Goal: Contribute content: Add original content to the website for others to see

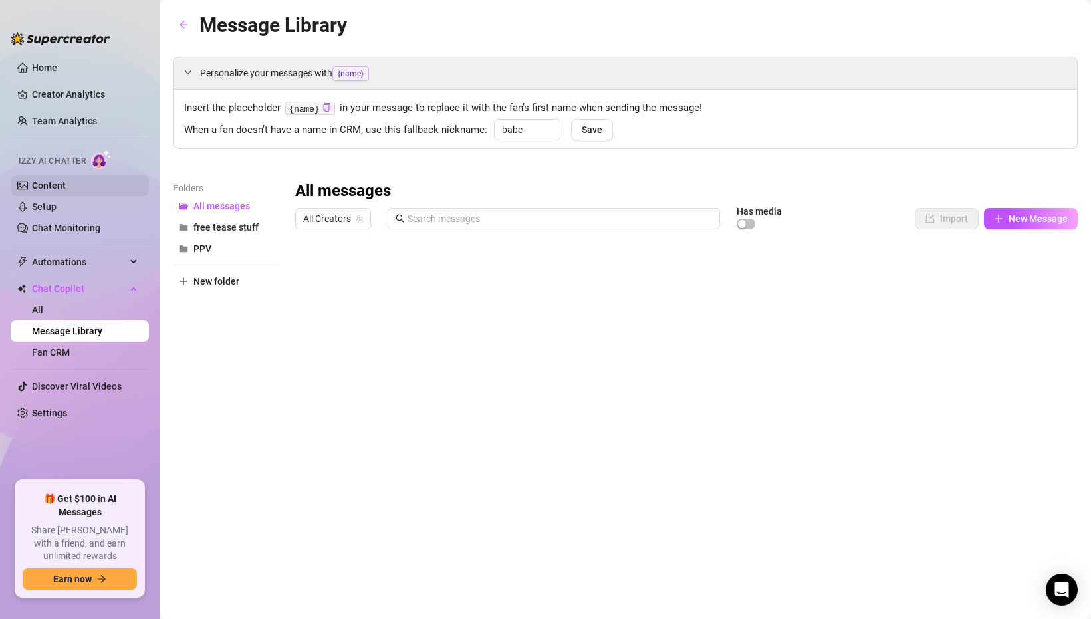
click at [63, 184] on link "Content" at bounding box center [49, 185] width 34 height 11
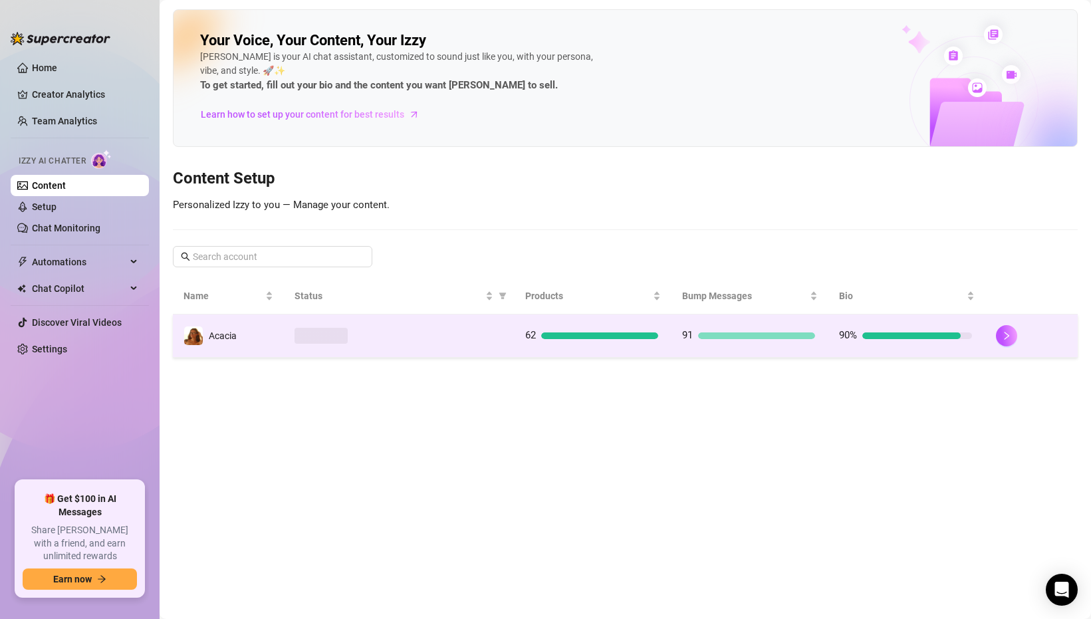
click at [451, 328] on div at bounding box center [399, 336] width 209 height 16
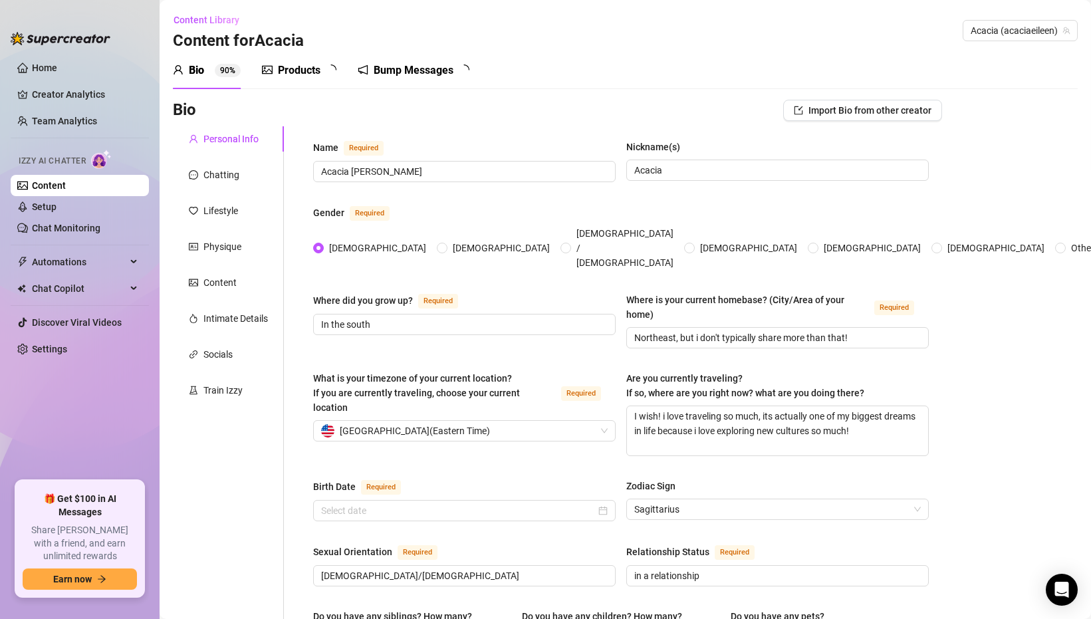
type input "[DATE]"
click at [307, 73] on div "Products" at bounding box center [299, 71] width 43 height 16
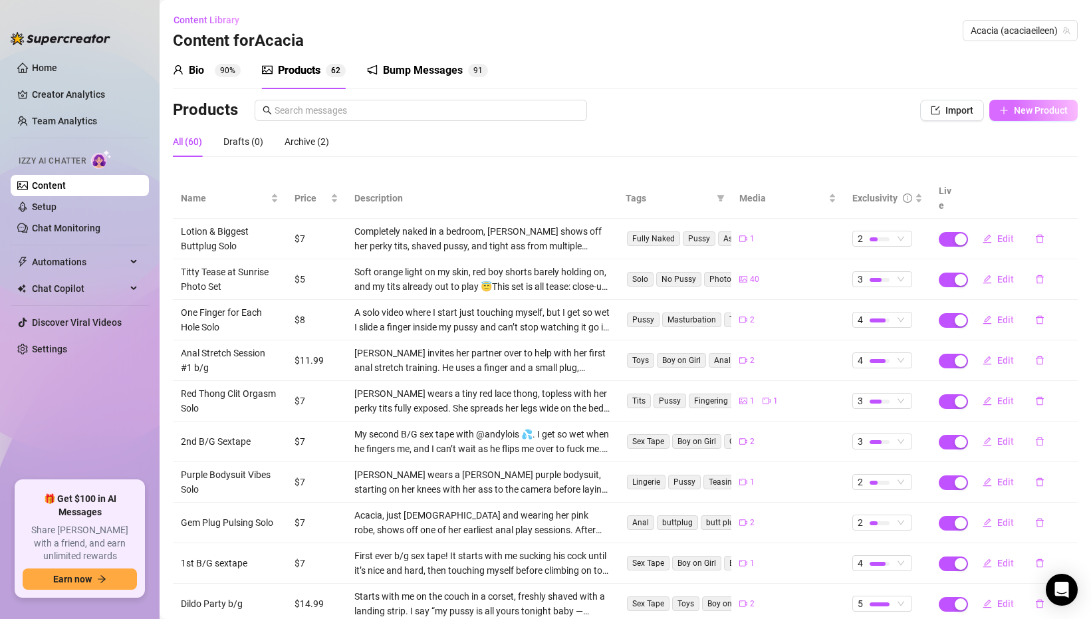
click at [1024, 104] on button "New Product" at bounding box center [1034, 110] width 88 height 21
type textarea "Type your message here..."
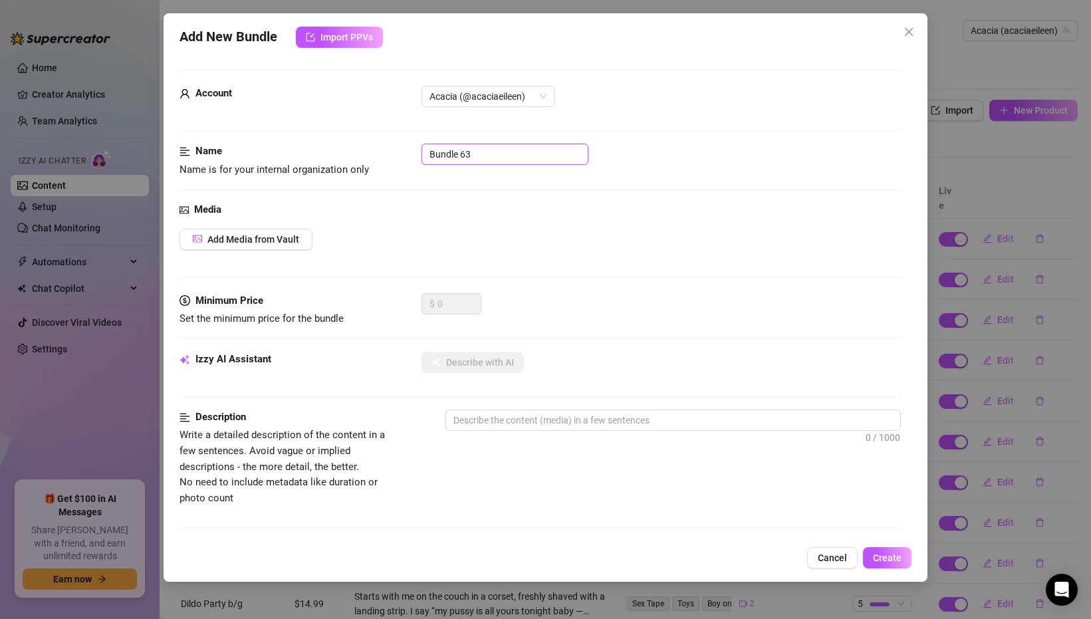
click at [453, 155] on input "Bundle 63" at bounding box center [505, 154] width 167 height 21
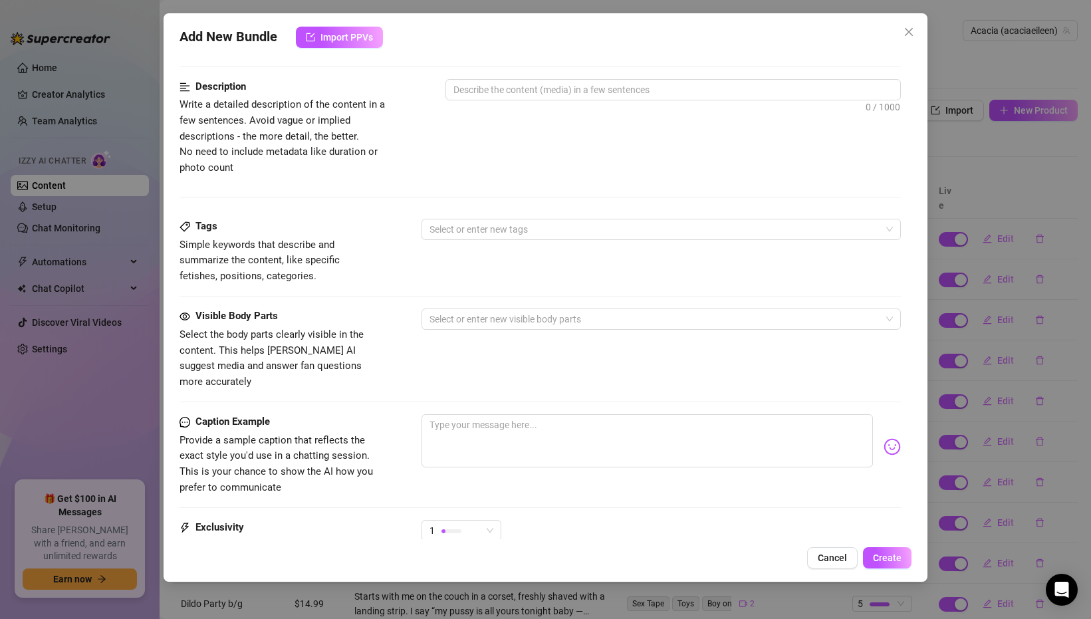
scroll to position [344, 0]
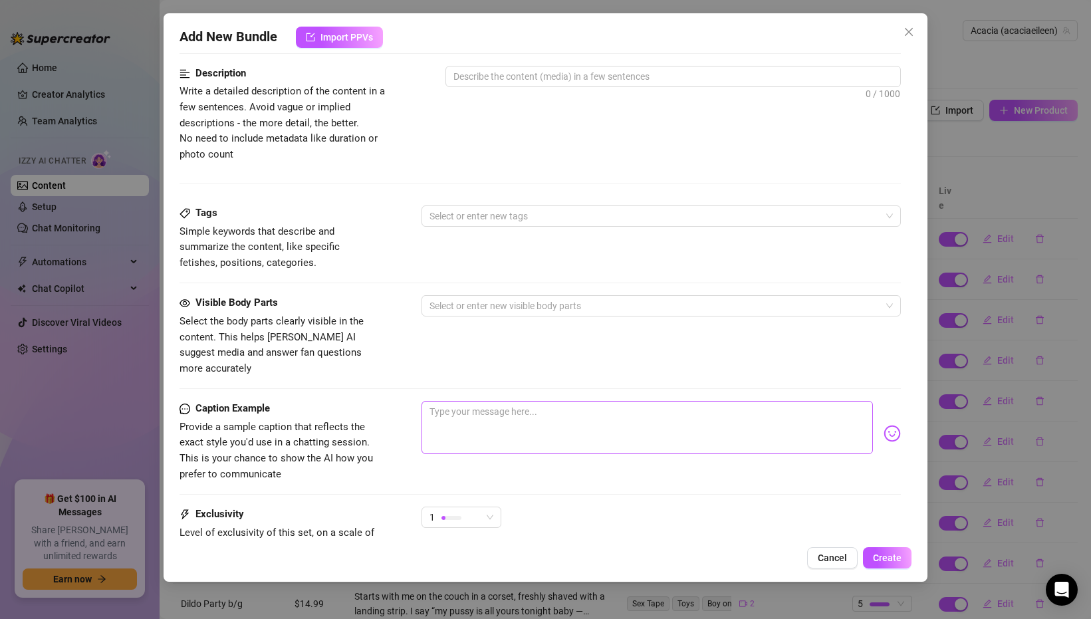
type input "Begging for Cum"
click at [475, 410] on textarea at bounding box center [648, 427] width 452 height 53
paste textarea "NEW🔥16 minutes of me worshipping your cock with messy spit and nonstop eye cont…"
type textarea "NEW🔥16 minutes of me worshipping your cock with messy spit and nonstop eye cont…"
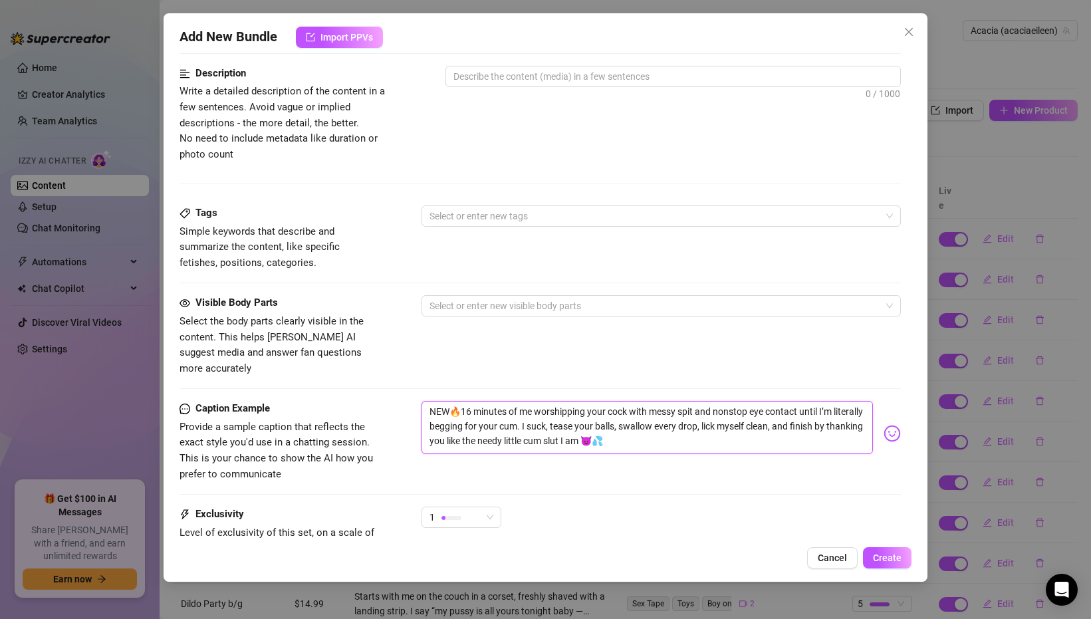
drag, startPoint x: 460, startPoint y: 396, endPoint x: 416, endPoint y: 393, distance: 43.3
click at [416, 401] on div "Caption Example Provide a sample caption that reflects the exact style you'd us…" at bounding box center [541, 441] width 722 height 81
type textarea "16 minutes of me worshipping your cock with messy spit and nonstop eye contact …"
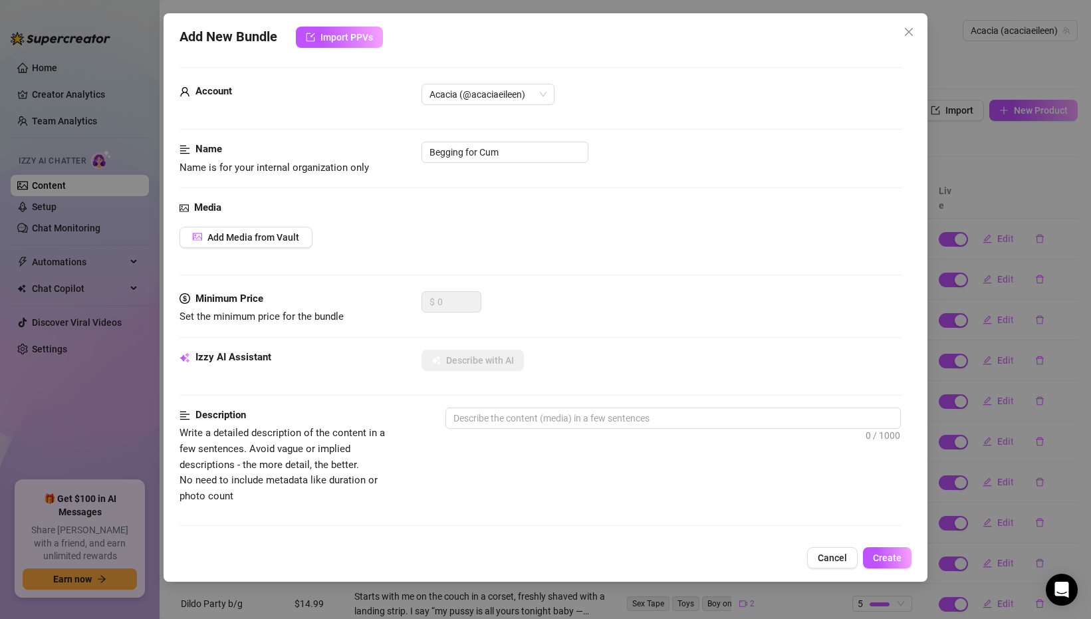
scroll to position [1, 0]
type textarea "16 minutes of me worshipping your cock with messy spit and nonstop eye contact …"
click at [252, 239] on span "Add Media from Vault" at bounding box center [253, 238] width 92 height 11
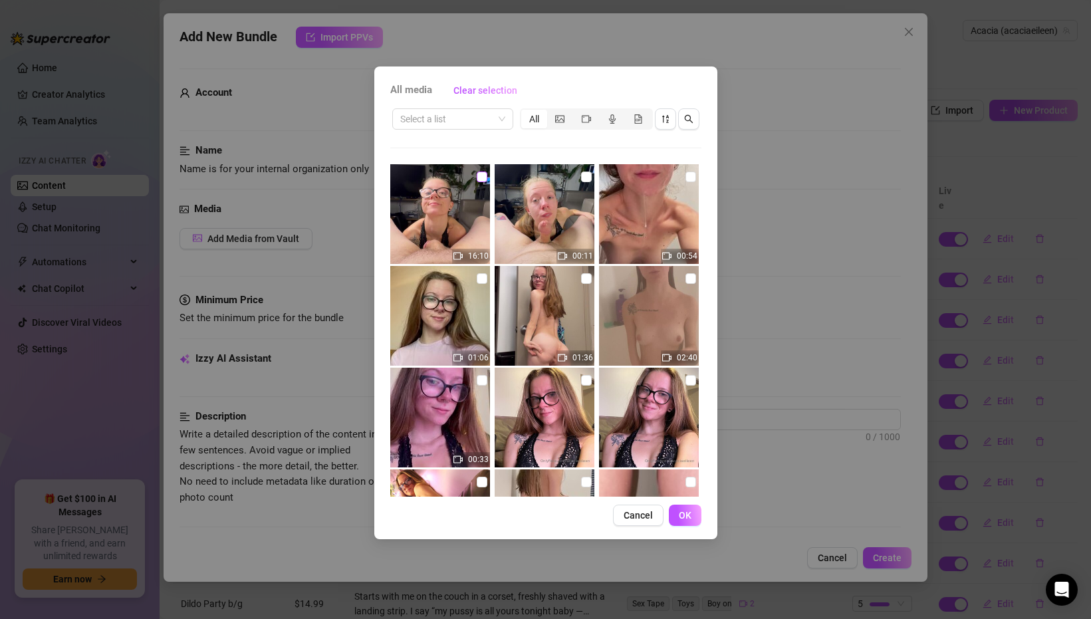
click at [481, 176] on input "checkbox" at bounding box center [482, 177] width 11 height 11
checkbox input "true"
click at [585, 176] on input "checkbox" at bounding box center [586, 177] width 11 height 11
checkbox input "true"
click at [681, 513] on span "OK" at bounding box center [685, 515] width 13 height 11
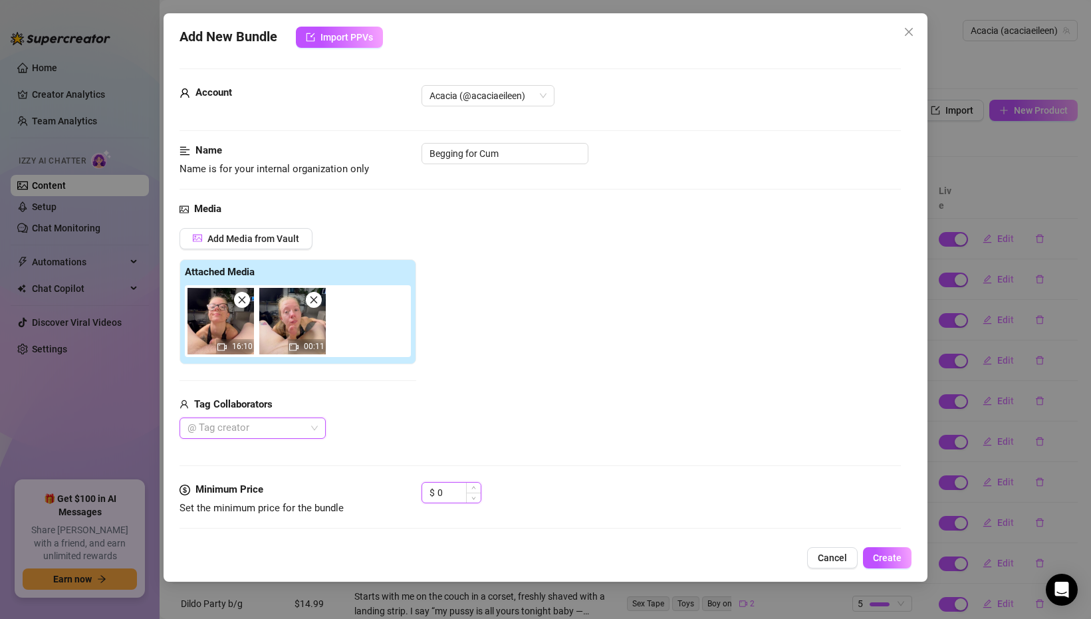
click at [450, 494] on input "0" at bounding box center [459, 493] width 43 height 20
click at [444, 490] on input at bounding box center [459, 493] width 43 height 20
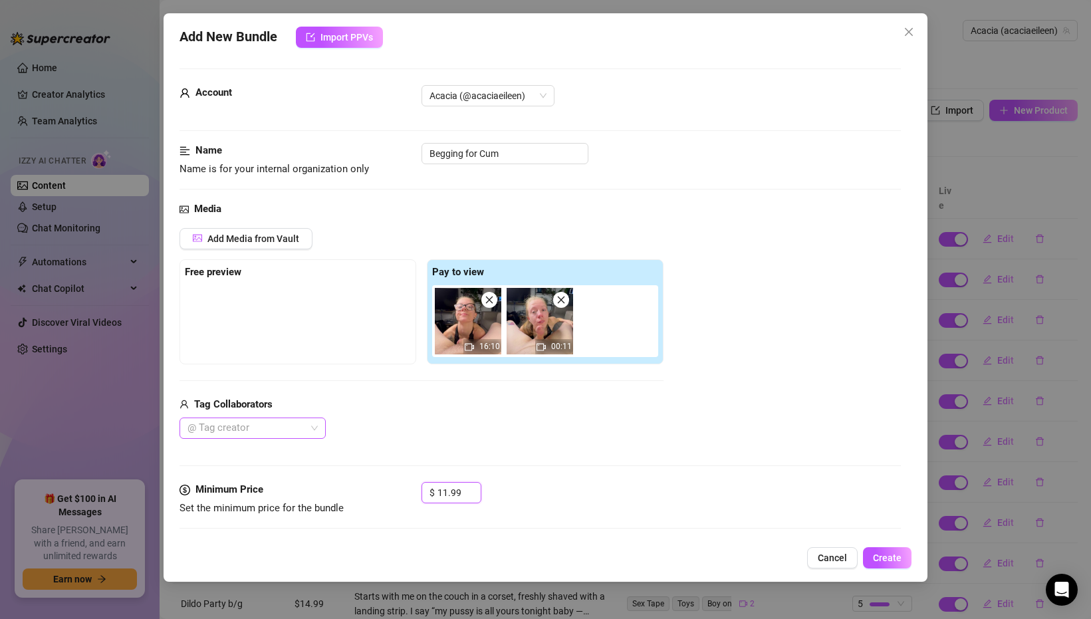
click at [303, 426] on div at bounding box center [245, 428] width 127 height 19
type input "11.99"
click at [279, 451] on div "Sexyboi" at bounding box center [252, 455] width 125 height 15
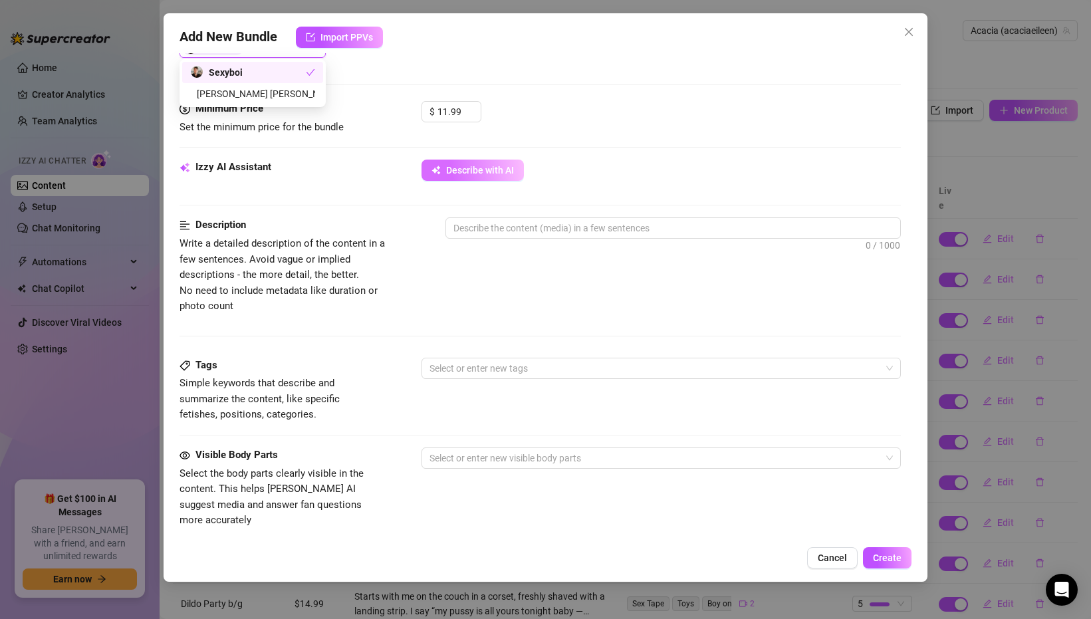
scroll to position [381, 0]
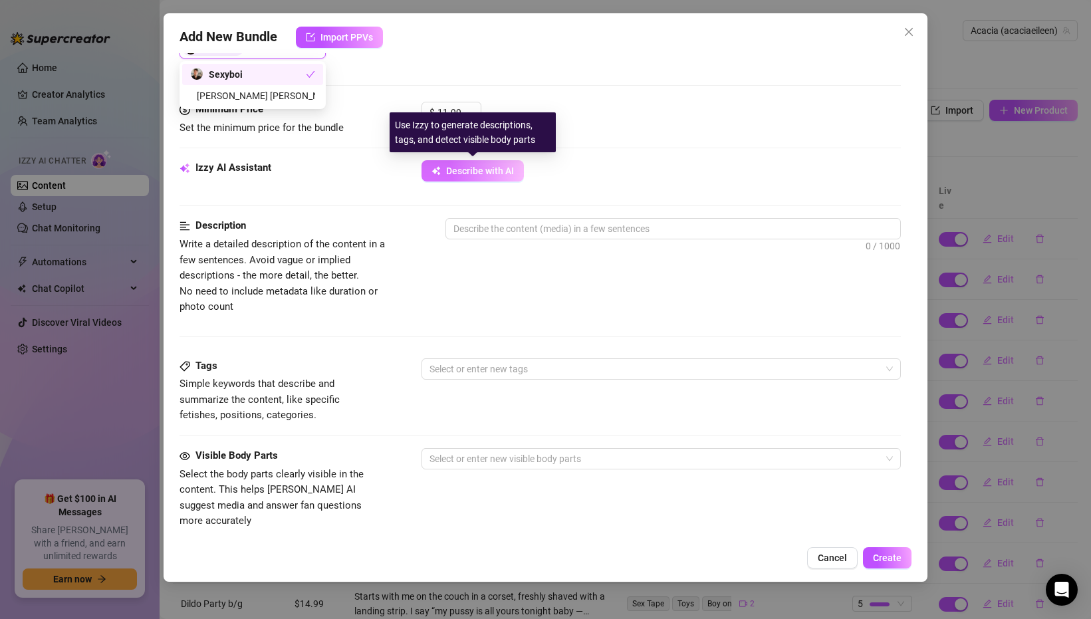
click at [458, 168] on span "Describe with AI" at bounding box center [480, 171] width 68 height 11
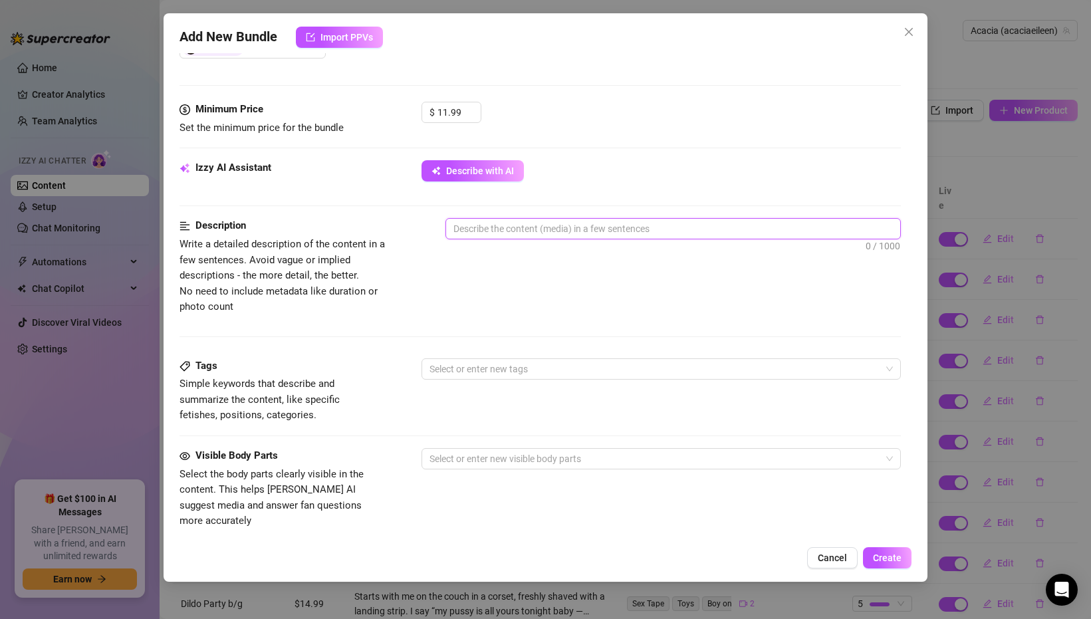
click at [469, 229] on textarea at bounding box center [673, 229] width 454 height 20
paste textarea "She spends over 16 minutes on her knees giving a sloppy, spit-soaked blowjob wi…"
type textarea "She spends over 16 minutes on her knees giving a sloppy, spit-soaked blowjob wi…"
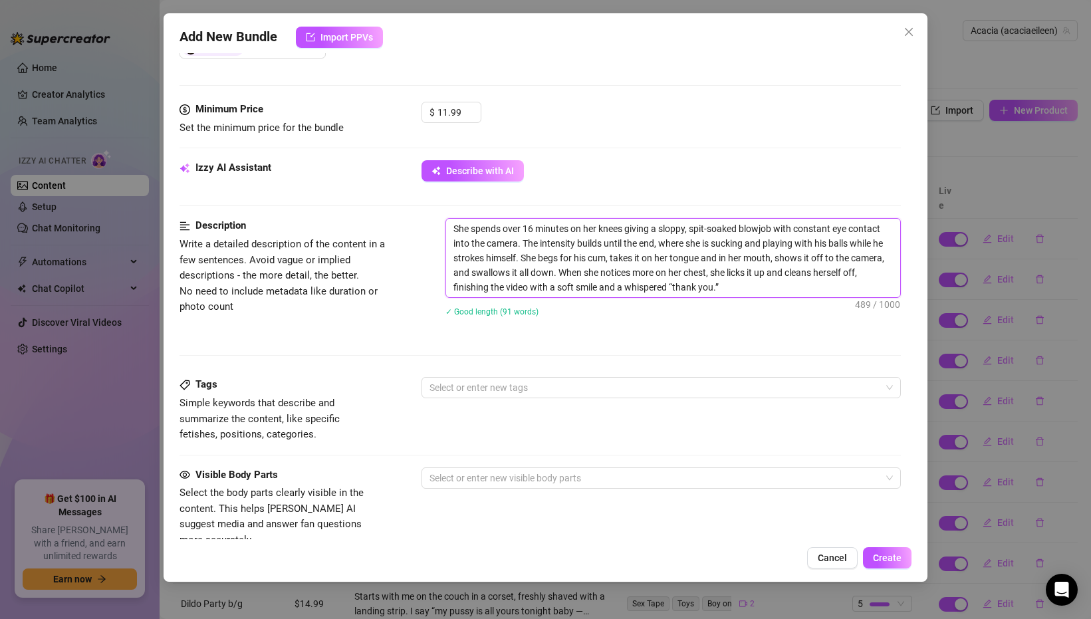
scroll to position [0, 0]
drag, startPoint x: 470, startPoint y: 227, endPoint x: 448, endPoint y: 227, distance: 21.9
click at [448, 227] on textarea "She spends over 16 minutes on her knees giving a sloppy, spit-soaked blowjob wi…" at bounding box center [673, 258] width 454 height 78
type textarea "A spends over 16 minutes on her knees giving a sloppy, spit-soaked blowjob with…"
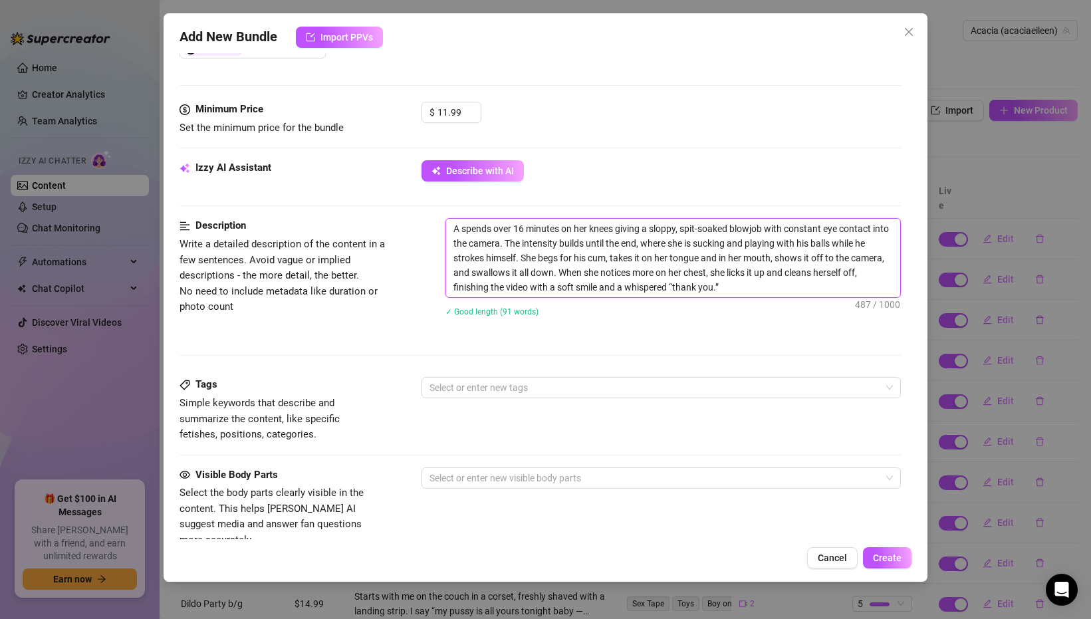
type textarea "Ac spends over 16 minutes on her knees giving a sloppy, spit-soaked blowjob wit…"
type textarea "[PERSON_NAME] spends over 16 minutes on her knees giving a sloppy, spit-soaked …"
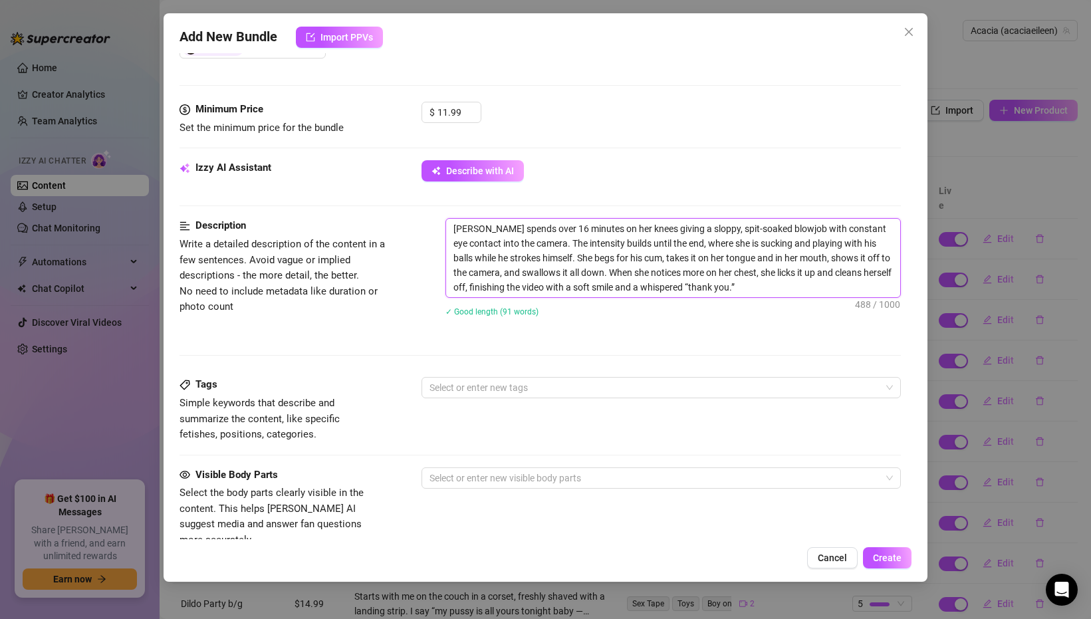
type textarea "[PERSON_NAME] spends over 16 minutes on her knees giving a sloppy, spit-soaked …"
type textarea "Acaci spends over 16 minutes on her knees giving a sloppy, spit-soaked blowjob …"
type textarea "[PERSON_NAME] spends over 16 minutes on her knees giving a sloppy, spit-soaked …"
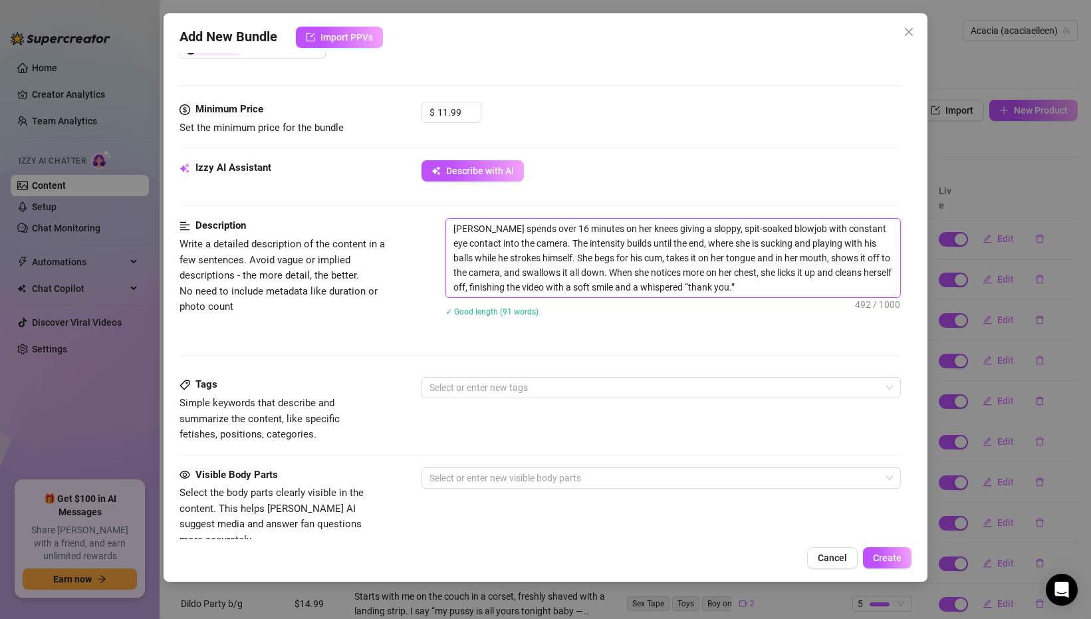
drag, startPoint x: 516, startPoint y: 231, endPoint x: 581, endPoint y: 231, distance: 64.5
click at [581, 231] on textarea "[PERSON_NAME] spends over 16 minutes on her knees giving a sloppy, spit-soaked …" at bounding box center [673, 258] width 454 height 78
type textarea "Acacia spends t on her knees giving a sloppy, spit-soaked blowjob with constant…"
type textarea "Acacia spends th on her knees giving a sloppy, spit-soaked blowjob with constan…"
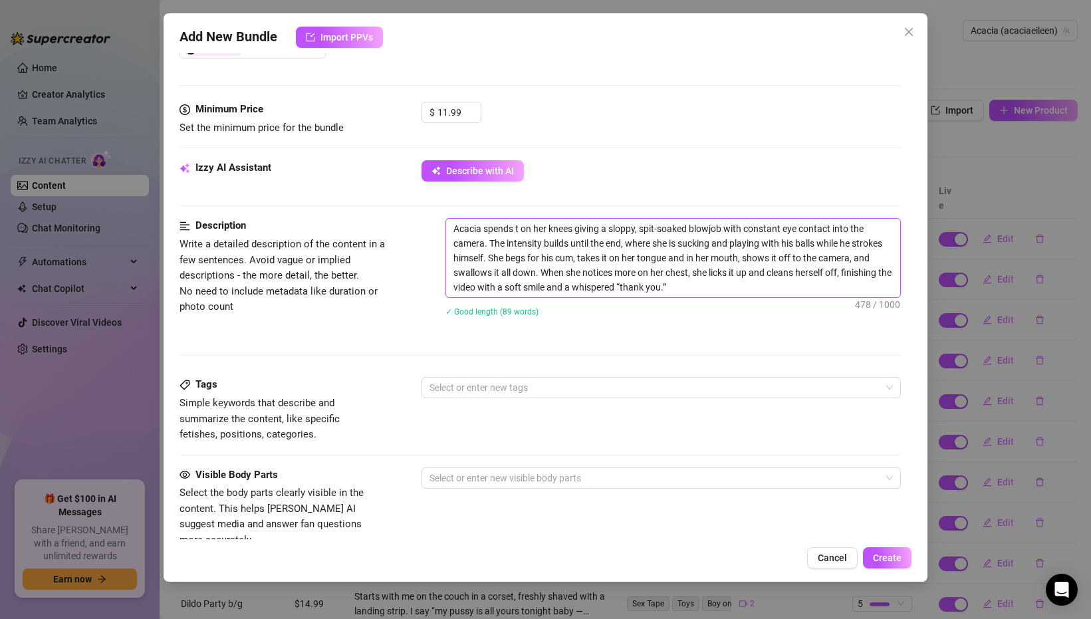
type textarea "Acacia spends th on her knees giving a sloppy, spit-soaked blowjob with constan…"
type textarea "[PERSON_NAME] spends the on her knees giving a sloppy, spit-soaked blowjob with…"
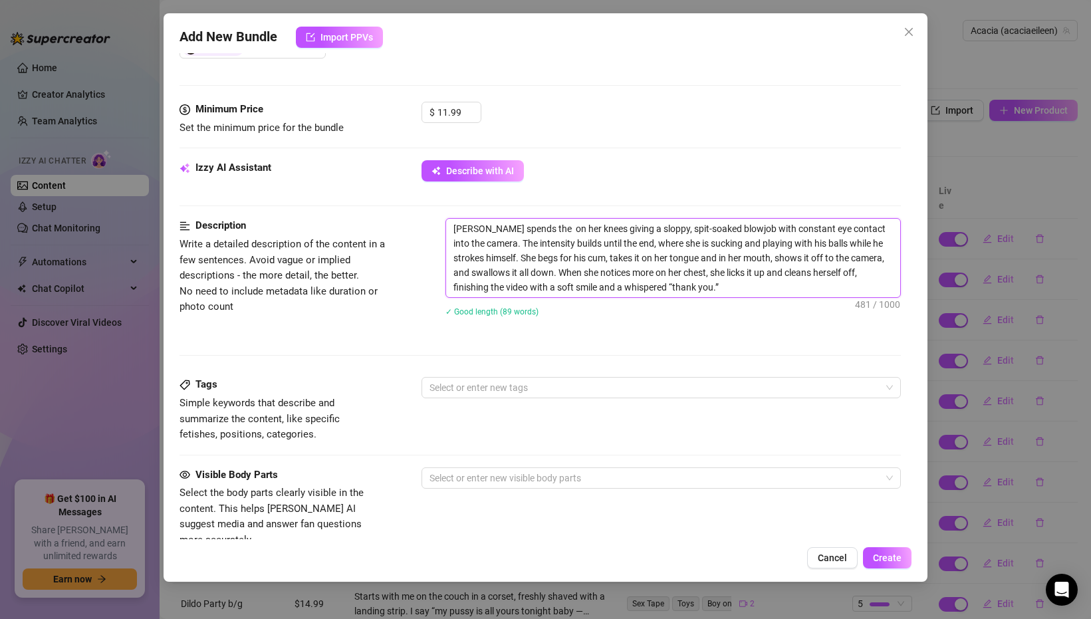
type textarea "Acacia spends the v on her knees giving a sloppy, spit-soaked blowjob with cons…"
type textarea "[PERSON_NAME] spends the vd on her knees giving a sloppy, spit-soaked blowjob w…"
type textarea "[PERSON_NAME] spends the vdi on her knees giving a sloppy, spit-soaked blowjob …"
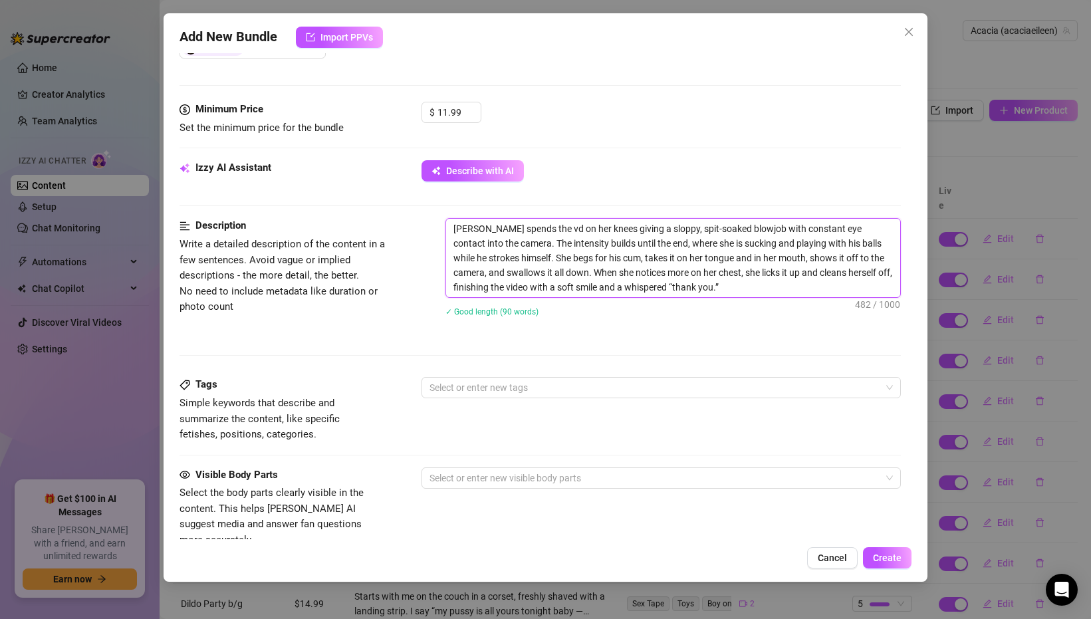
type textarea "[PERSON_NAME] spends the vdi on her knees giving a sloppy, spit-soaked blowjob …"
type textarea "[PERSON_NAME] spends the vd on her knees giving a sloppy, spit-soaked blowjob w…"
type textarea "Acacia spends the v on her knees giving a sloppy, spit-soaked blowjob with cons…"
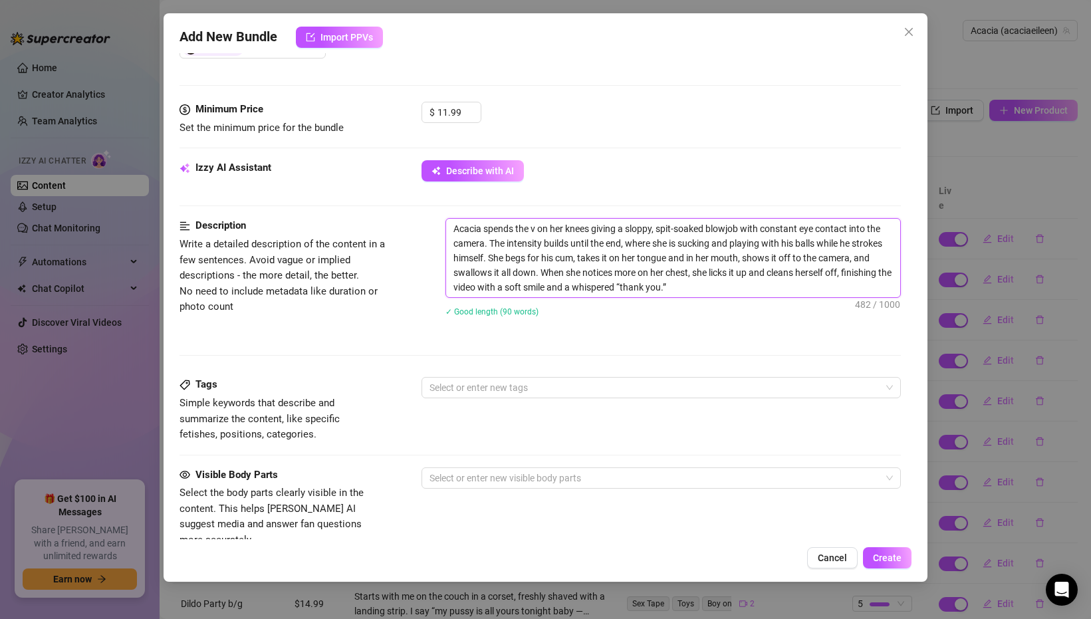
type textarea "Acacia spends the vi on her knees giving a sloppy, spit-soaked blowjob with con…"
type textarea "Acacia spends the vid on her knees giving a sloppy, spit-soaked blowjob with co…"
type textarea "[PERSON_NAME] spends the vide on her knees giving a sloppy, spit-soaked blowjob…"
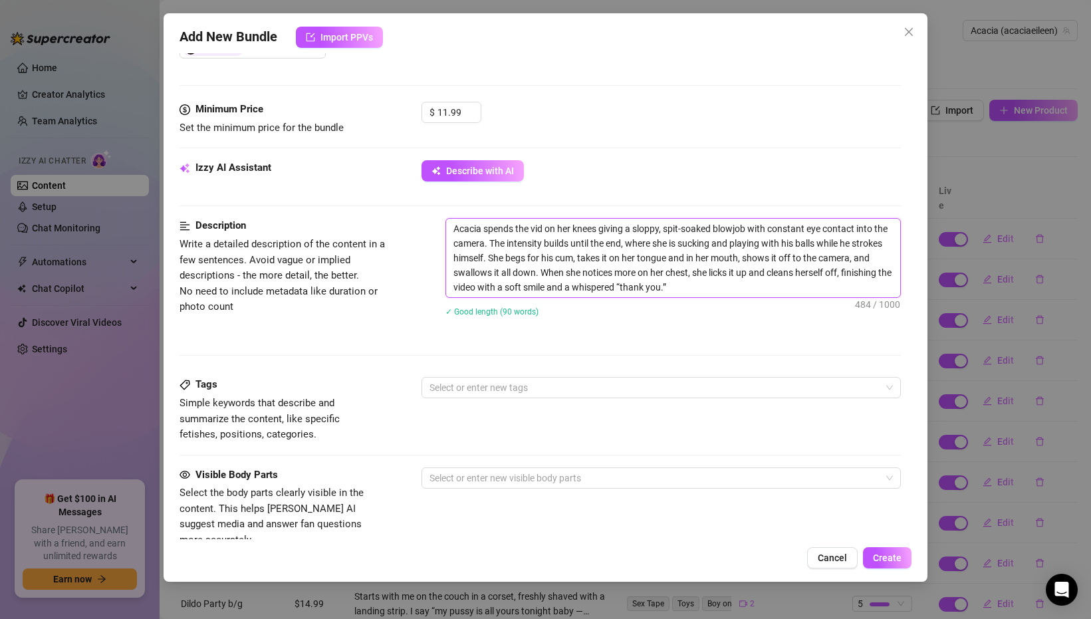
type textarea "[PERSON_NAME] spends the vide on her knees giving a sloppy, spit-soaked blowjob…"
type textarea "[PERSON_NAME] spends the video on her knees giving a sloppy, spit-soaked blowjo…"
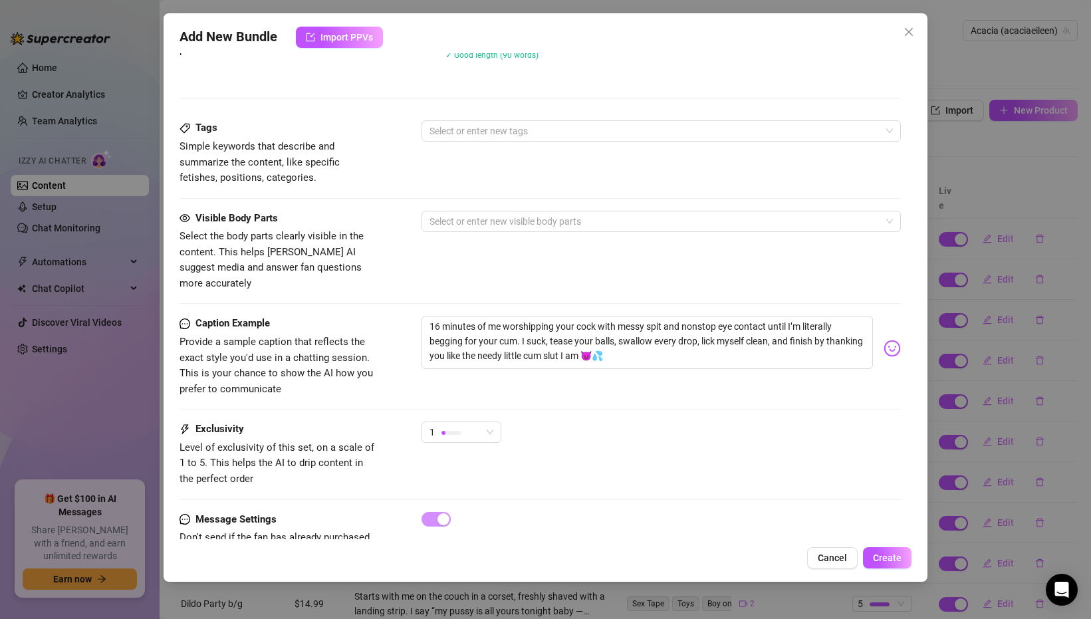
scroll to position [655, 0]
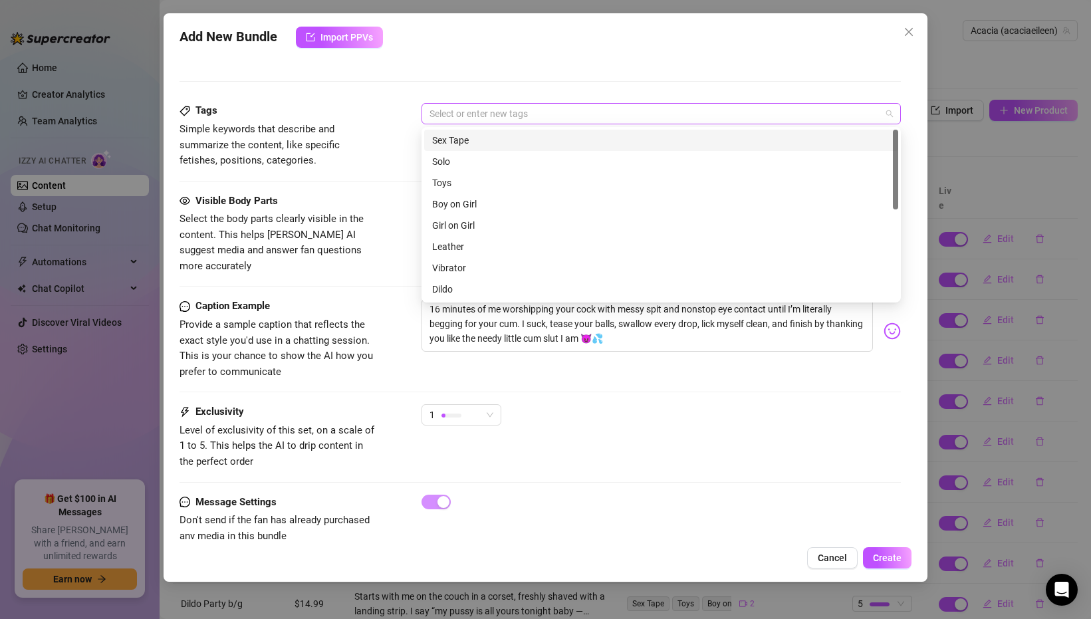
click at [483, 114] on div at bounding box center [654, 113] width 460 height 19
type textarea "[PERSON_NAME] spends the video on her knees giving a sloppy, spit-soaked blowjo…"
click at [463, 135] on div "Sex Tape" at bounding box center [661, 140] width 458 height 15
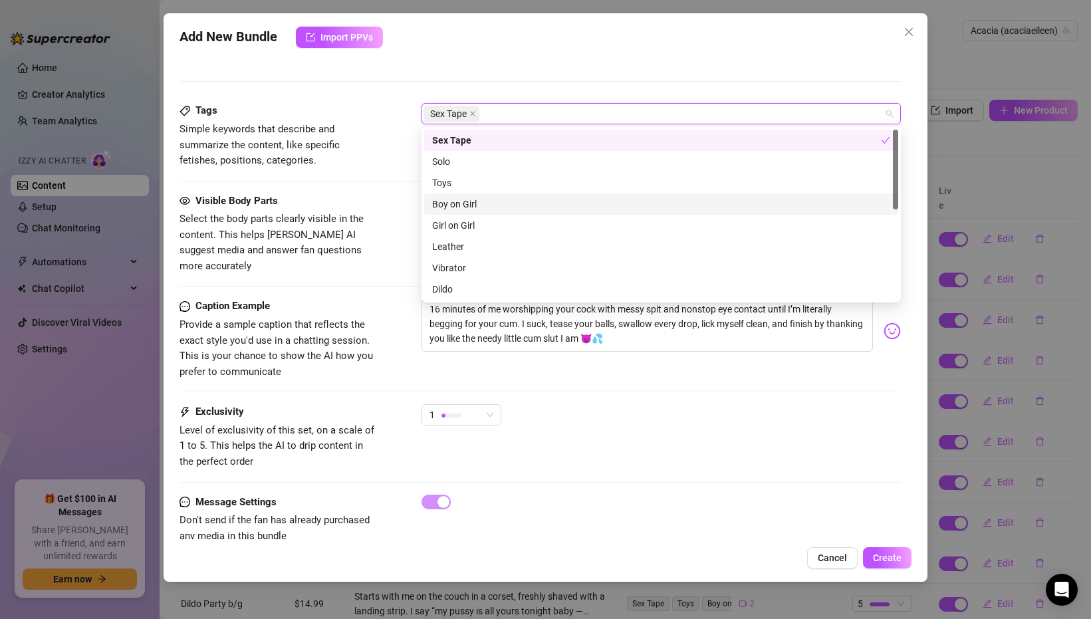
click at [466, 200] on div "Boy on Girl" at bounding box center [661, 204] width 458 height 15
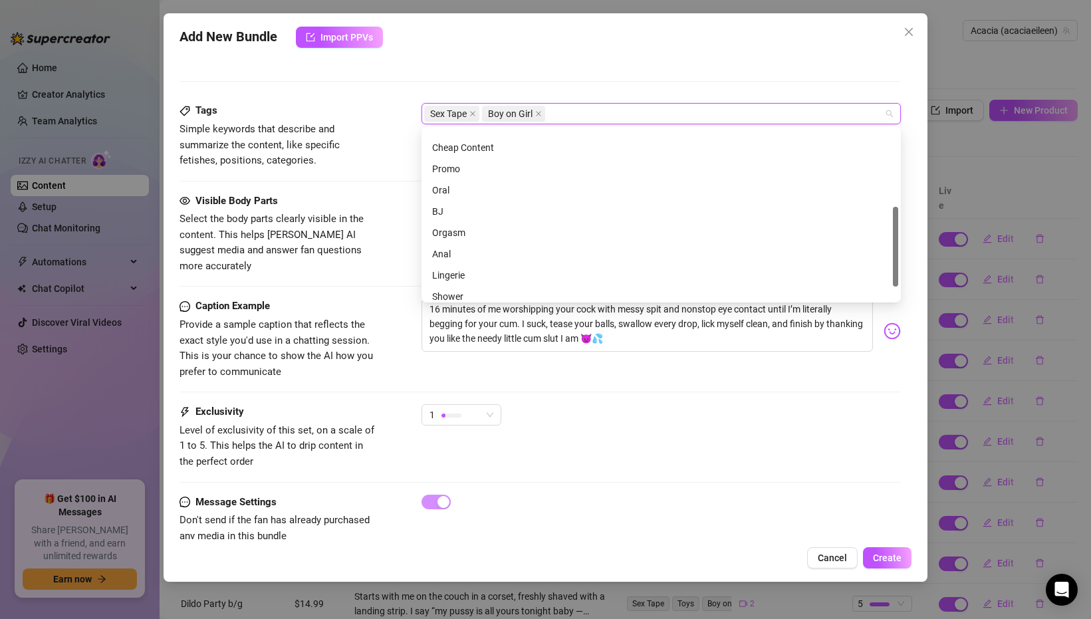
scroll to position [177, 0]
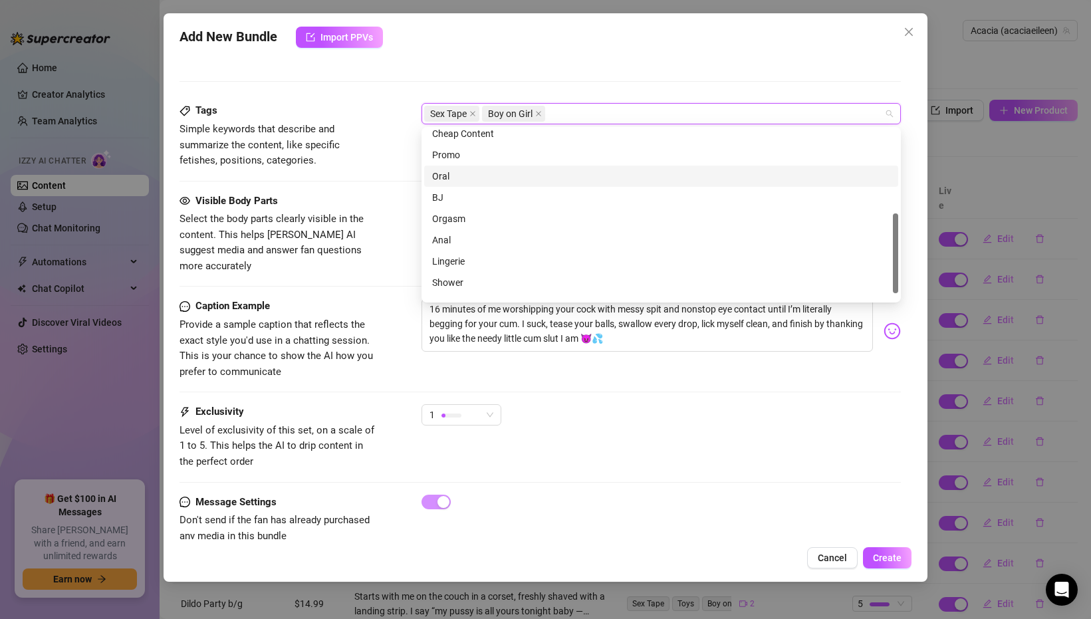
click at [468, 180] on div "Oral" at bounding box center [661, 176] width 458 height 15
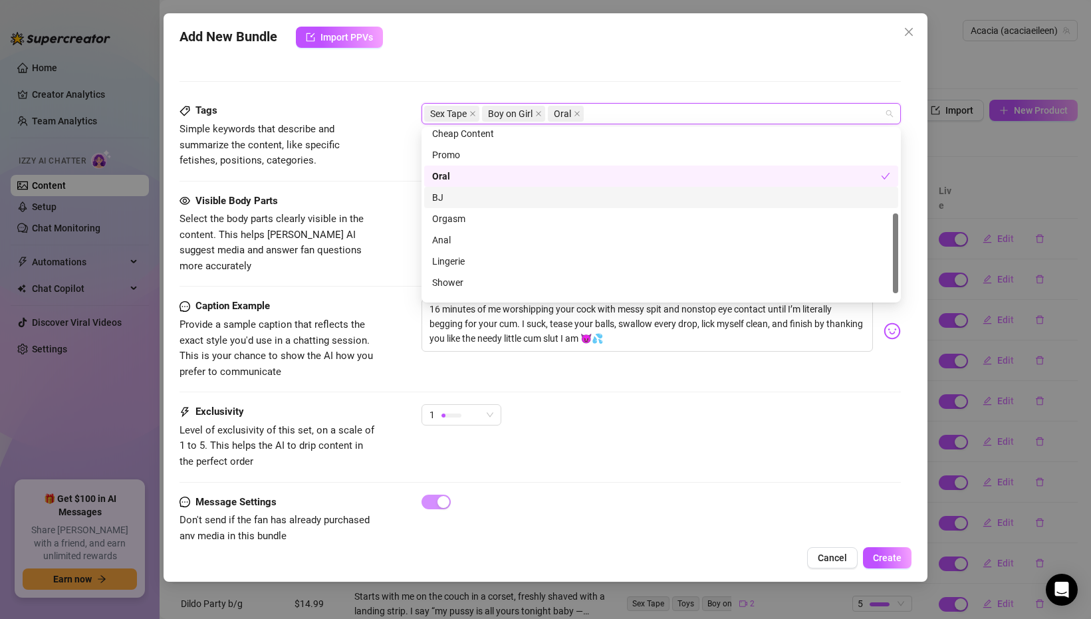
click at [465, 198] on div "BJ" at bounding box center [661, 197] width 458 height 15
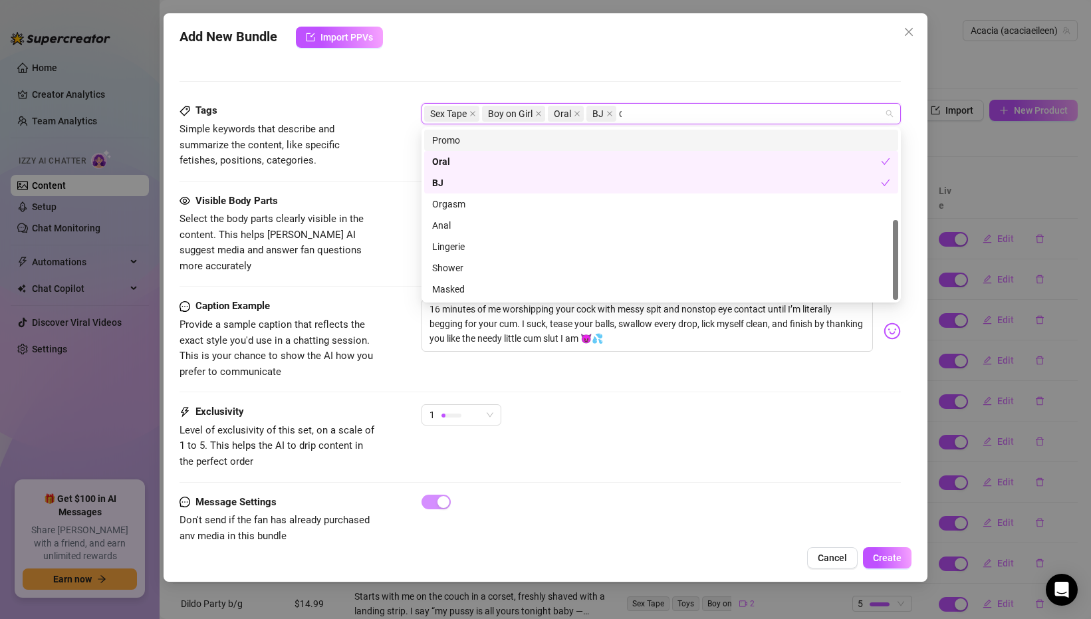
scroll to position [0, 0]
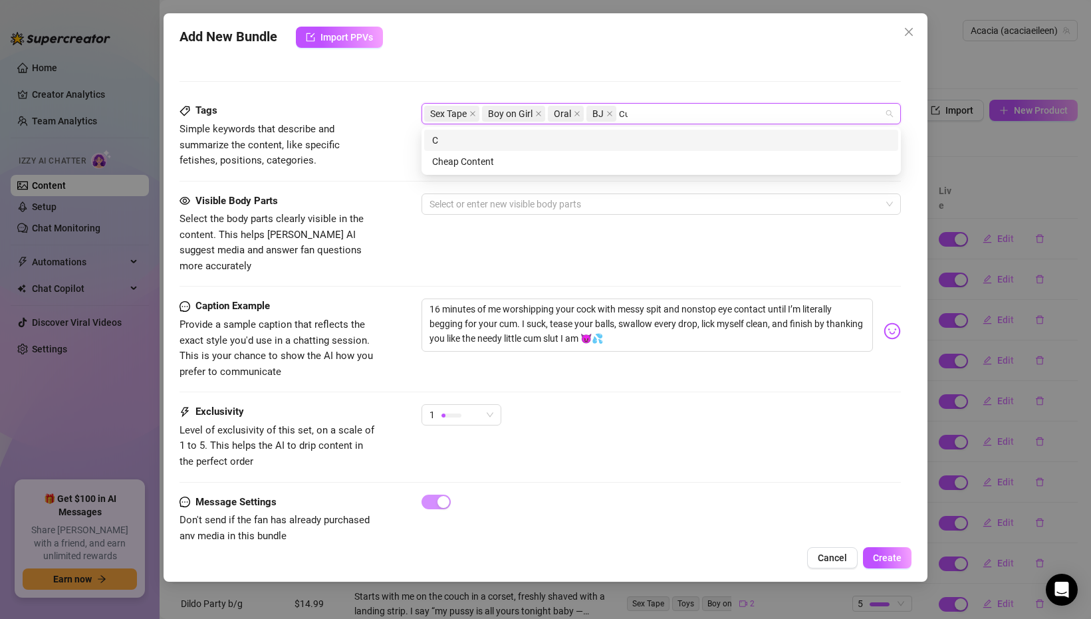
type input "Cum"
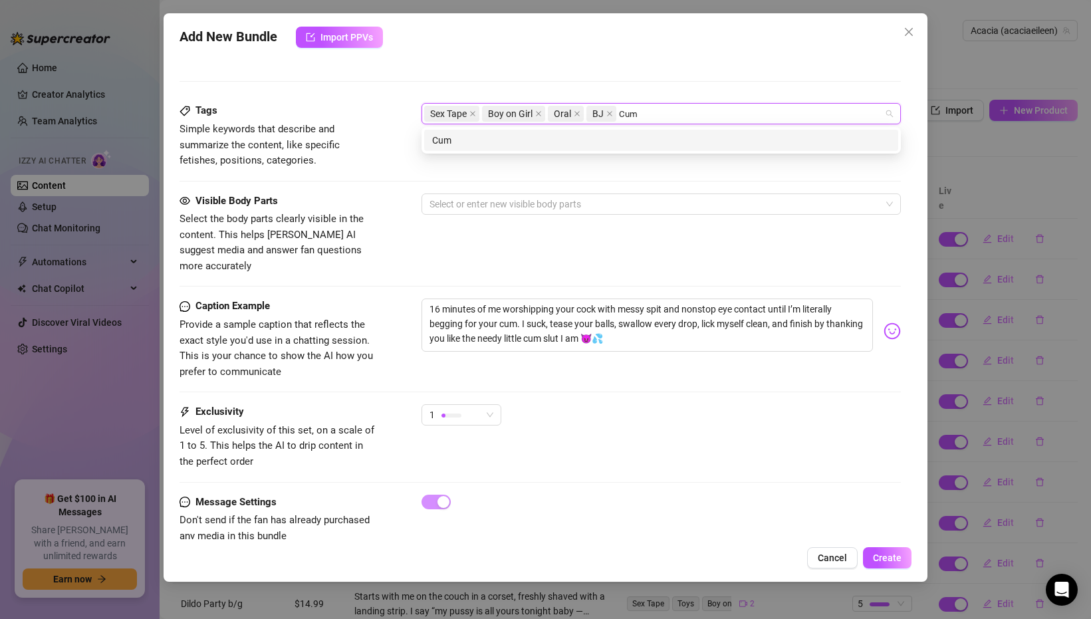
click at [502, 140] on div "Cum" at bounding box center [661, 140] width 458 height 15
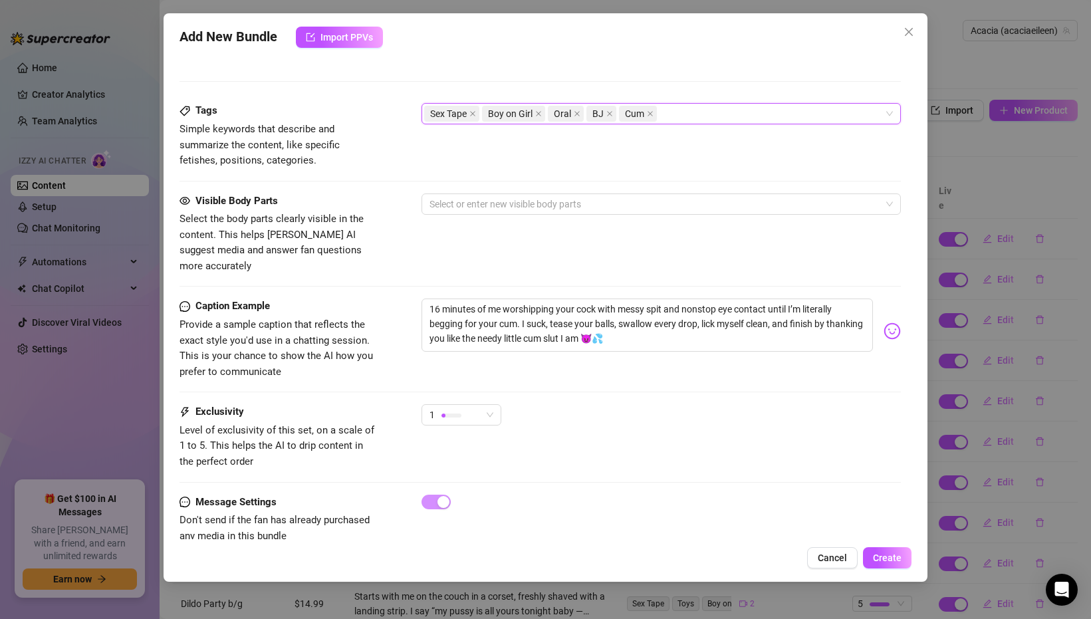
click at [686, 115] on div "Sex Tape Boy on Girl Oral BJ Cum" at bounding box center [654, 113] width 460 height 19
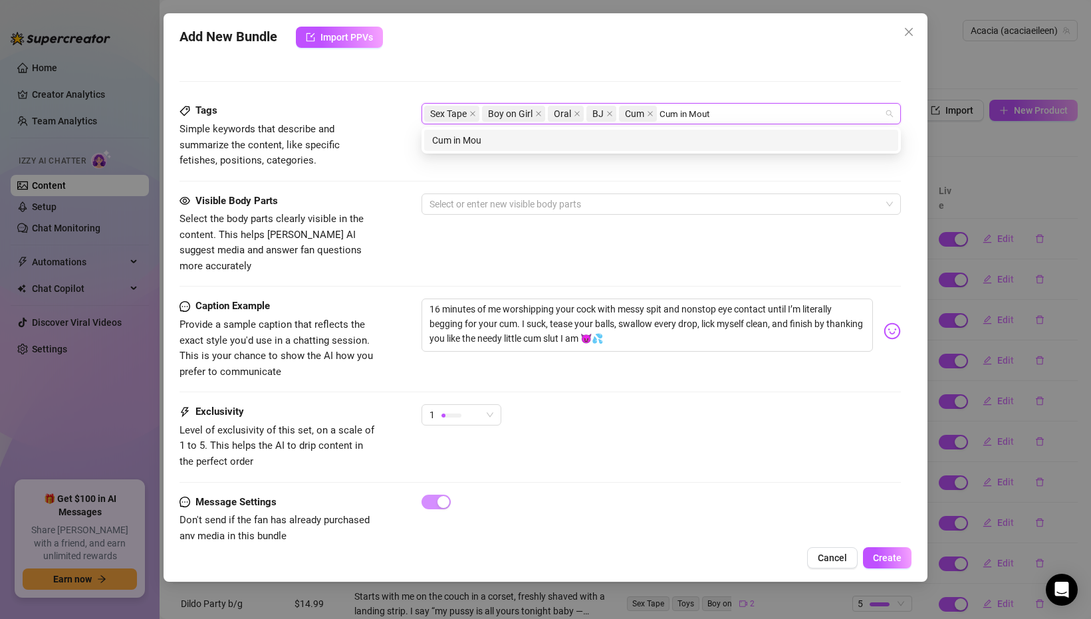
type input "Cum in Mouth"
click at [618, 140] on div "Cum in Mouth" at bounding box center [661, 140] width 458 height 15
type input "Blowjob"
click at [637, 136] on div "Blowjob" at bounding box center [661, 140] width 458 height 15
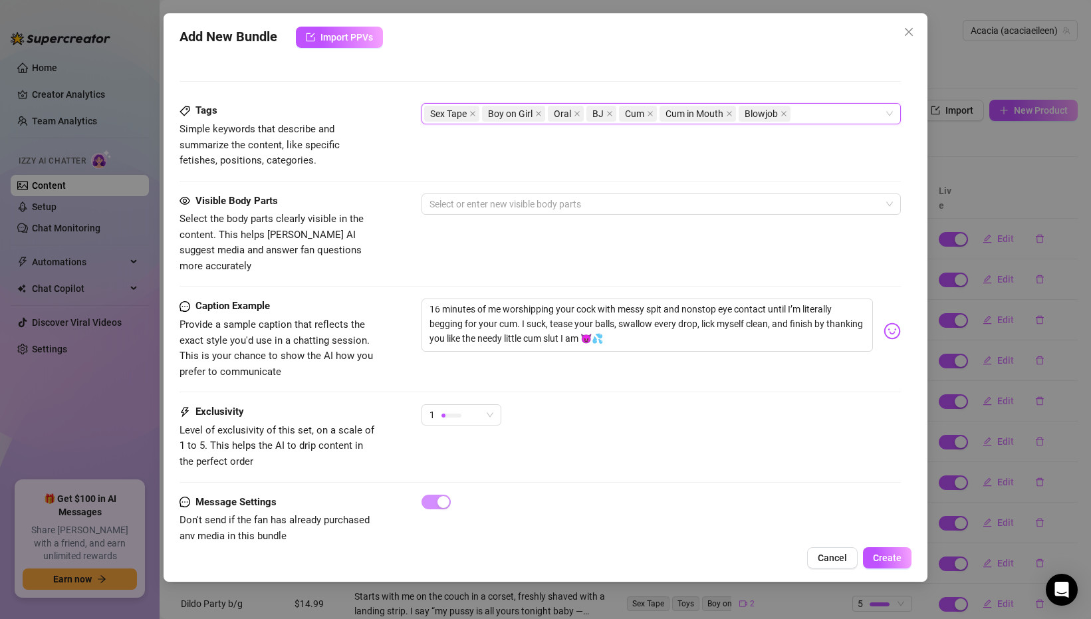
click at [785, 84] on div "Description Write a detailed description of the content in a few sentences. Avo…" at bounding box center [541, 23] width 722 height 159
click at [507, 212] on div at bounding box center [654, 204] width 460 height 19
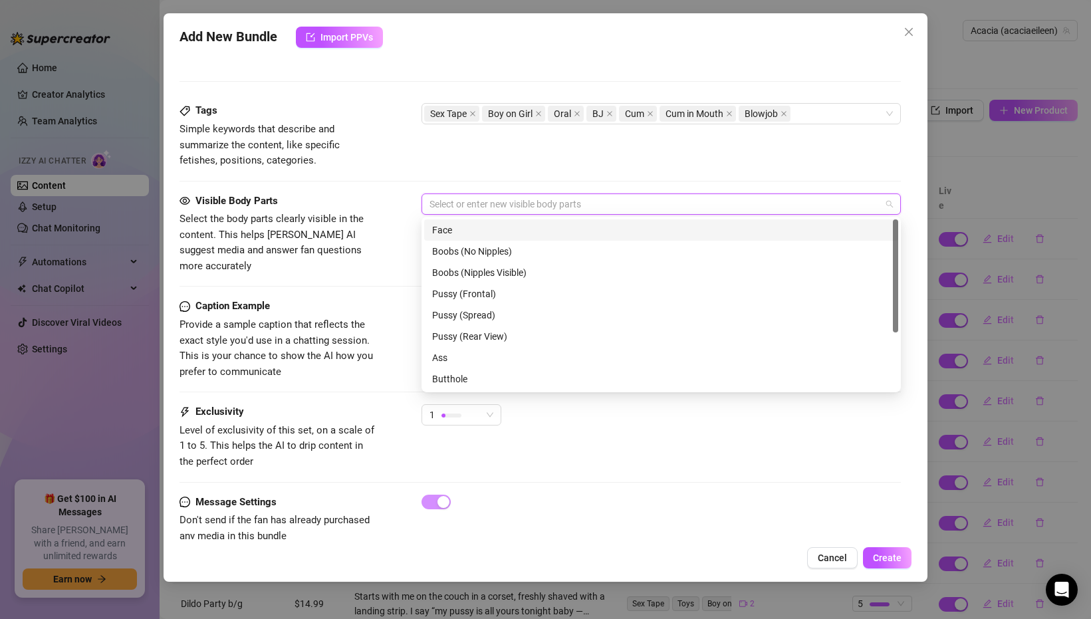
click at [464, 229] on div "Face" at bounding box center [661, 230] width 458 height 15
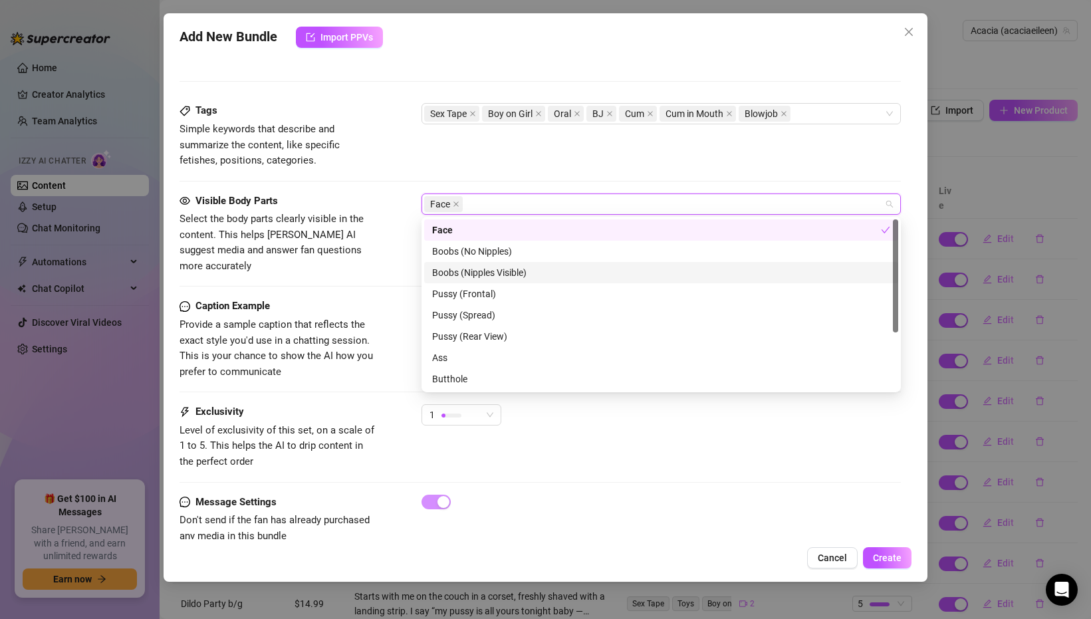
click at [456, 273] on div "Boobs (Nipples Visible)" at bounding box center [661, 272] width 458 height 15
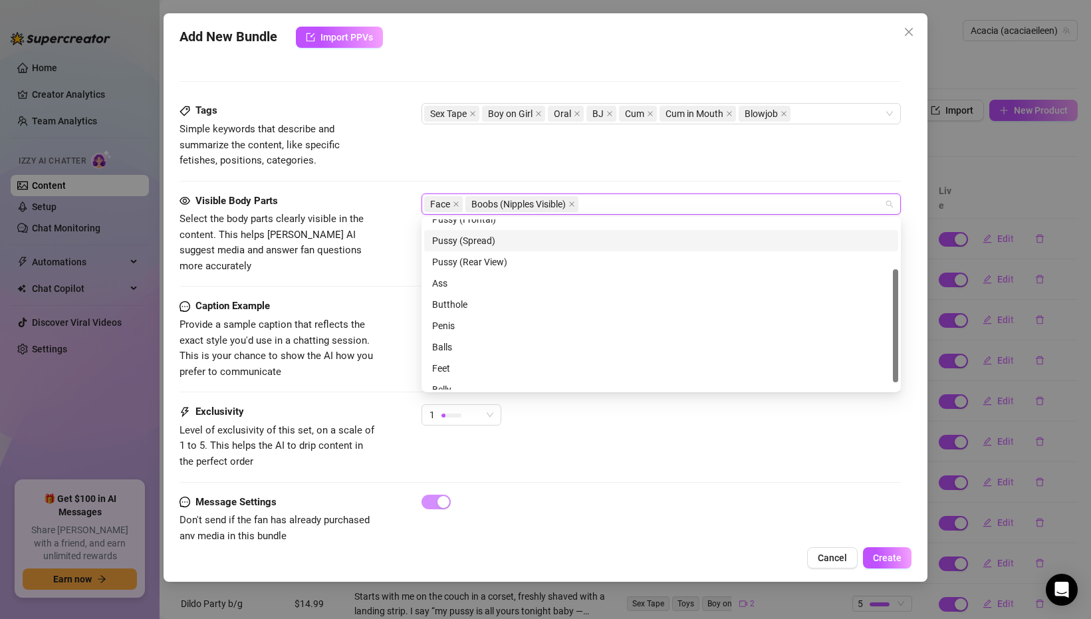
scroll to position [85, 0]
click at [452, 311] on div "Penis" at bounding box center [661, 315] width 458 height 15
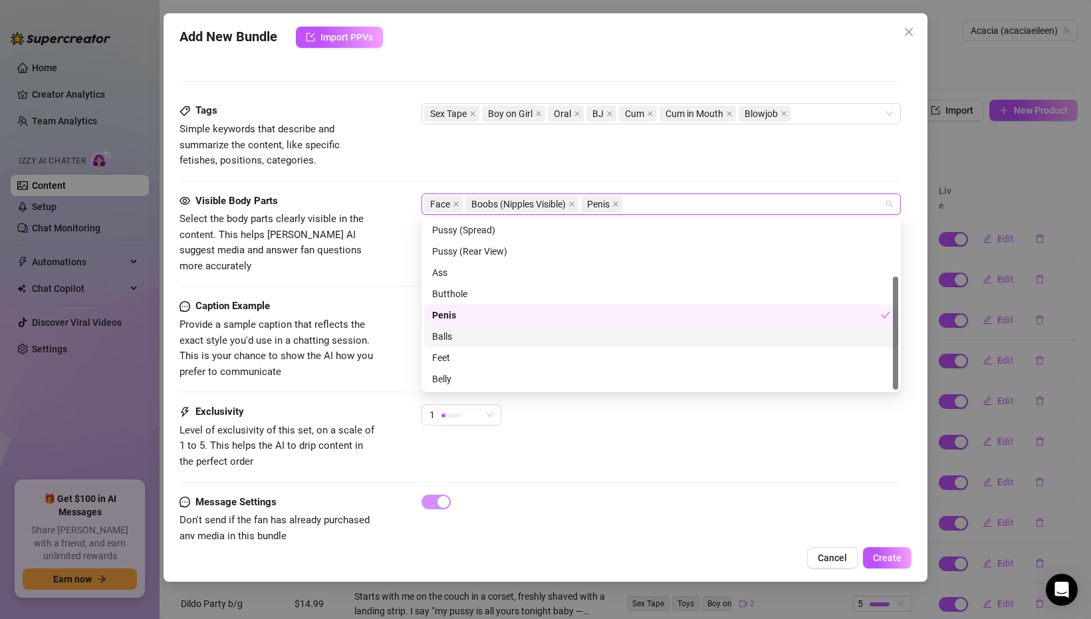
click at [446, 331] on div "Balls" at bounding box center [661, 336] width 458 height 15
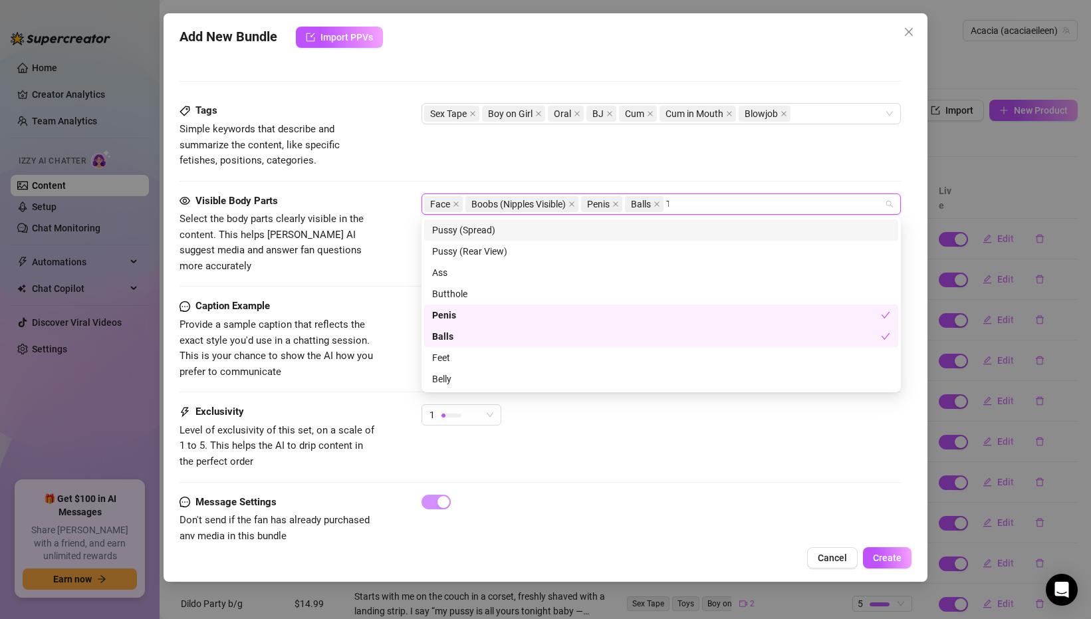
scroll to position [0, 0]
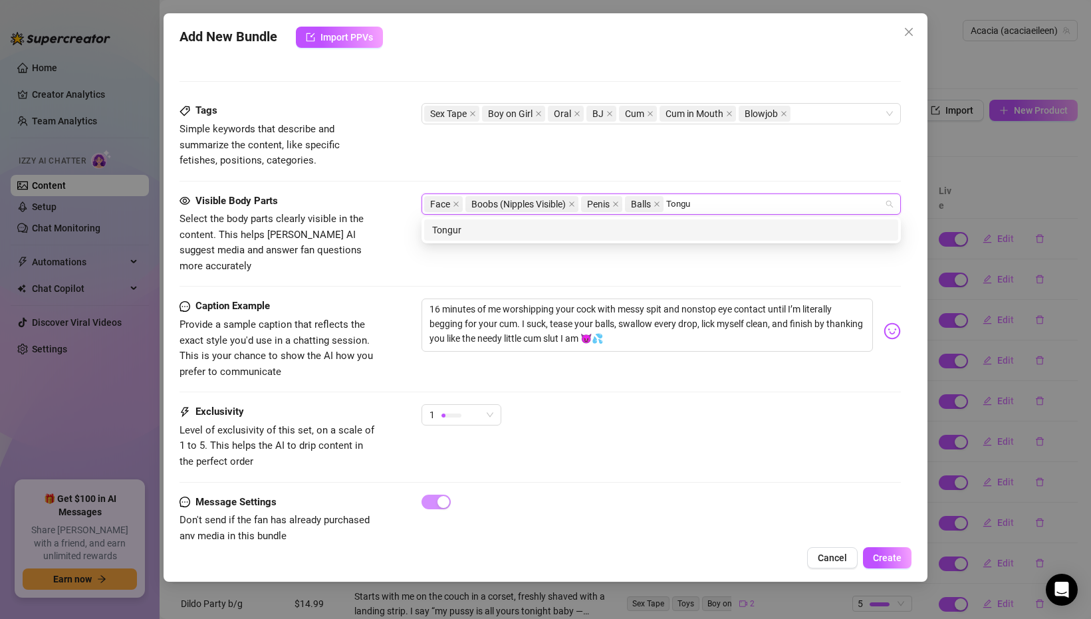
type input "Tongue"
click at [652, 229] on div "Tongue" at bounding box center [661, 230] width 458 height 15
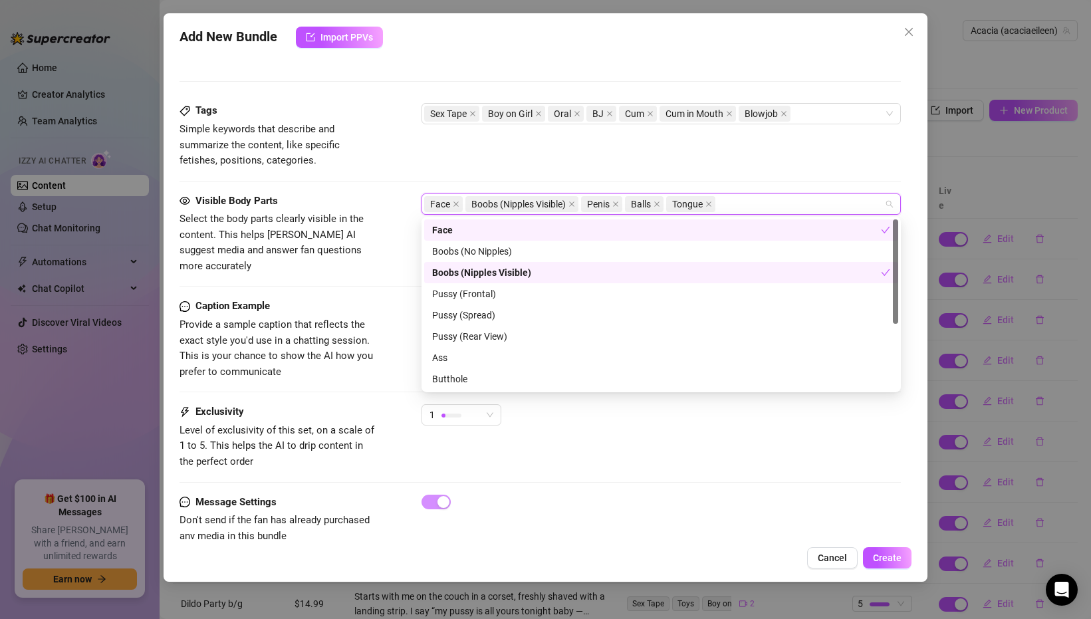
click at [743, 206] on div "Face Boobs (Nipples Visible) Penis Balls Tongue" at bounding box center [654, 204] width 460 height 19
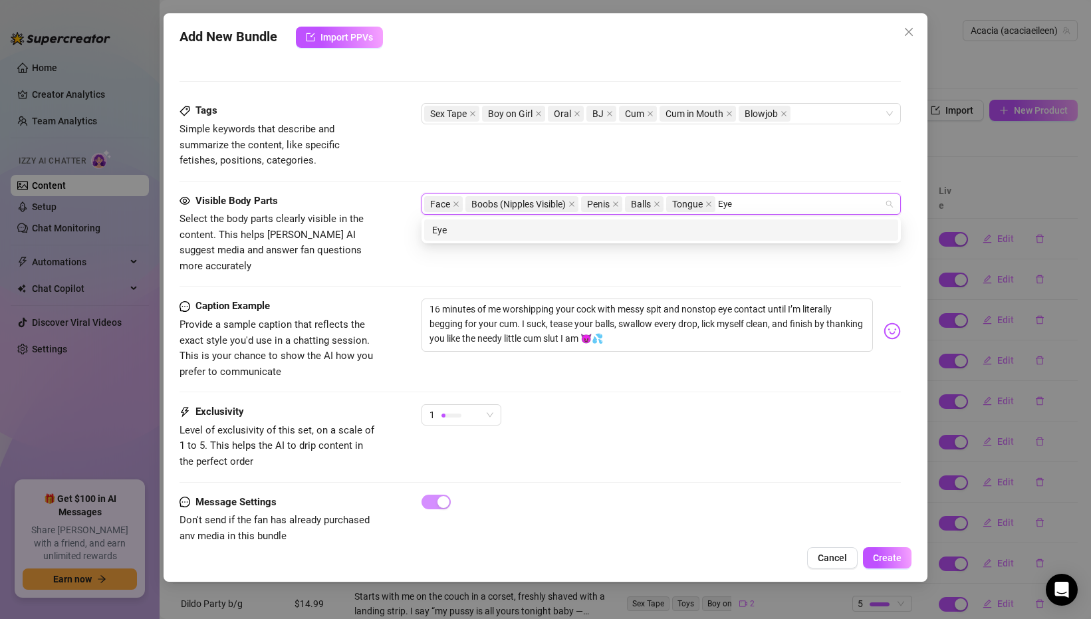
type input "Eyes"
click at [685, 230] on div "Eyes" at bounding box center [661, 230] width 458 height 15
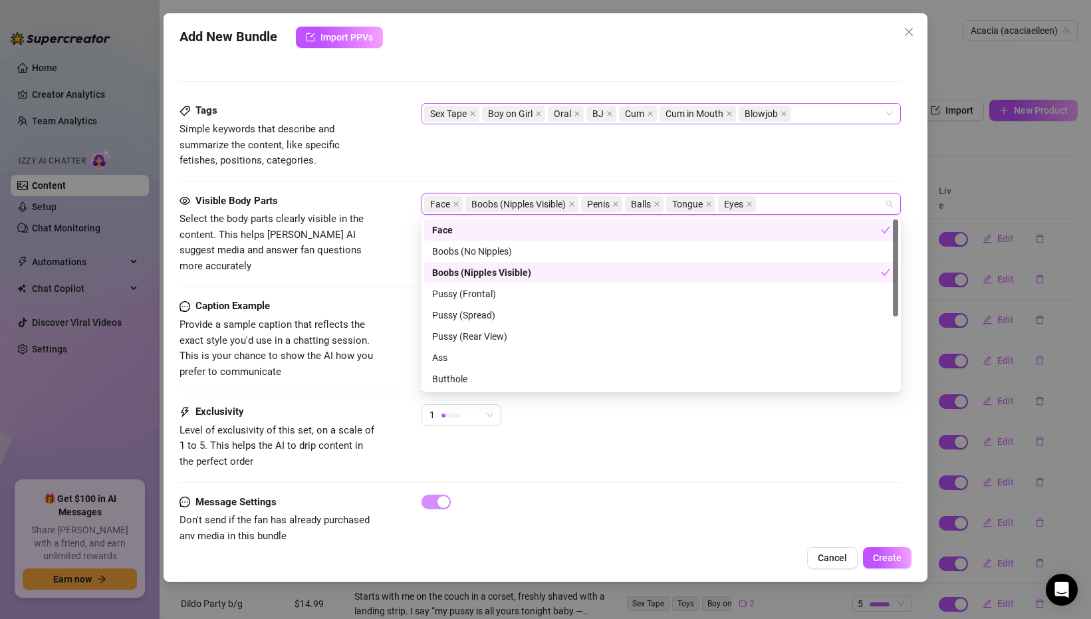
click at [817, 110] on div "Sex Tape Boy on Girl Oral BJ Cum Cum in Mouth Blowjob" at bounding box center [654, 113] width 460 height 19
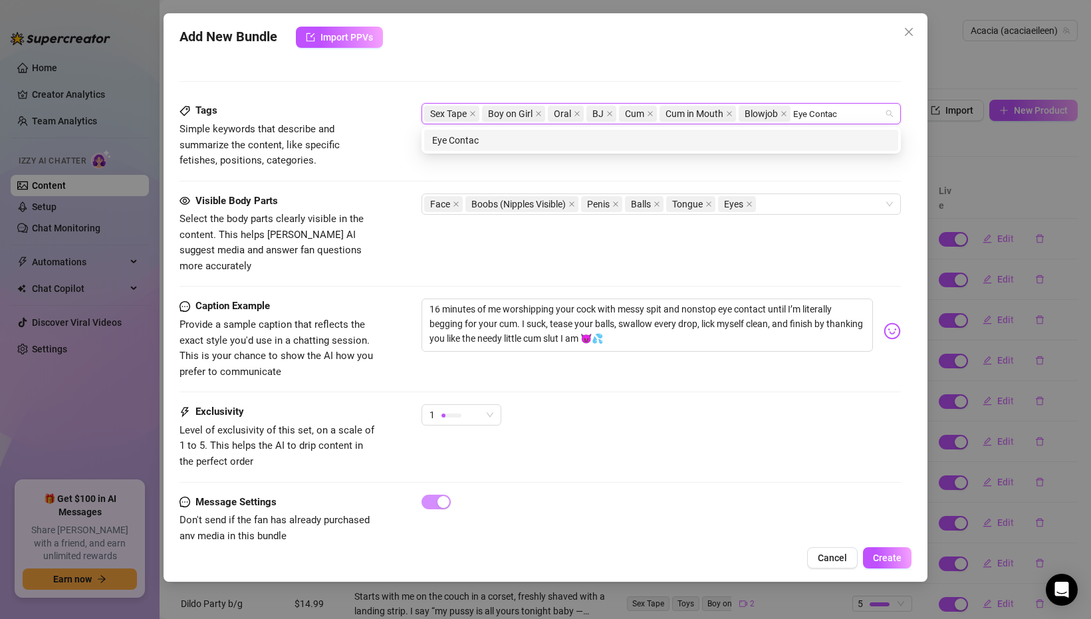
type input "Eye Contact"
click at [755, 133] on div "Eye Contact" at bounding box center [661, 140] width 458 height 15
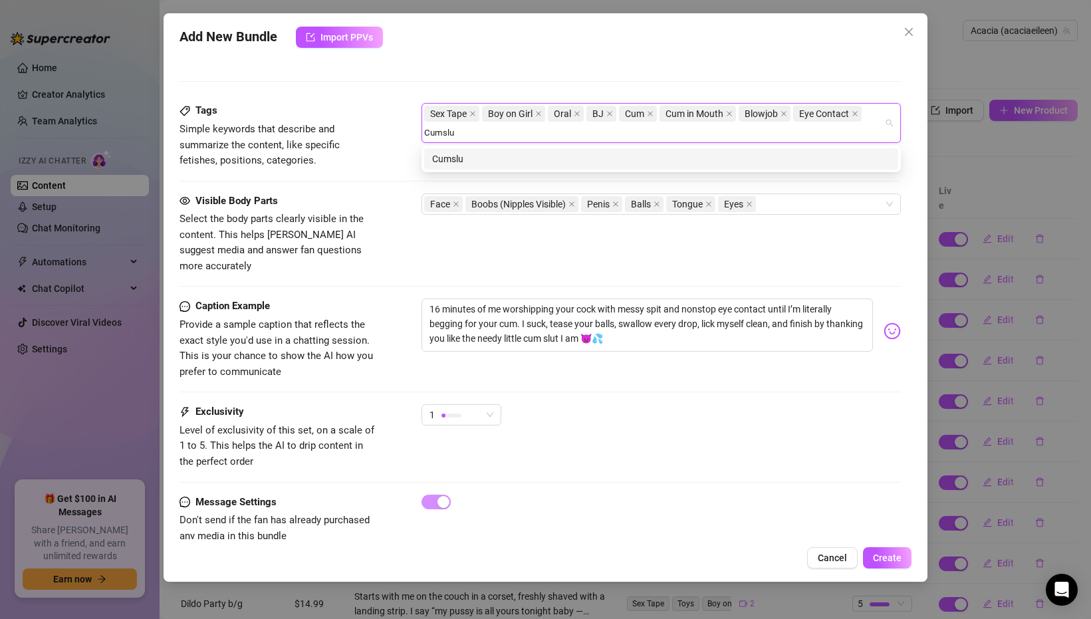
type input "Cumslut"
click at [620, 157] on div "Cumslut" at bounding box center [661, 159] width 458 height 15
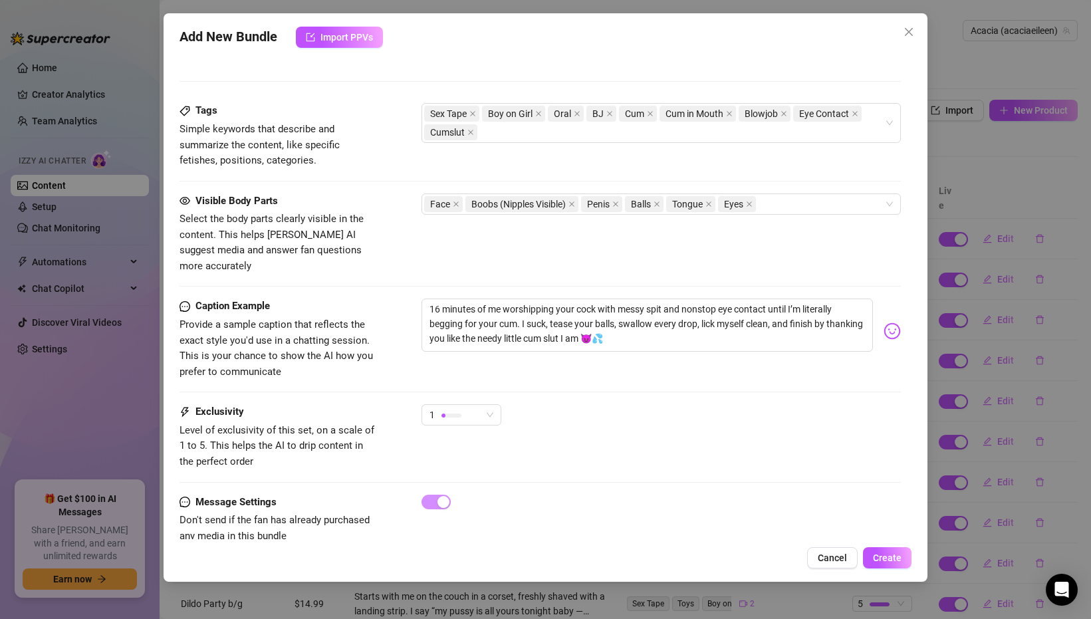
click at [348, 192] on div "Tags Simple keywords that describe and summarize the content, like specific fet…" at bounding box center [541, 148] width 722 height 90
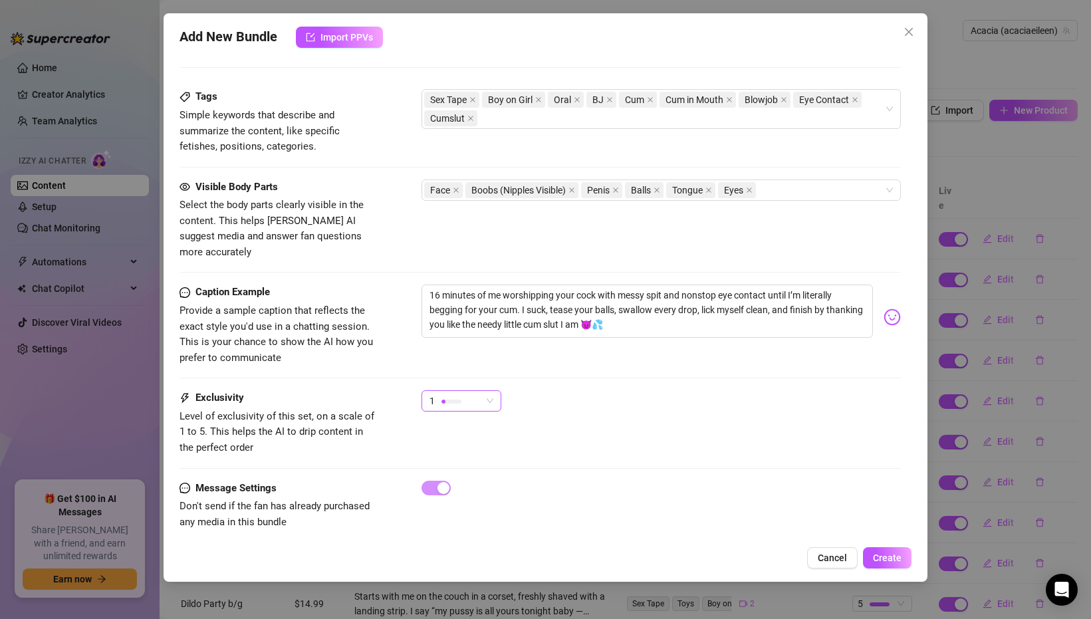
click at [473, 391] on div "1" at bounding box center [456, 401] width 52 height 20
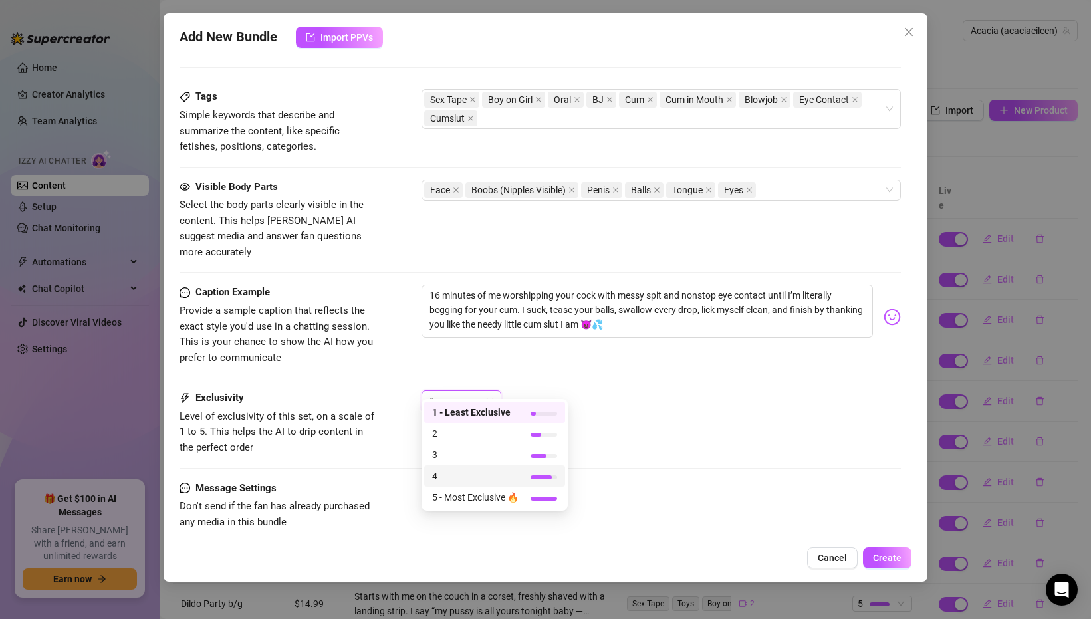
click at [469, 474] on span "4" at bounding box center [475, 476] width 86 height 15
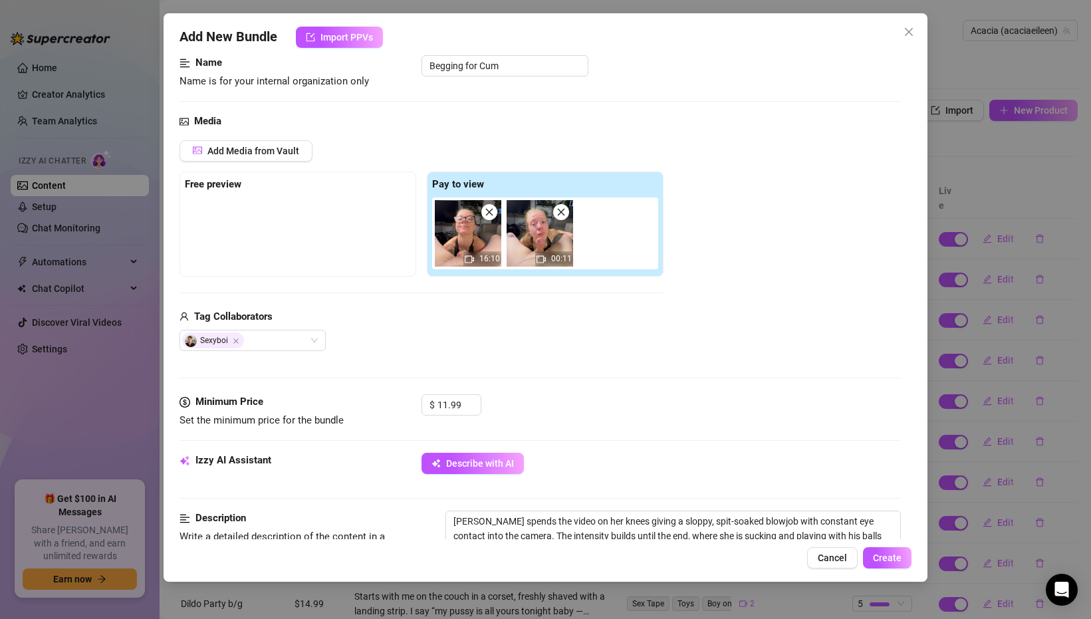
scroll to position [100, 0]
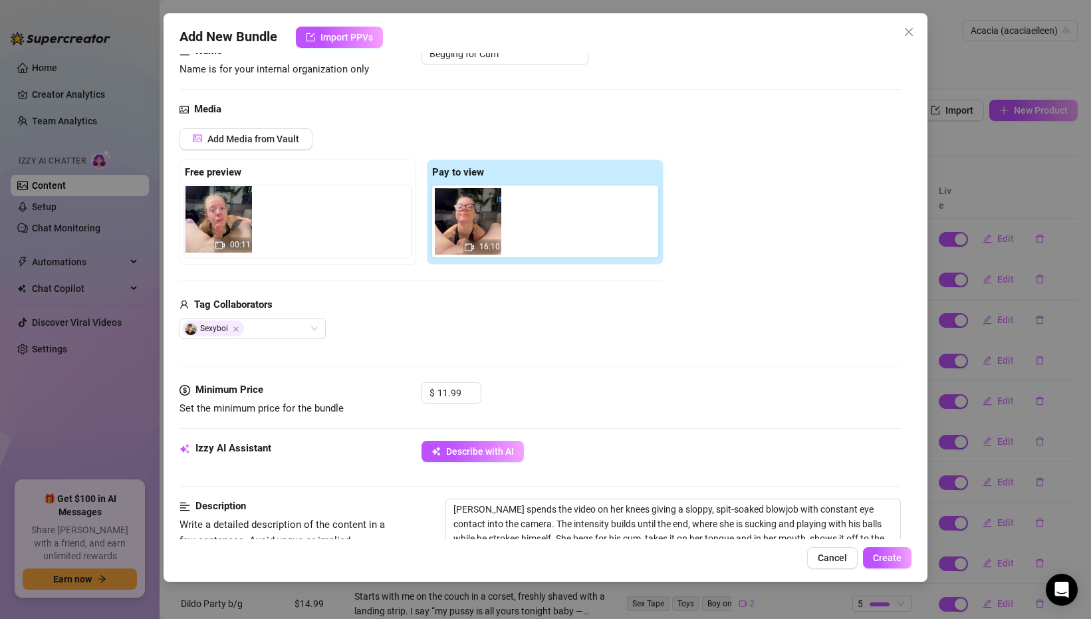
drag, startPoint x: 531, startPoint y: 219, endPoint x: 204, endPoint y: 217, distance: 327.2
click at [204, 217] on div "Free preview Pay to view 16:10 00:11" at bounding box center [422, 212] width 484 height 105
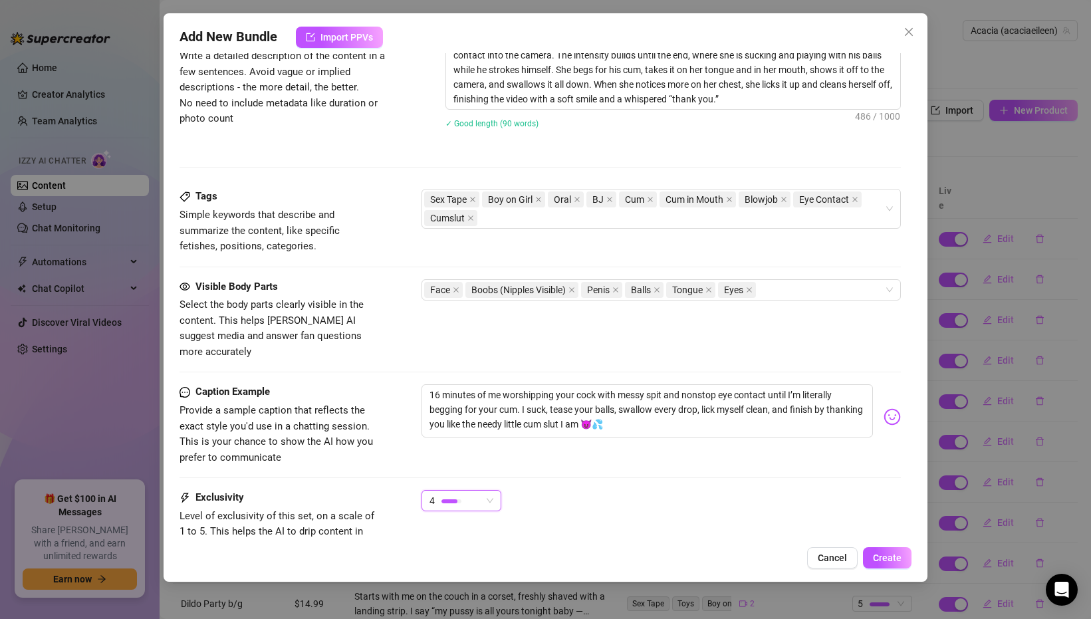
scroll to position [669, 0]
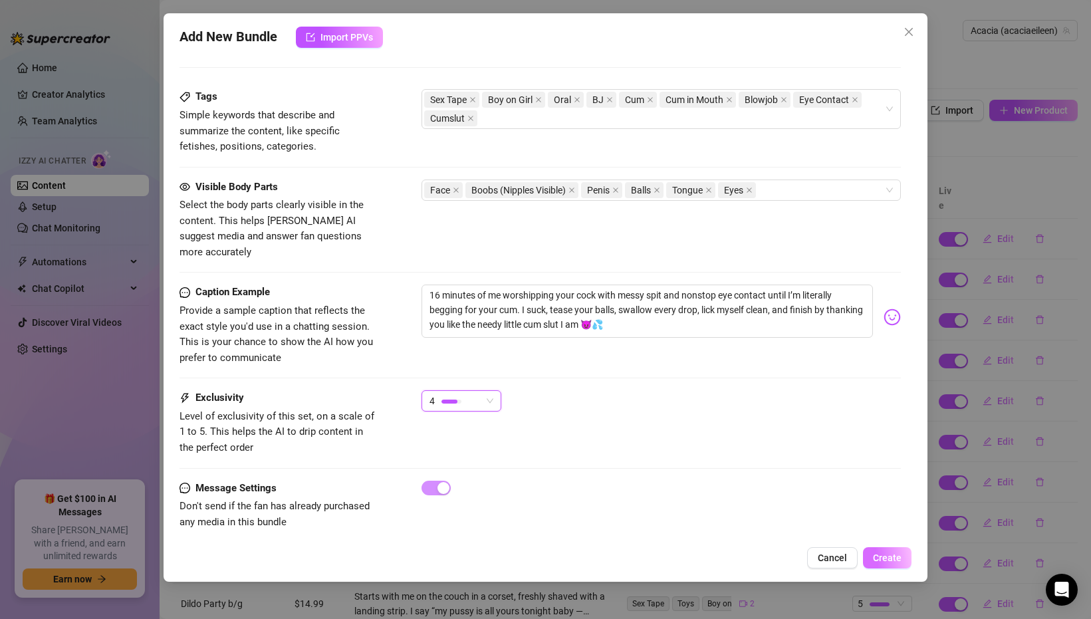
click at [881, 553] on span "Create" at bounding box center [887, 558] width 29 height 11
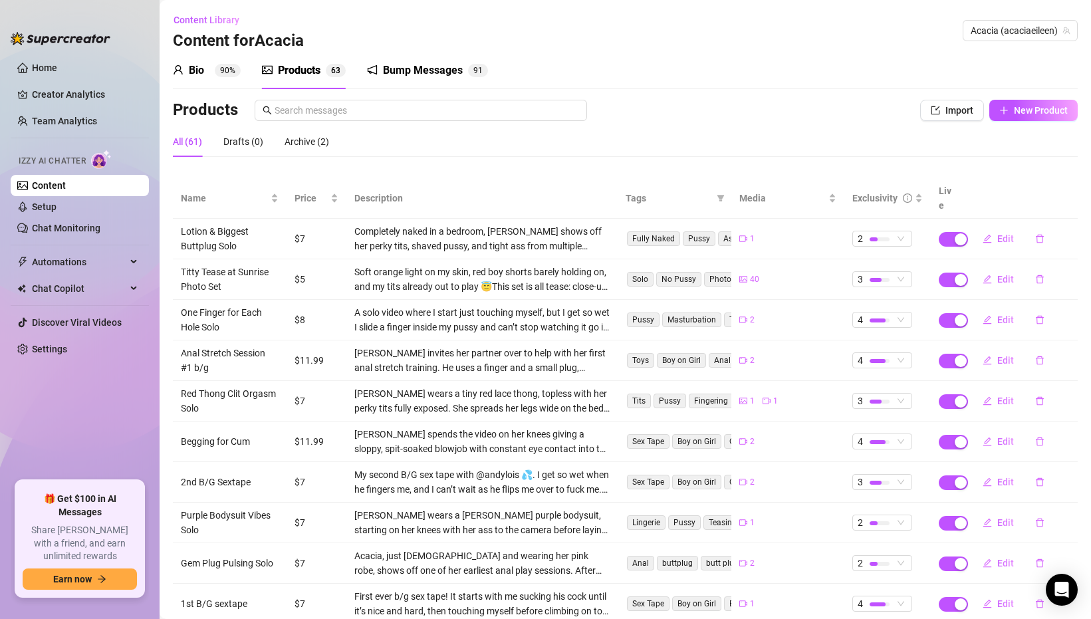
click at [422, 39] on div "Content Library Content for Acacia Acacia (acaciaeileen)" at bounding box center [625, 30] width 905 height 43
click at [428, 91] on div "Bio 90% Products 6 3 Bump Messages 9 1 Bio Import Bio from other creator Person…" at bounding box center [625, 357] width 905 height 610
click at [432, 73] on div "Bump Messages" at bounding box center [423, 71] width 80 height 16
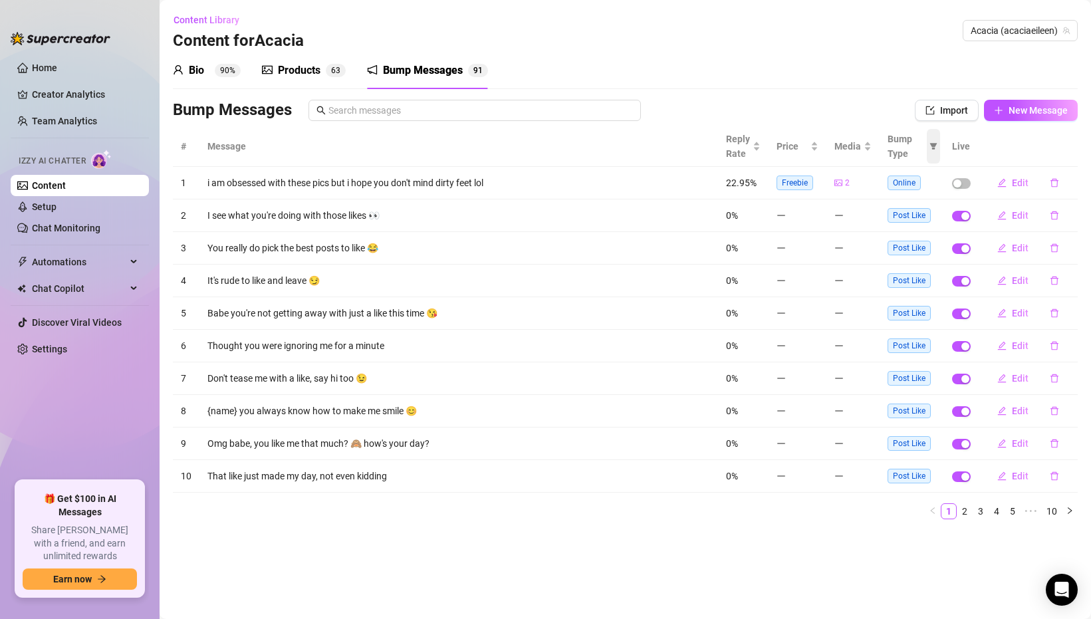
click at [929, 146] on span at bounding box center [933, 146] width 13 height 35
click at [966, 509] on link "2" at bounding box center [965, 511] width 15 height 15
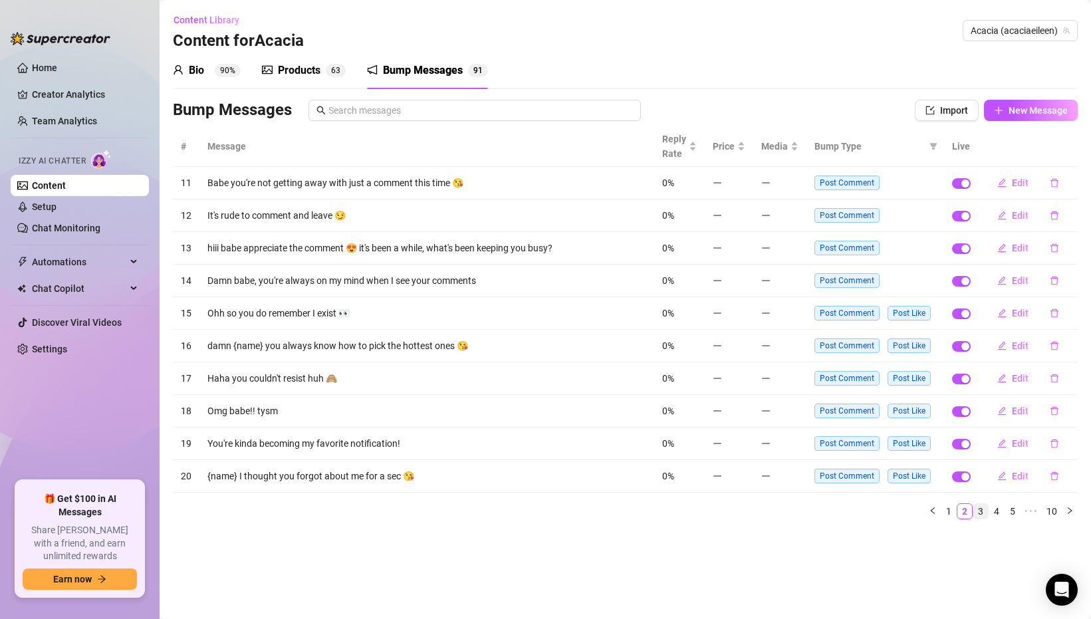
click at [978, 509] on link "3" at bounding box center [981, 511] width 15 height 15
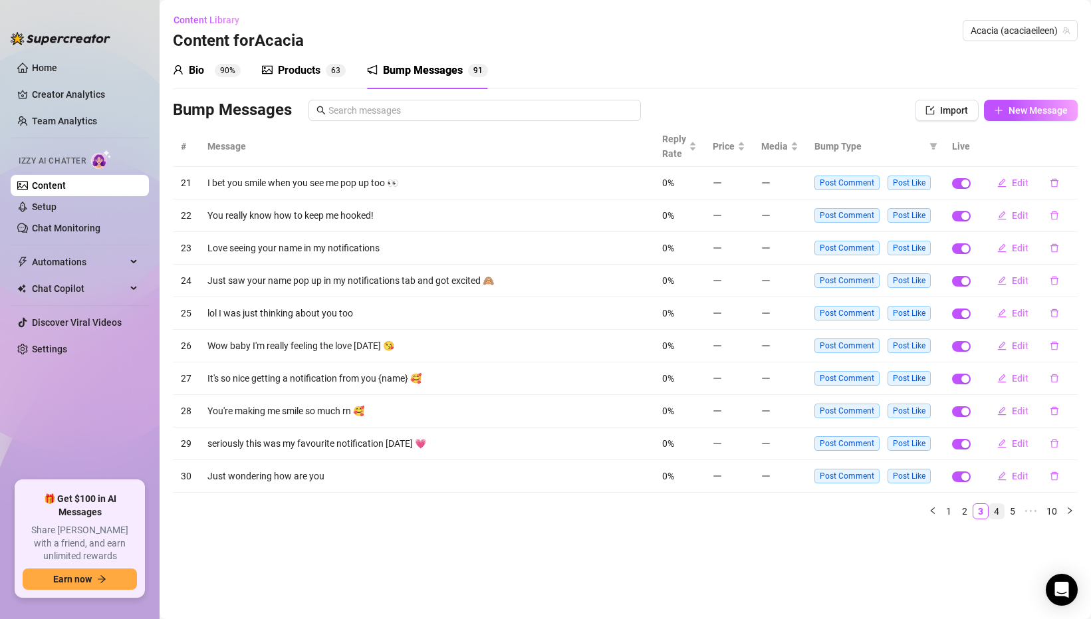
click at [996, 512] on link "4" at bounding box center [997, 511] width 15 height 15
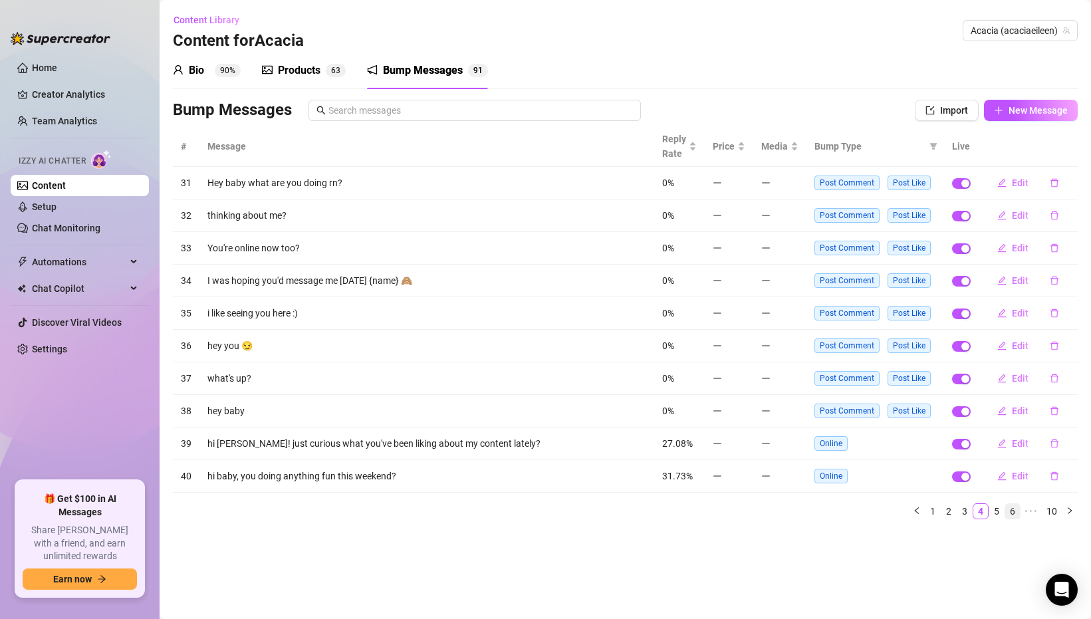
click at [1011, 512] on link "6" at bounding box center [1013, 511] width 15 height 15
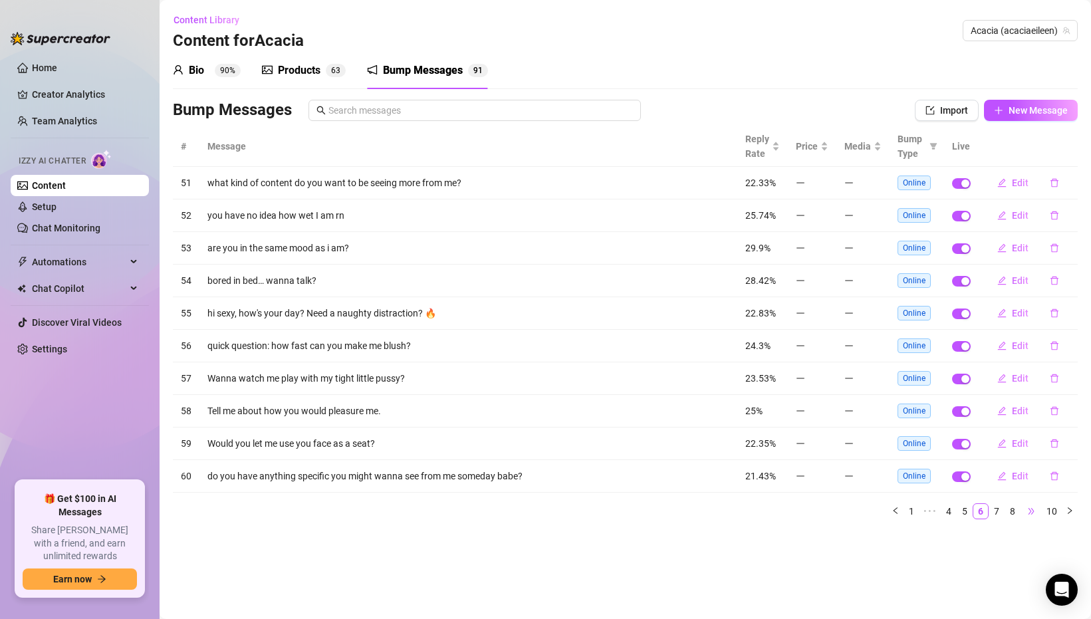
click at [1028, 512] on span "•••" at bounding box center [1031, 511] width 21 height 16
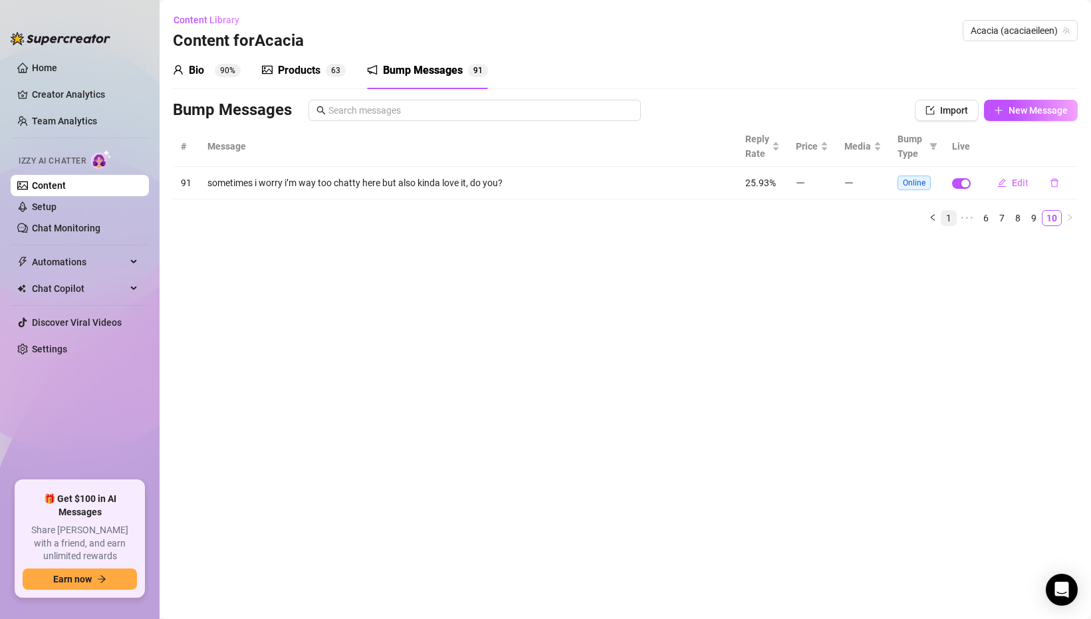
click at [944, 217] on link "1" at bounding box center [949, 218] width 15 height 15
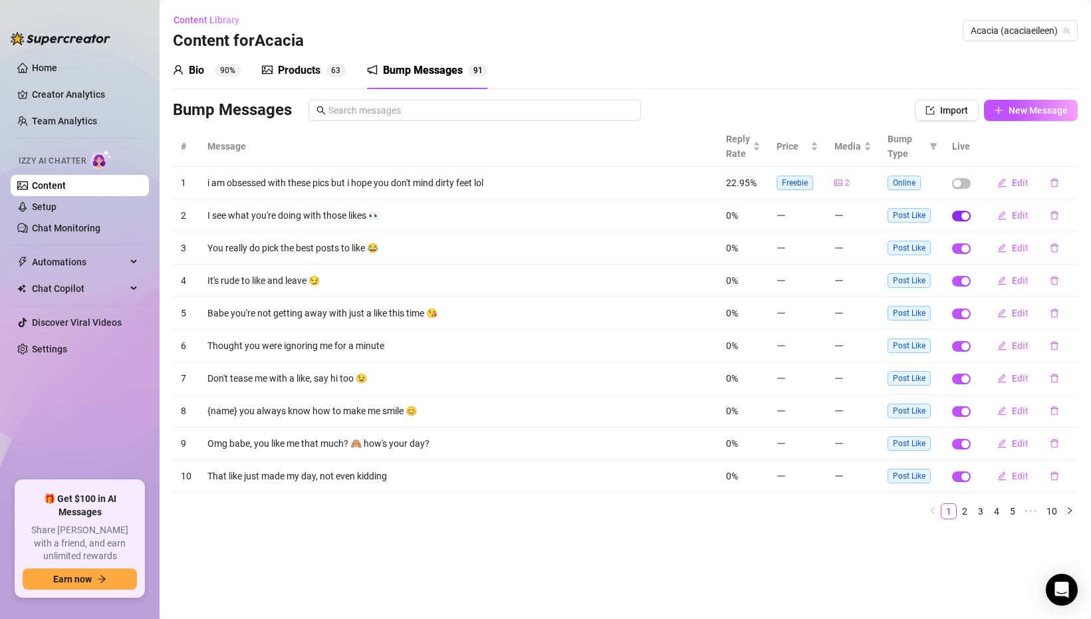
click at [959, 213] on span "button" at bounding box center [961, 216] width 19 height 11
click at [961, 241] on td at bounding box center [961, 248] width 35 height 33
click at [961, 251] on span "button" at bounding box center [961, 248] width 19 height 11
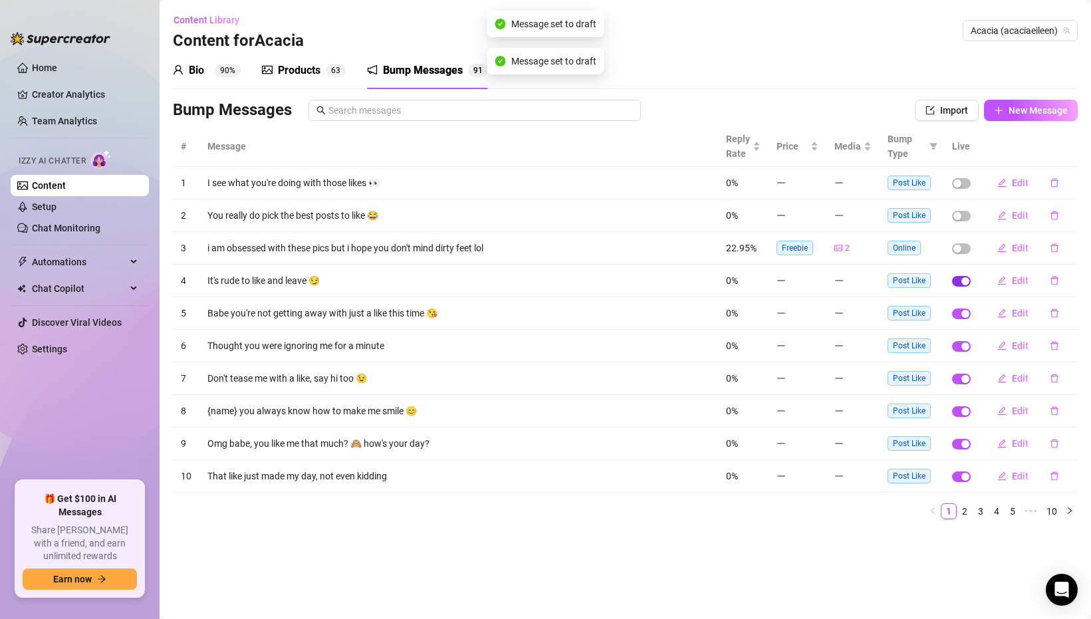
click at [958, 282] on span "button" at bounding box center [961, 281] width 19 height 11
click at [964, 315] on div "button" at bounding box center [966, 314] width 8 height 8
click at [962, 348] on span "button" at bounding box center [961, 346] width 19 height 11
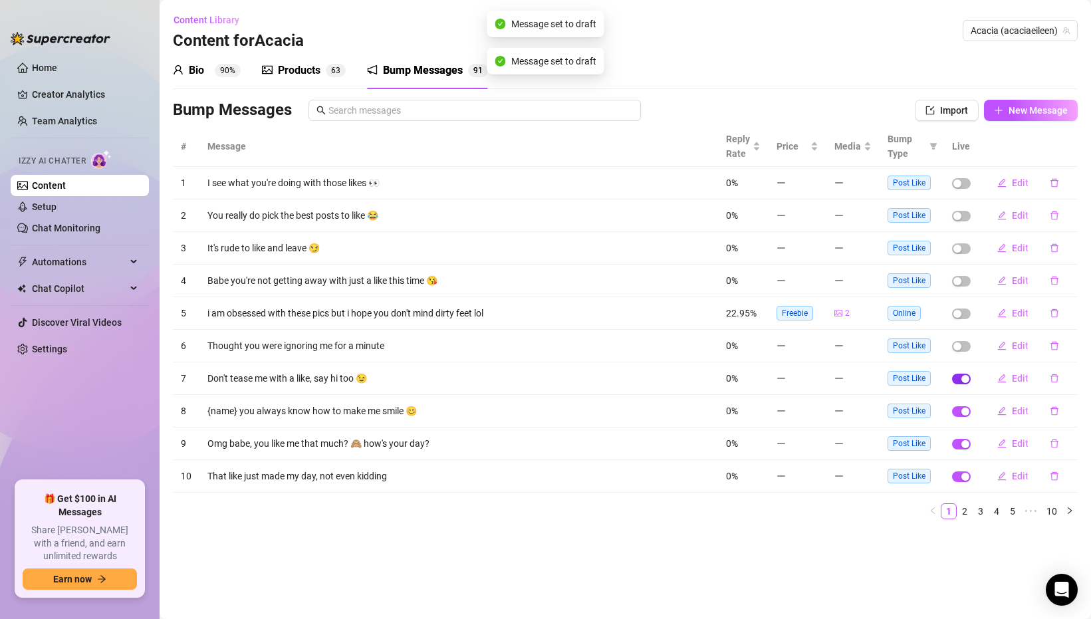
click at [959, 379] on span "button" at bounding box center [961, 379] width 19 height 11
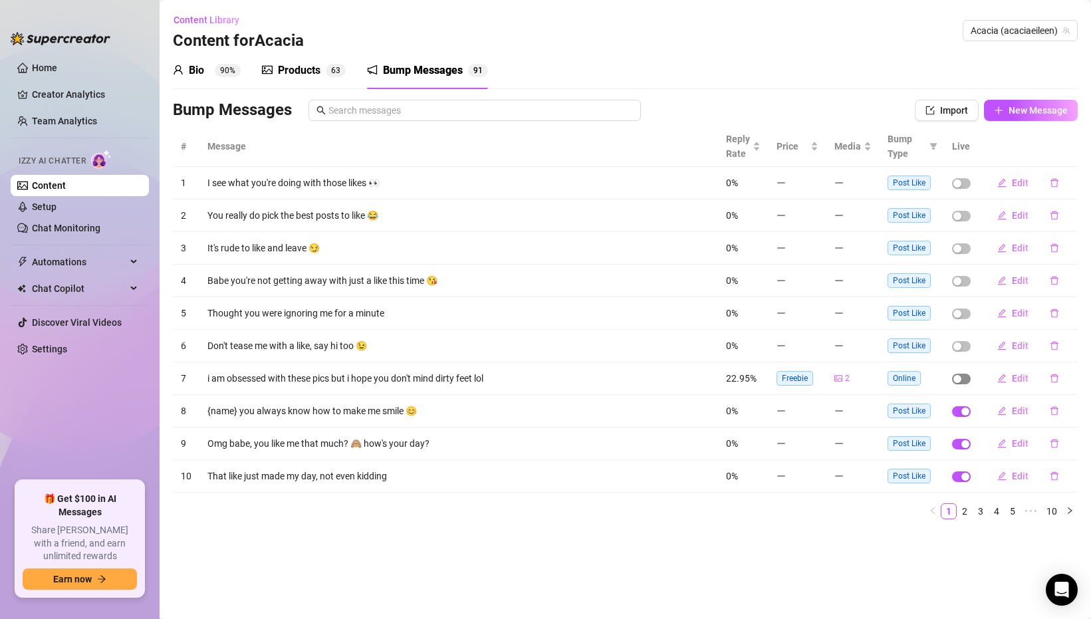
click at [962, 380] on div "button" at bounding box center [958, 379] width 8 height 8
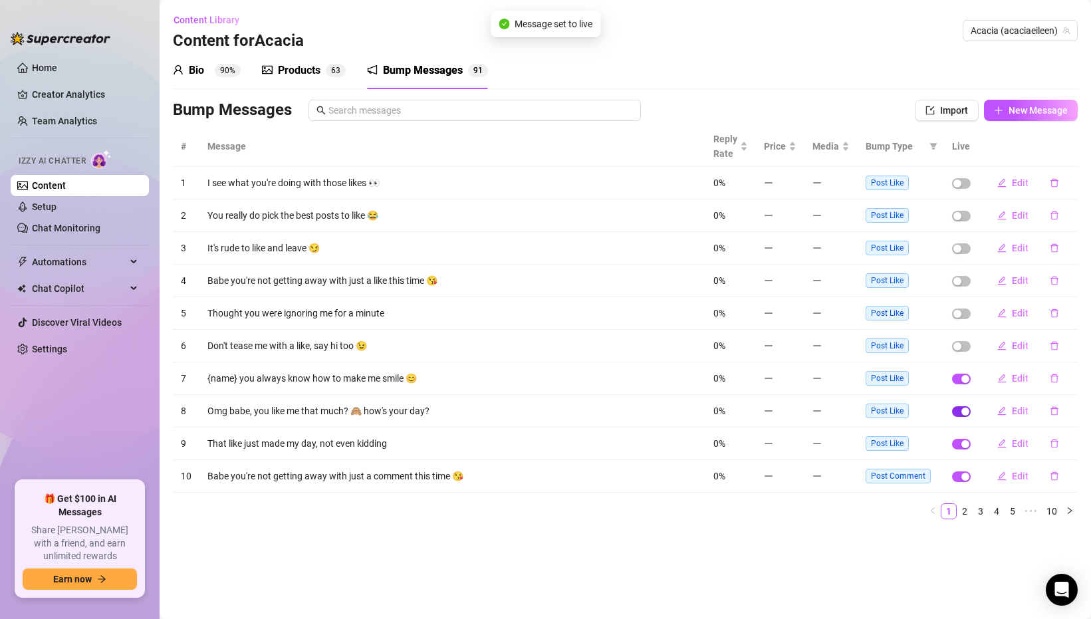
click at [959, 410] on span "button" at bounding box center [961, 411] width 19 height 11
click at [964, 416] on span "button" at bounding box center [961, 411] width 19 height 11
click at [962, 444] on div "button" at bounding box center [966, 444] width 8 height 8
click at [963, 479] on div "button" at bounding box center [966, 477] width 8 height 8
click at [920, 143] on span "Bump Type" at bounding box center [895, 146] width 59 height 15
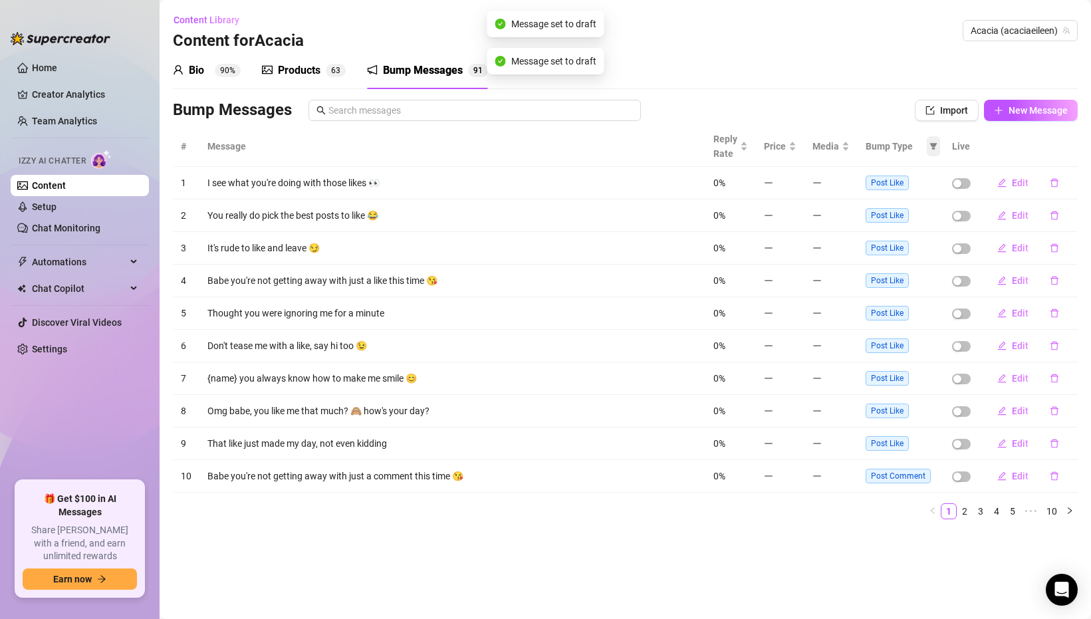
click at [932, 146] on icon "filter" at bounding box center [934, 146] width 8 height 8
click at [859, 192] on input "checkbox" at bounding box center [858, 193] width 11 height 11
checkbox input "true"
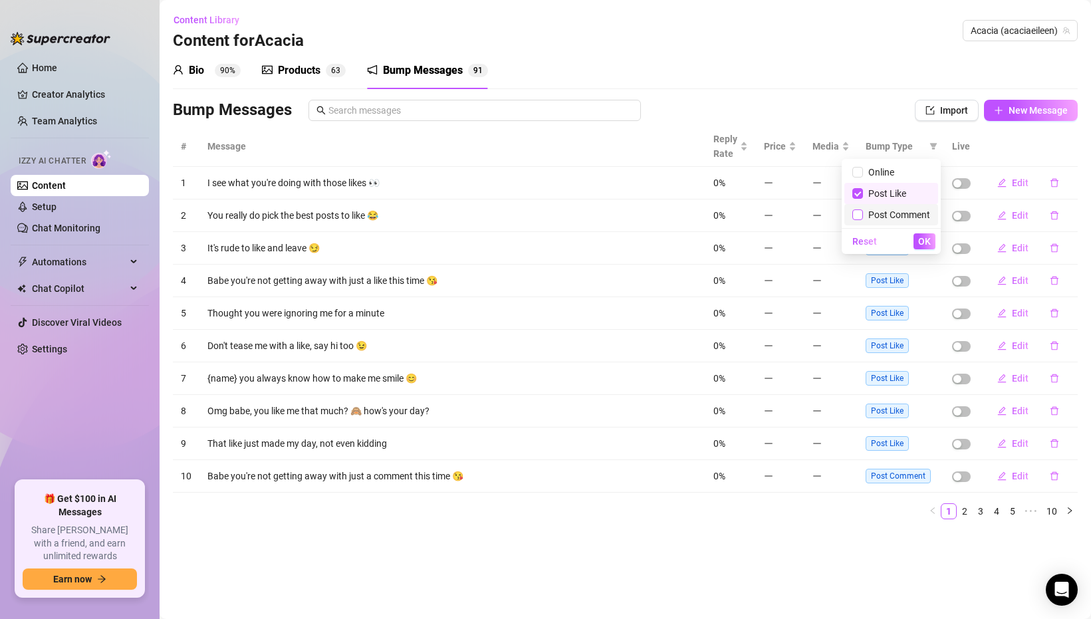
click at [859, 213] on input "checkbox" at bounding box center [858, 214] width 11 height 11
checkbox input "true"
click at [917, 242] on button "OK" at bounding box center [925, 241] width 22 height 16
click at [1020, 509] on link "2" at bounding box center [1022, 511] width 15 height 15
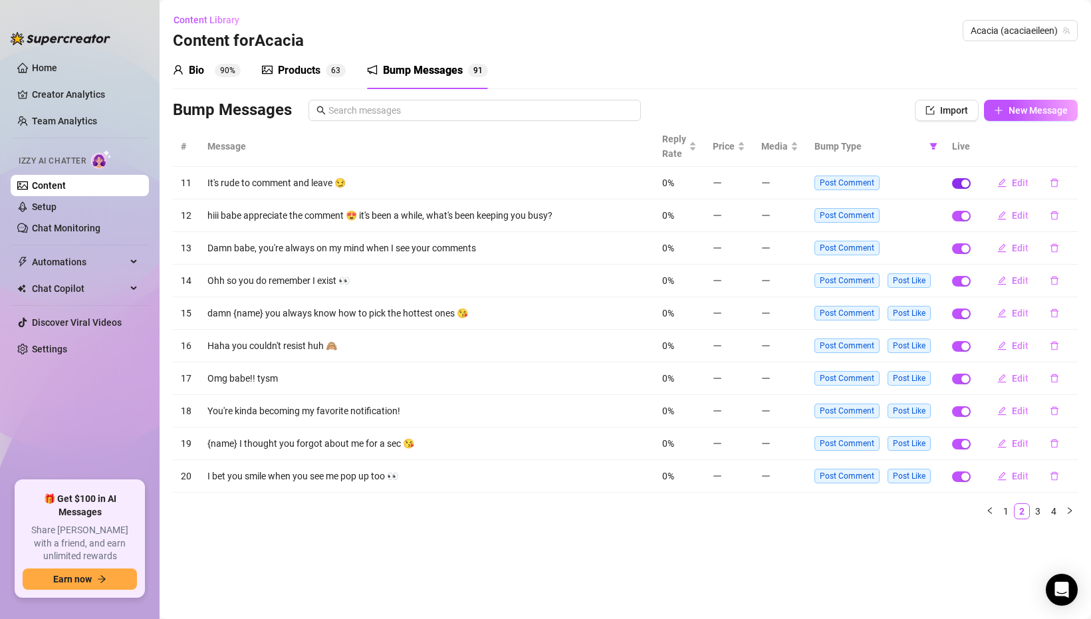
click at [966, 183] on div "button" at bounding box center [966, 184] width 8 height 8
click at [961, 219] on span "button" at bounding box center [961, 216] width 19 height 11
click at [956, 256] on td at bounding box center [961, 248] width 35 height 33
click at [959, 247] on span "button" at bounding box center [961, 248] width 19 height 11
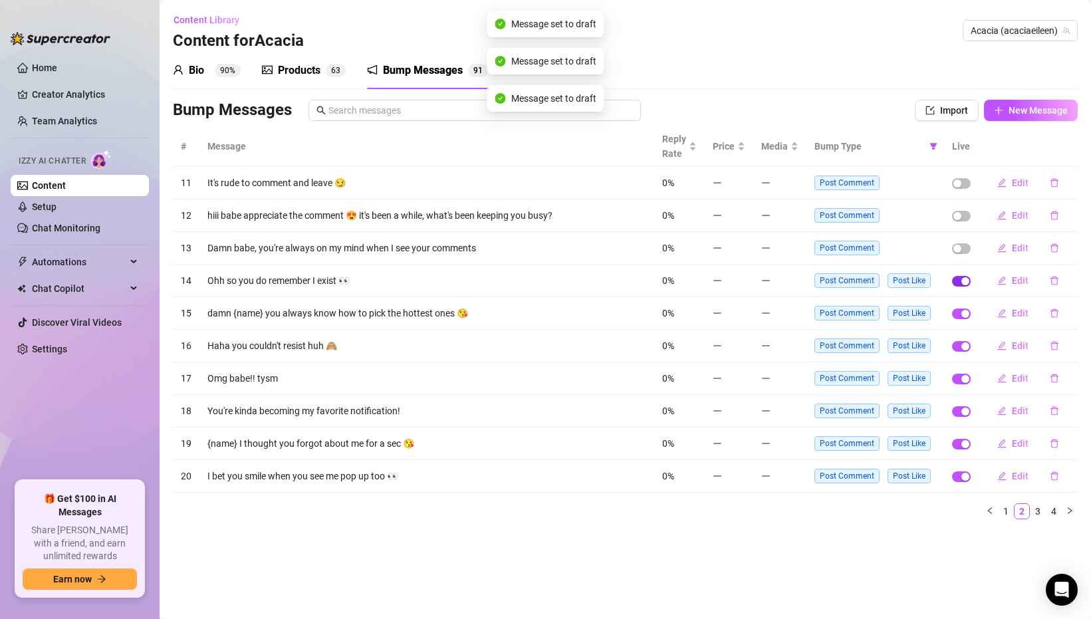
click at [959, 280] on span "button" at bounding box center [961, 281] width 19 height 11
click at [960, 315] on span "button" at bounding box center [961, 314] width 19 height 11
click at [958, 348] on span "button" at bounding box center [961, 346] width 19 height 11
click at [962, 378] on button "button" at bounding box center [961, 379] width 19 height 11
click at [959, 410] on span "button" at bounding box center [961, 411] width 19 height 11
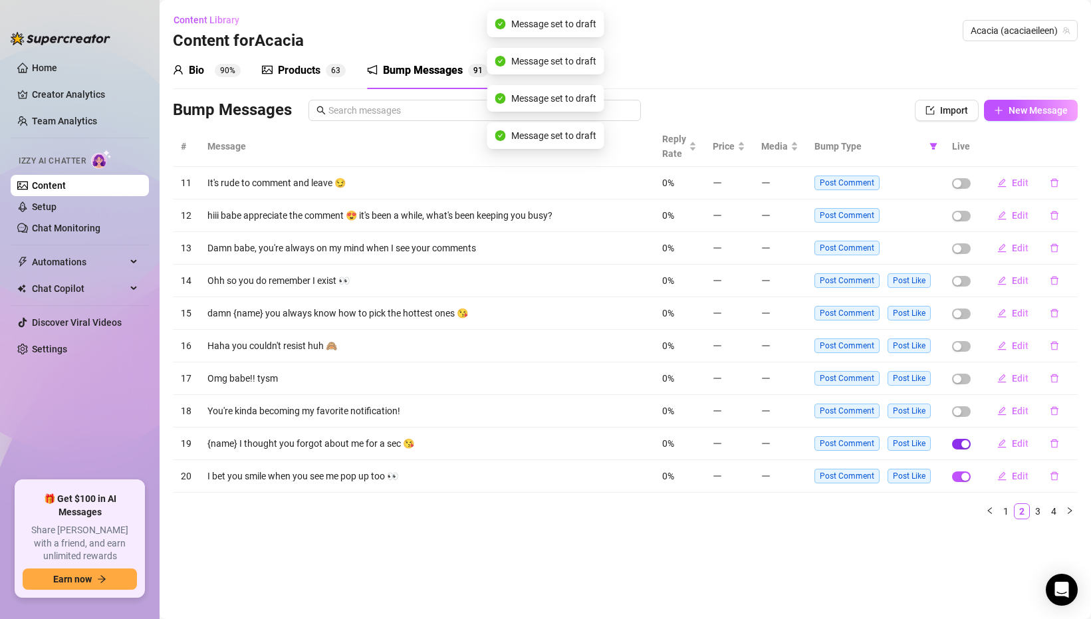
click at [958, 447] on span "button" at bounding box center [961, 444] width 19 height 11
click at [960, 479] on span "button" at bounding box center [961, 477] width 19 height 11
click at [1032, 510] on link "3" at bounding box center [1038, 511] width 15 height 15
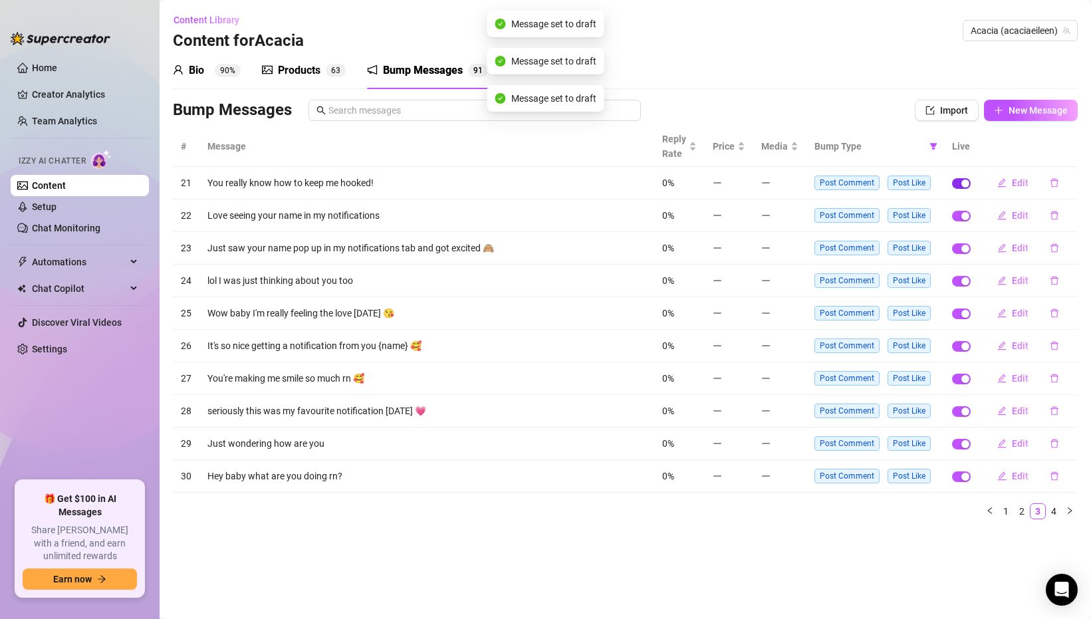
click at [960, 181] on span "button" at bounding box center [961, 183] width 19 height 11
click at [959, 204] on td at bounding box center [961, 216] width 35 height 33
click at [962, 217] on div "button" at bounding box center [966, 216] width 8 height 8
click at [967, 245] on div "button" at bounding box center [966, 249] width 8 height 8
click at [963, 283] on div "button" at bounding box center [966, 281] width 8 height 8
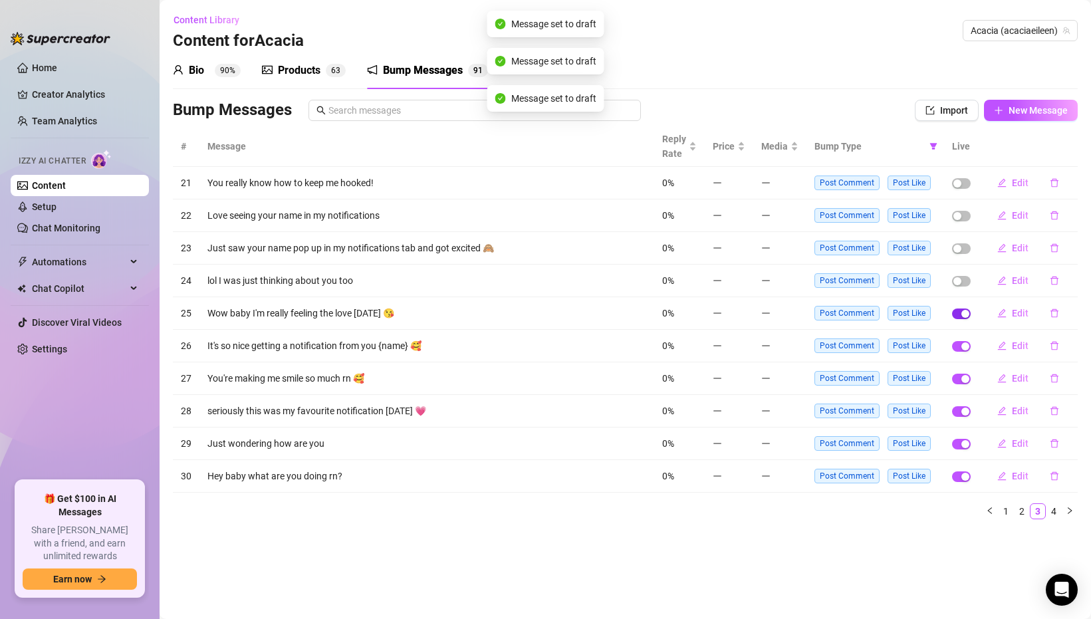
click at [958, 314] on span "button" at bounding box center [961, 314] width 19 height 11
click at [959, 343] on span "button" at bounding box center [961, 346] width 19 height 11
click at [957, 376] on span "button" at bounding box center [961, 379] width 19 height 11
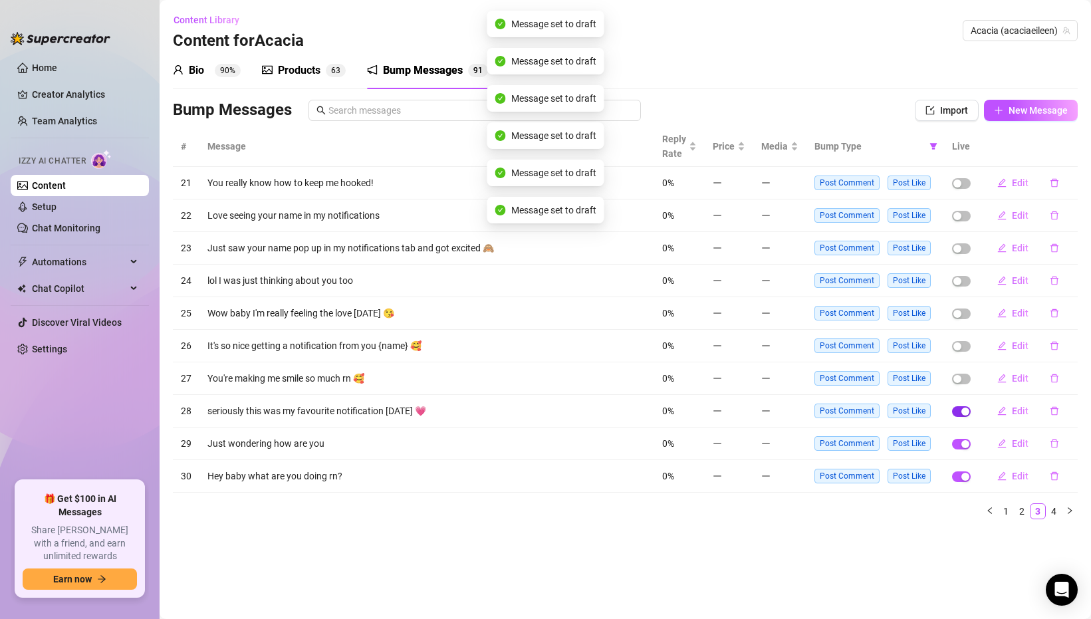
click at [957, 411] on span "button" at bounding box center [961, 411] width 19 height 11
click at [958, 445] on span "button" at bounding box center [961, 444] width 19 height 11
click at [958, 466] on td at bounding box center [961, 476] width 35 height 33
click at [961, 481] on span "button" at bounding box center [961, 477] width 19 height 11
click at [1053, 509] on link "4" at bounding box center [1054, 511] width 15 height 15
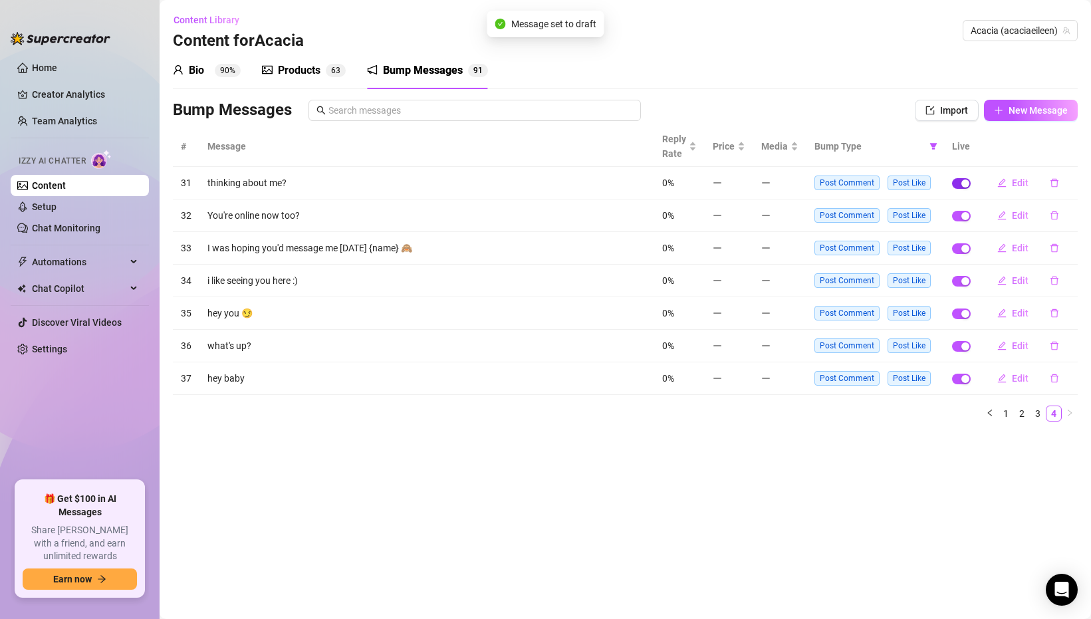
click at [960, 180] on span "button" at bounding box center [961, 183] width 19 height 11
click at [957, 212] on span "button" at bounding box center [961, 216] width 19 height 11
click at [960, 247] on span "button" at bounding box center [961, 248] width 19 height 11
click at [957, 271] on td at bounding box center [961, 281] width 35 height 33
click at [960, 282] on span "button" at bounding box center [961, 281] width 19 height 11
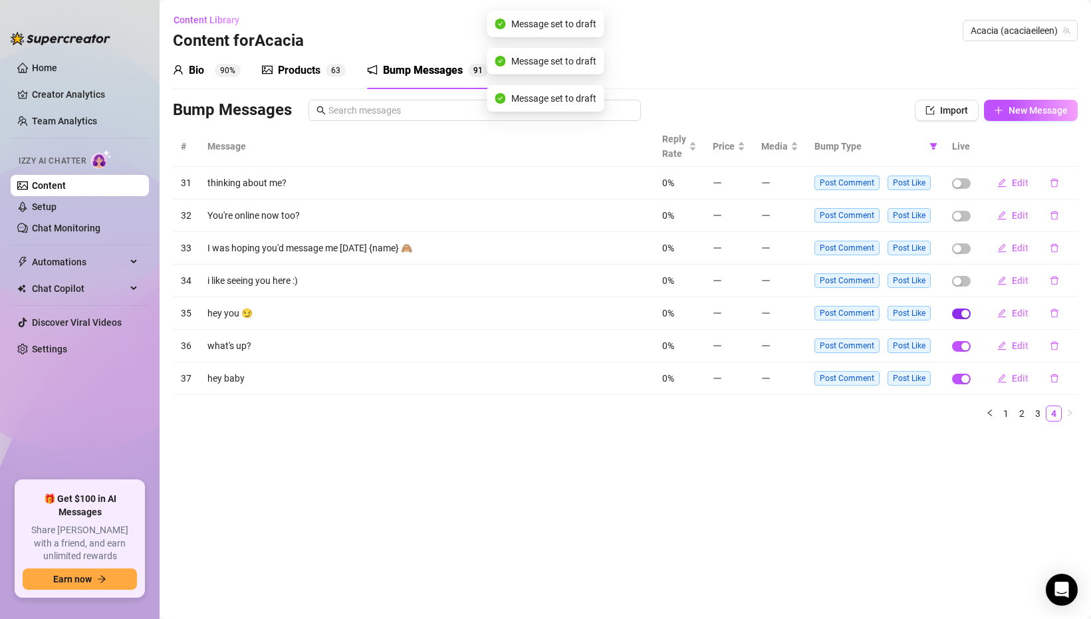
click at [960, 309] on span "button" at bounding box center [961, 314] width 19 height 11
click at [958, 345] on span "button" at bounding box center [961, 346] width 19 height 11
click at [962, 382] on div "button" at bounding box center [966, 379] width 8 height 8
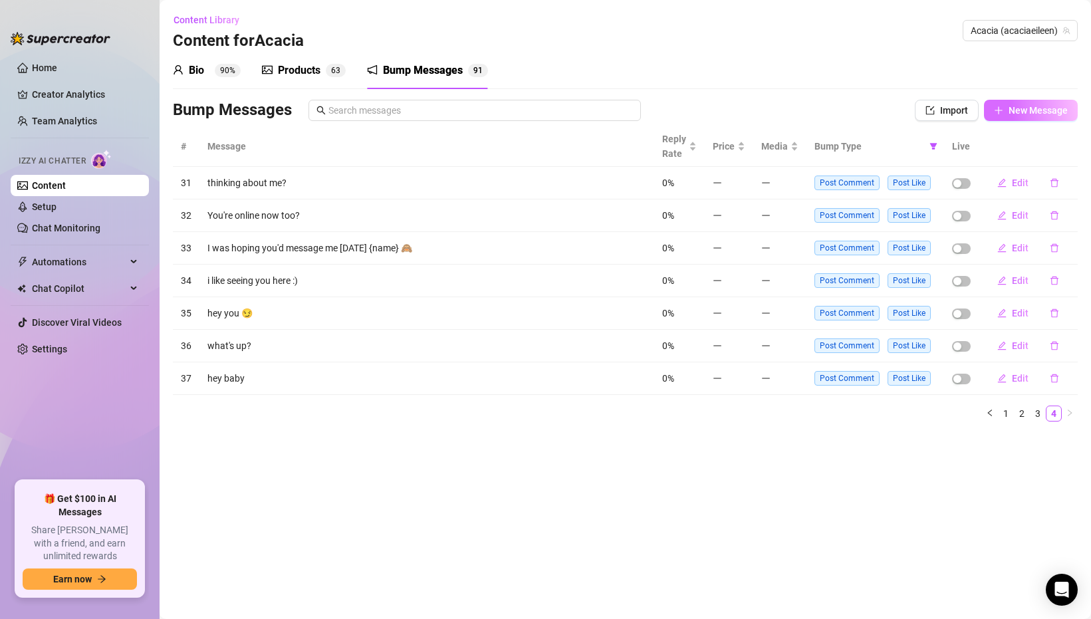
click at [1031, 113] on span "New Message" at bounding box center [1038, 110] width 59 height 11
type textarea "Type your message here..."
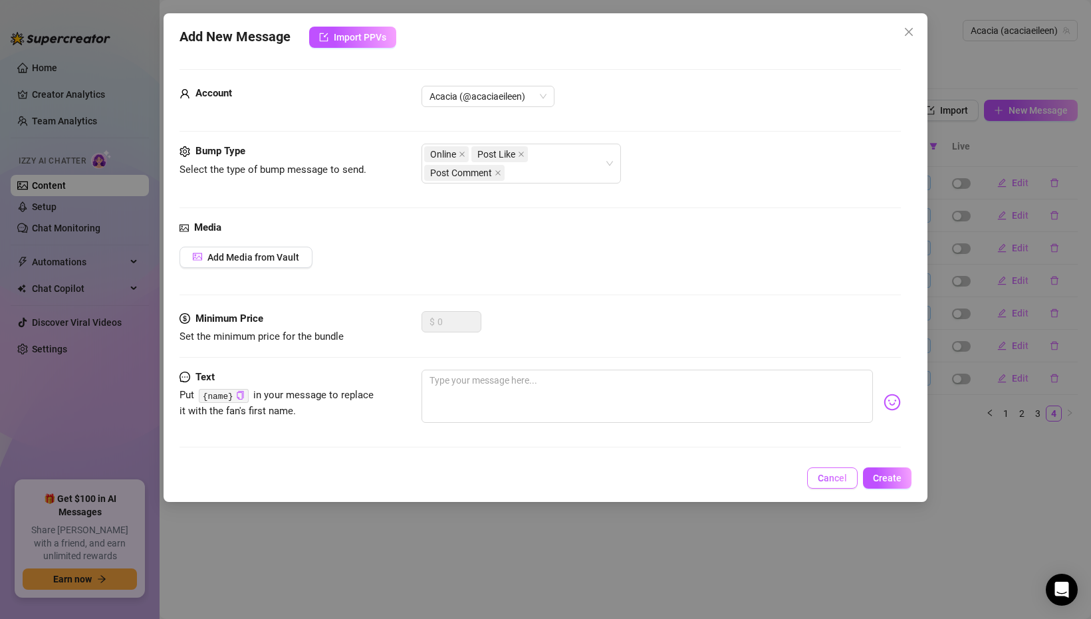
click at [817, 479] on button "Cancel" at bounding box center [832, 478] width 51 height 21
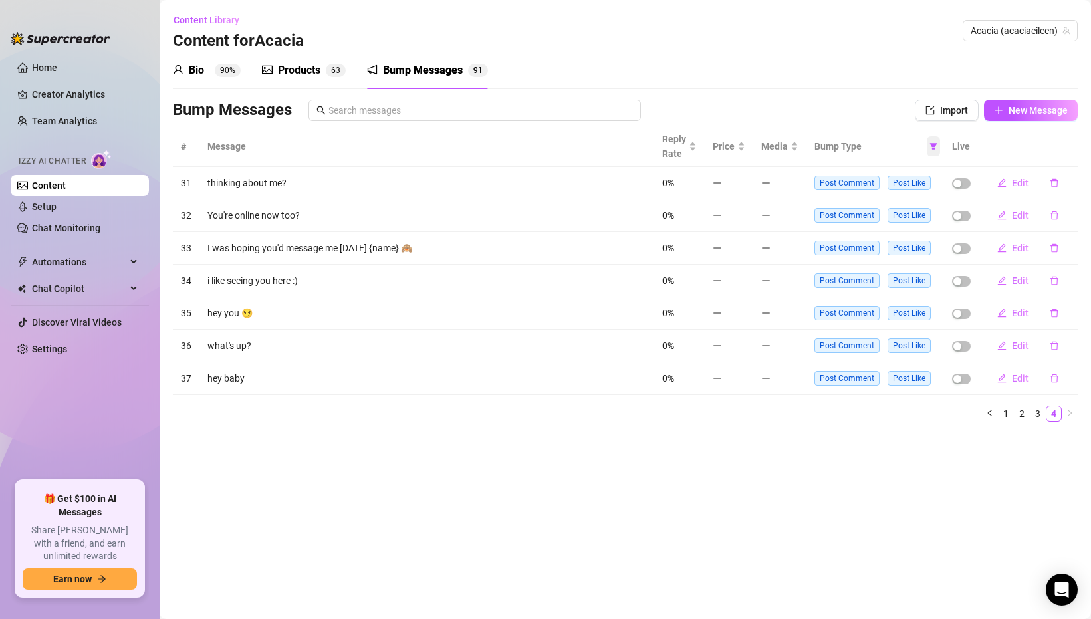
click at [934, 146] on icon "filter" at bounding box center [934, 146] width 8 height 8
click at [861, 199] on label at bounding box center [858, 193] width 11 height 15
click at [861, 199] on input "checkbox" at bounding box center [858, 193] width 11 height 11
checkbox input "false"
click at [859, 215] on input "checkbox" at bounding box center [858, 214] width 11 height 11
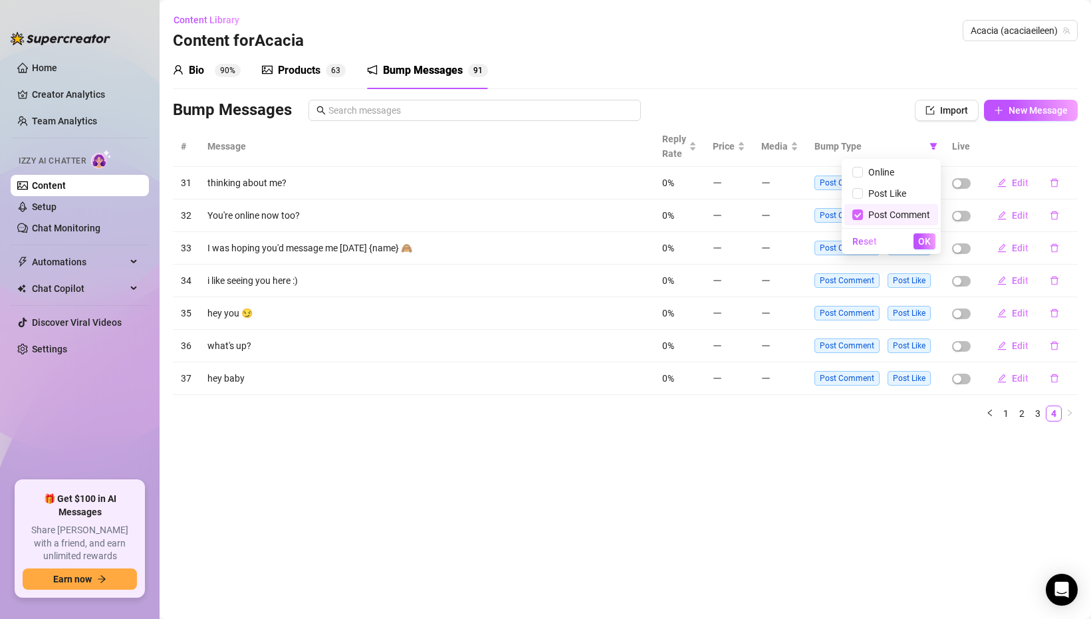
checkbox input "false"
click at [930, 245] on span "OK" at bounding box center [924, 241] width 13 height 11
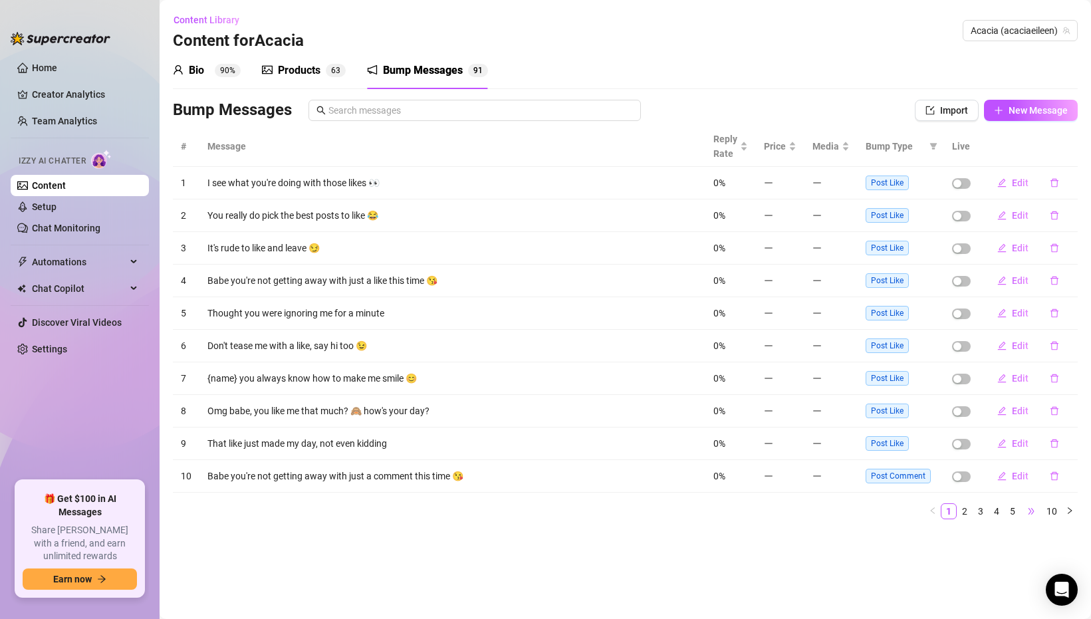
click at [1030, 506] on span "•••" at bounding box center [1031, 511] width 21 height 16
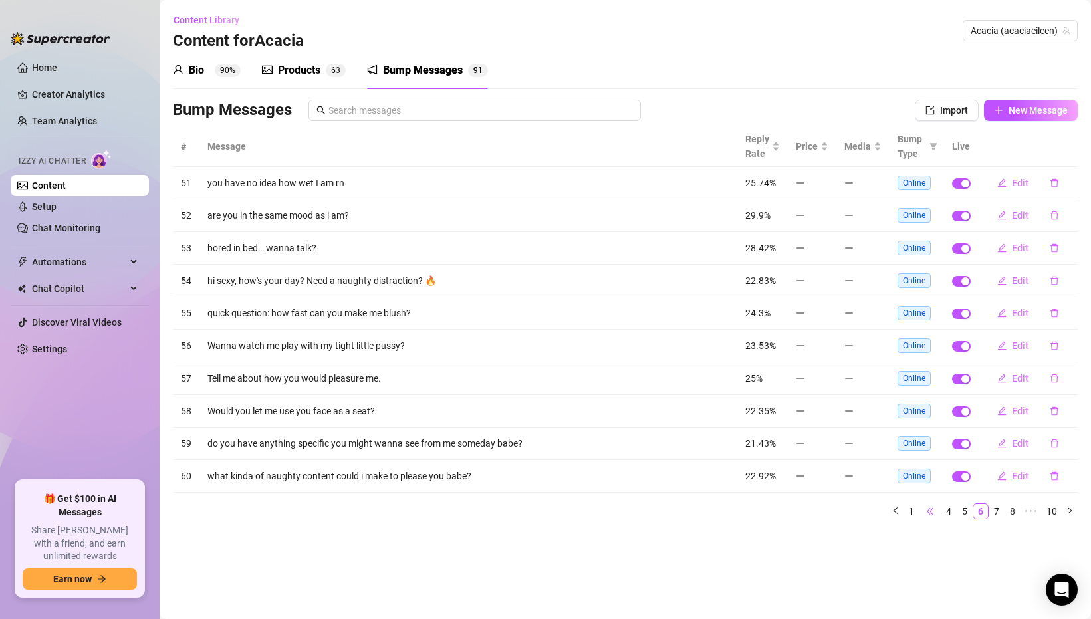
click at [927, 512] on span "•••" at bounding box center [930, 511] width 21 height 16
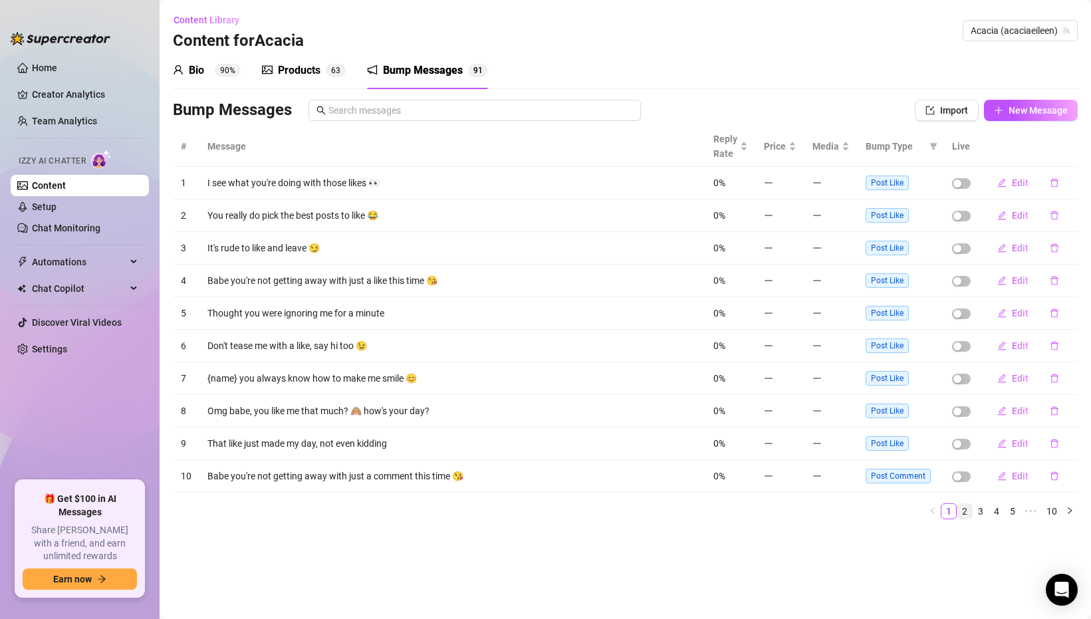
click at [966, 515] on link "2" at bounding box center [965, 511] width 15 height 15
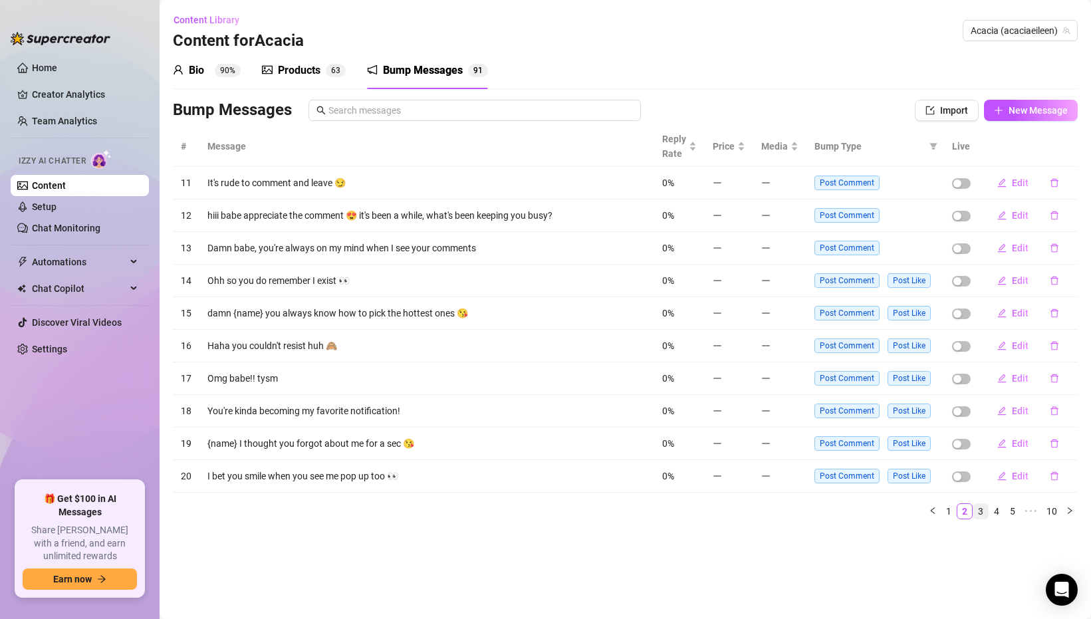
click at [981, 515] on link "3" at bounding box center [981, 511] width 15 height 15
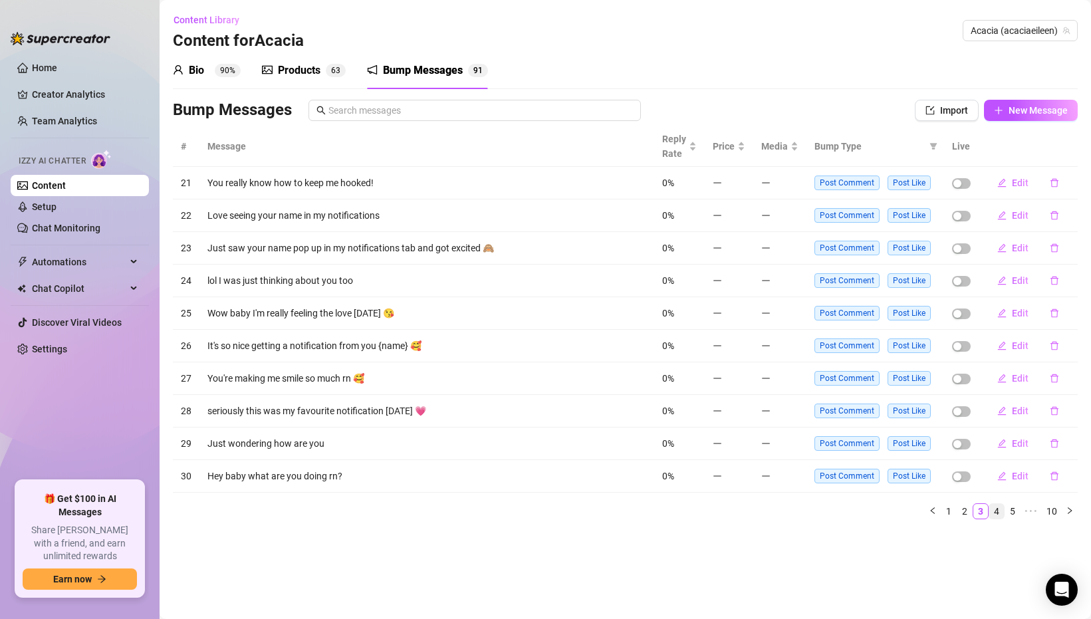
click at [994, 511] on link "4" at bounding box center [997, 511] width 15 height 15
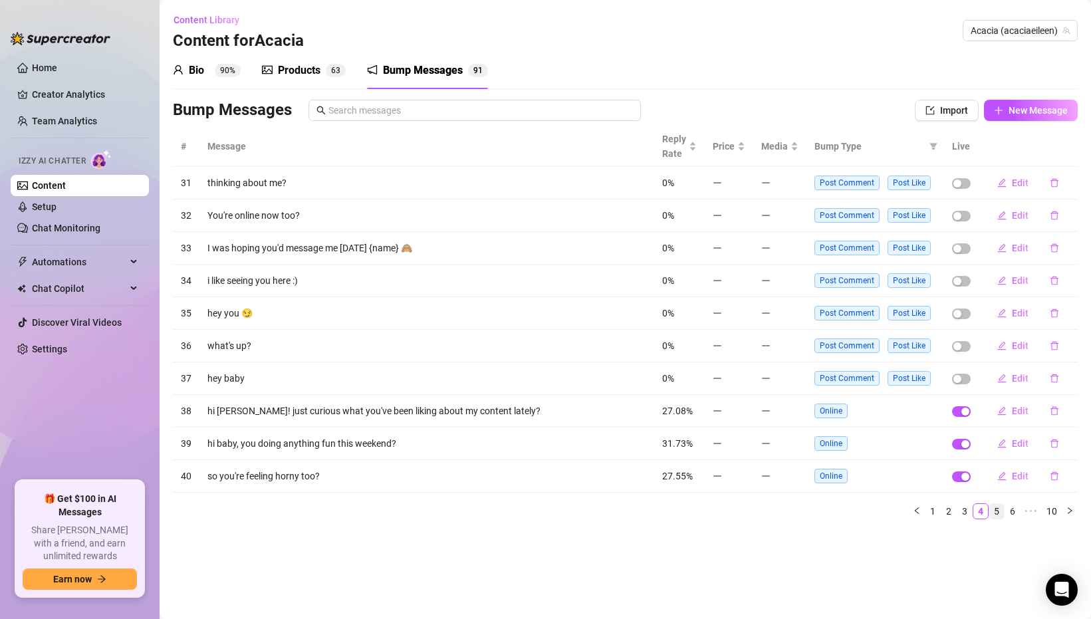
click at [1002, 512] on link "5" at bounding box center [997, 511] width 15 height 15
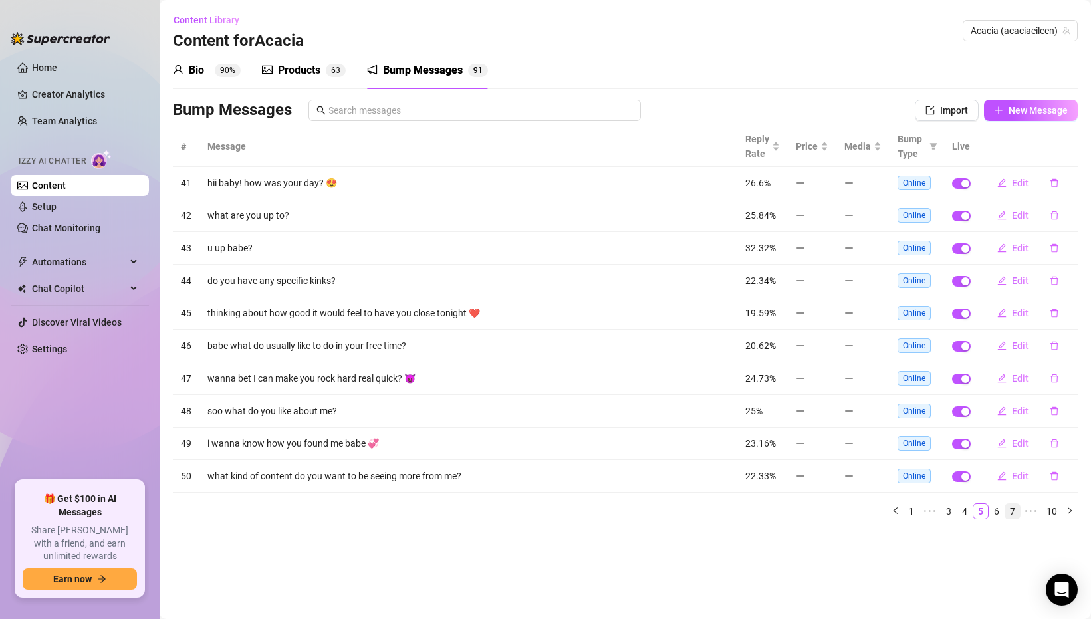
click at [1016, 513] on link "7" at bounding box center [1013, 511] width 15 height 15
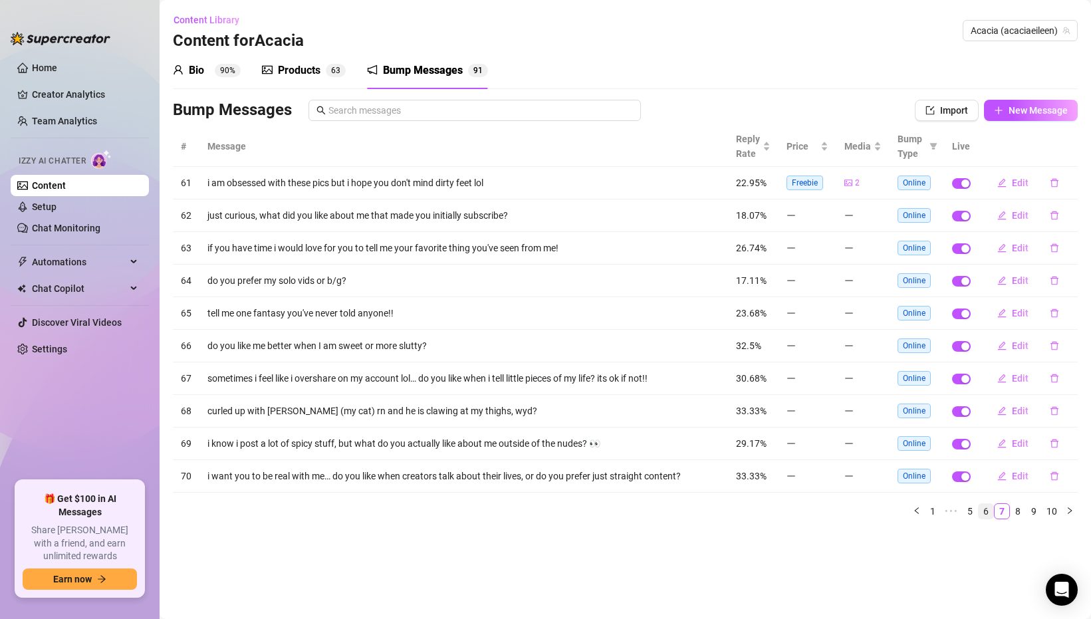
click at [985, 512] on link "6" at bounding box center [986, 511] width 15 height 15
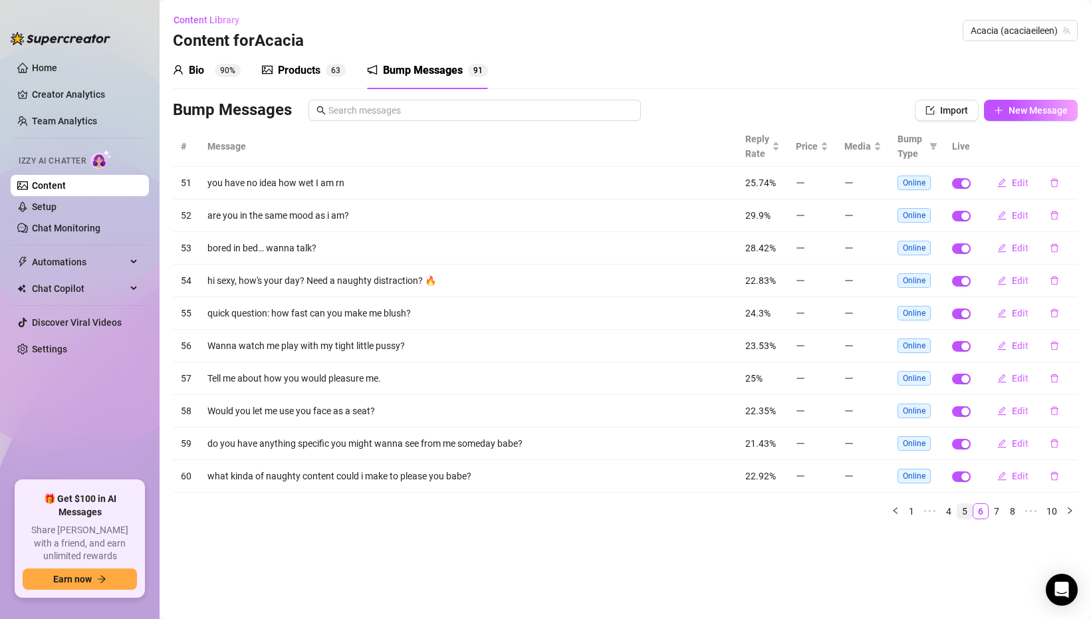
click at [966, 511] on link "5" at bounding box center [965, 511] width 15 height 15
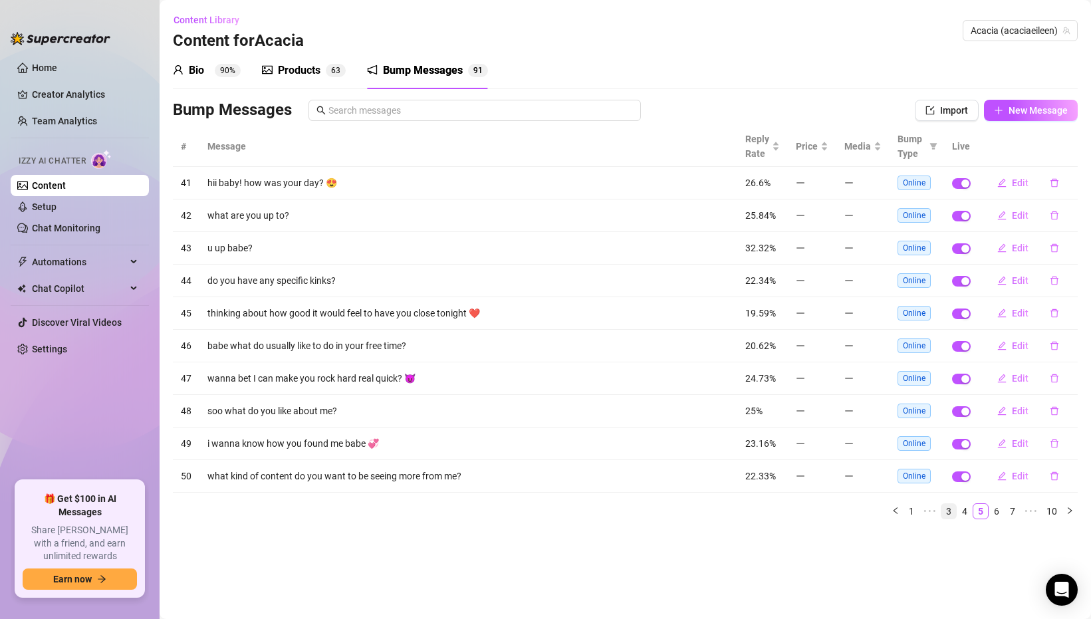
click at [951, 510] on link "3" at bounding box center [949, 511] width 15 height 15
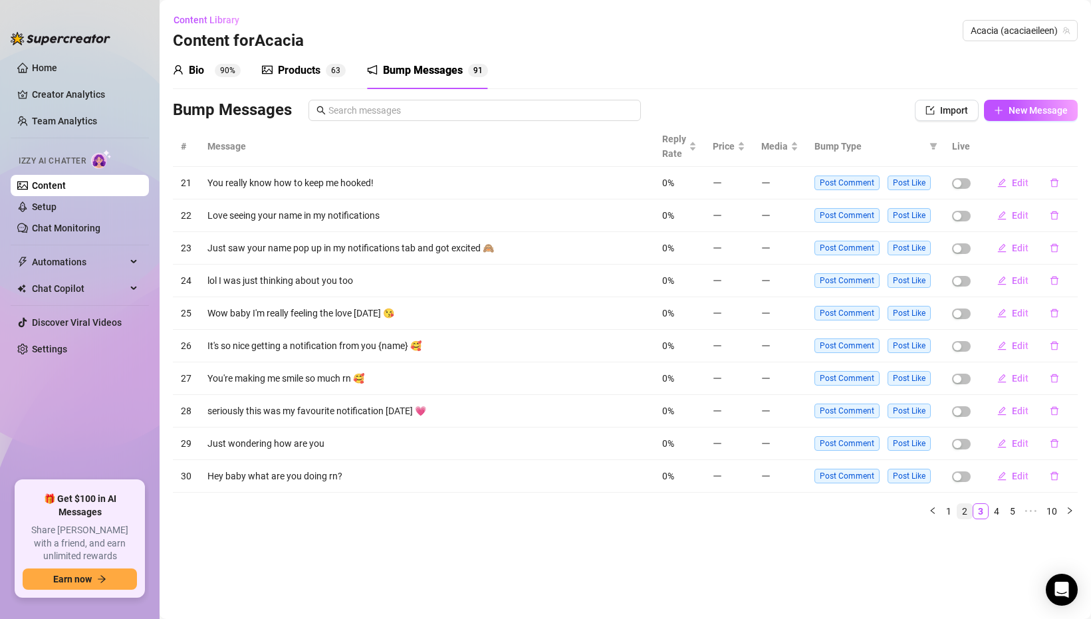
click at [962, 512] on link "2" at bounding box center [965, 511] width 15 height 15
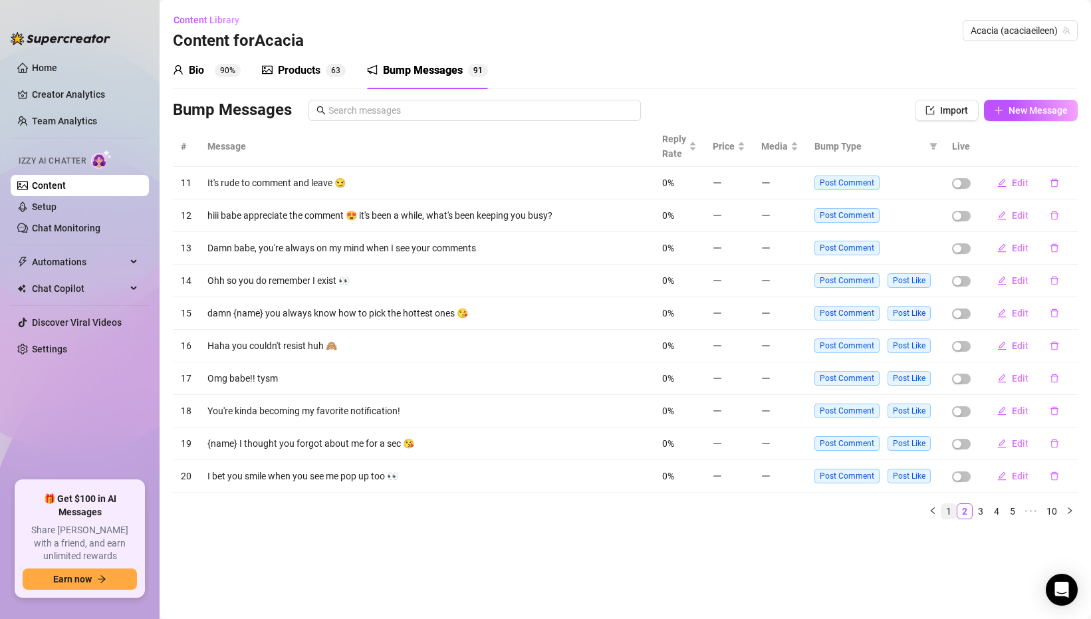
click at [956, 512] on link "1" at bounding box center [949, 511] width 15 height 15
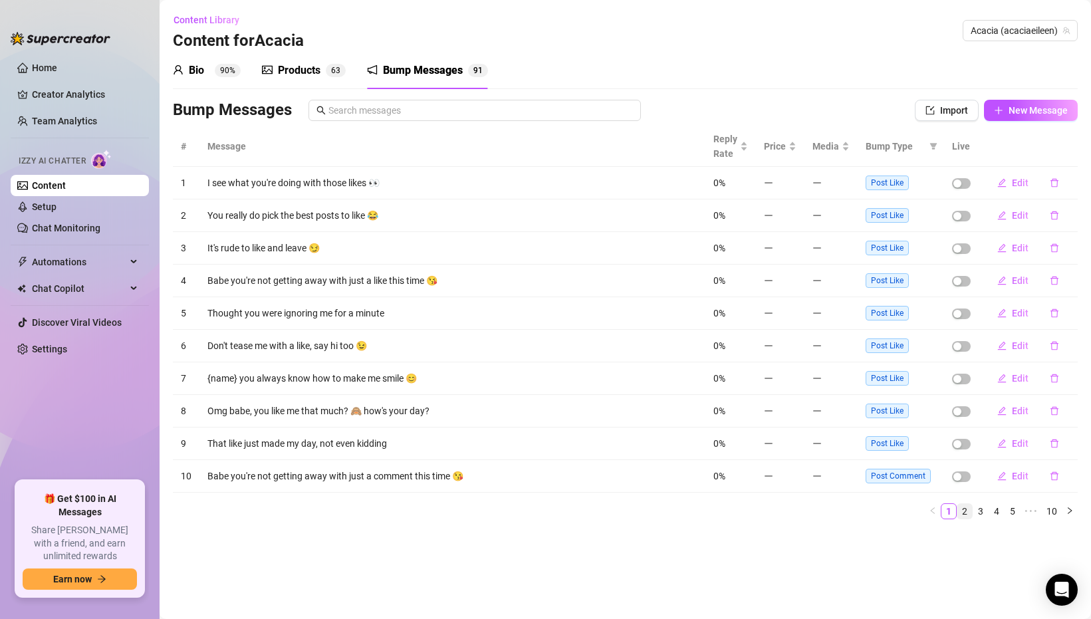
click at [962, 510] on link "2" at bounding box center [965, 511] width 15 height 15
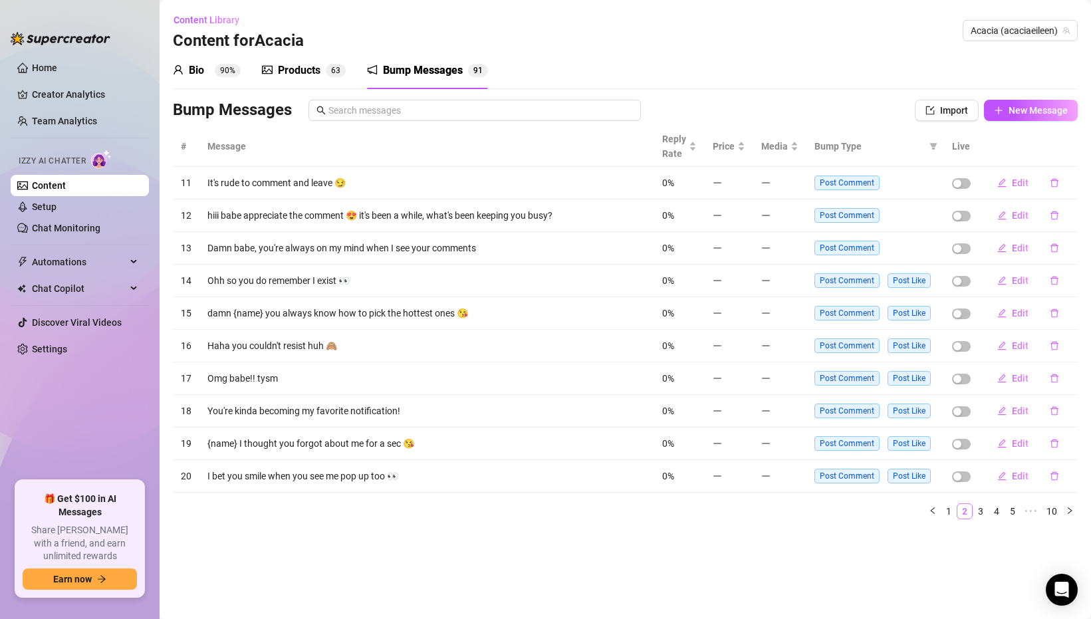
click at [971, 510] on link "2" at bounding box center [965, 511] width 15 height 15
click at [50, 73] on link "Home" at bounding box center [44, 68] width 25 height 11
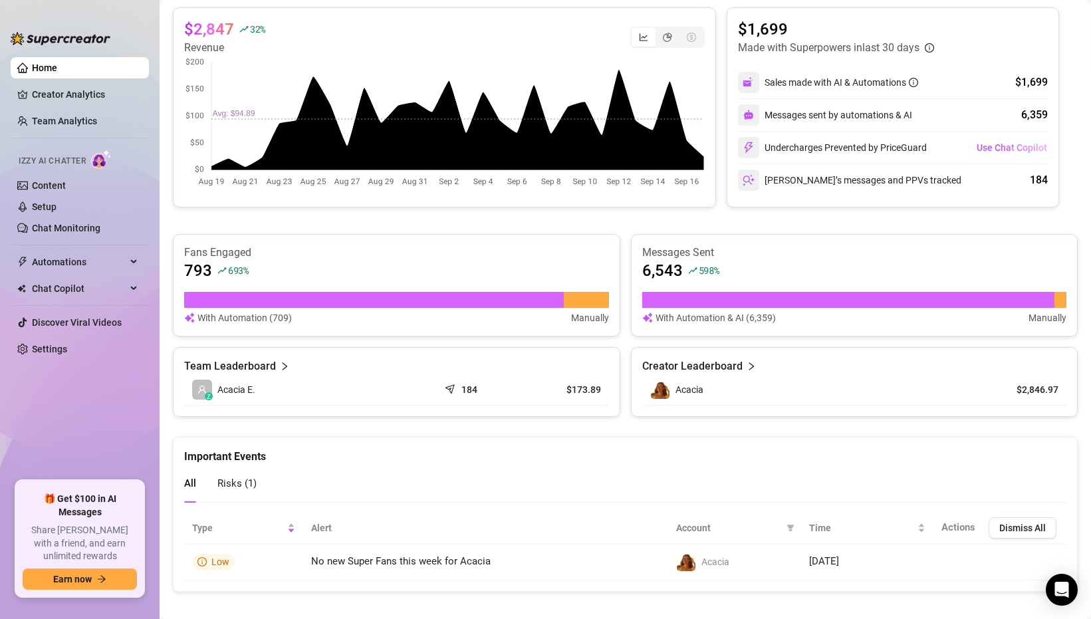
scroll to position [275, 0]
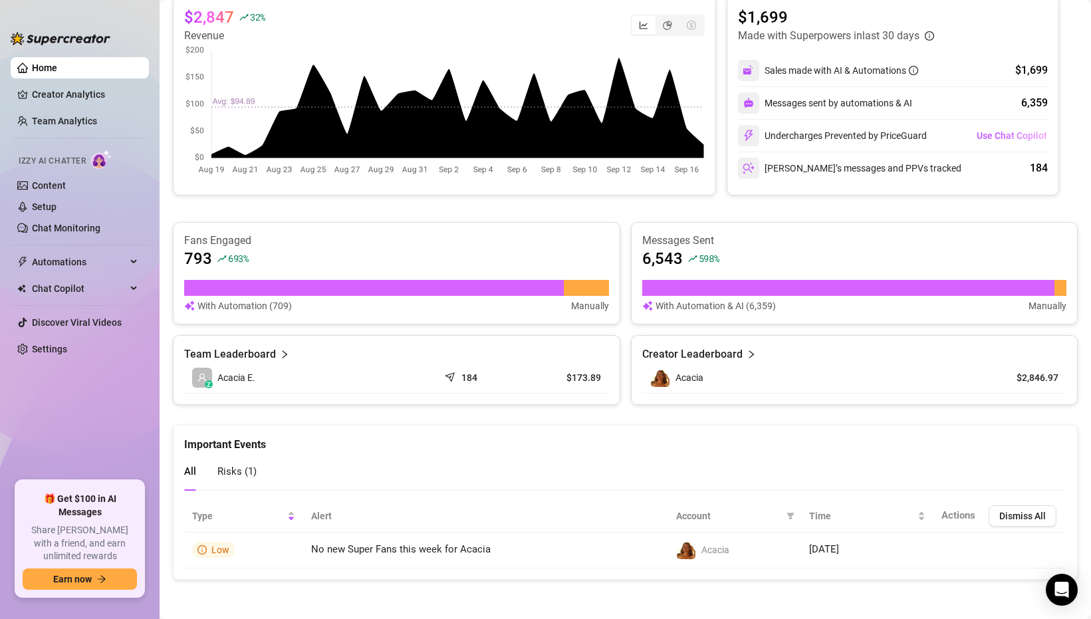
click at [98, 240] on ul "Home Creator Analytics Team Analytics Izzy AI Chatter Content Setup Chat Monito…" at bounding box center [80, 264] width 138 height 424
click at [96, 231] on link "Chat Monitoring" at bounding box center [66, 228] width 69 height 11
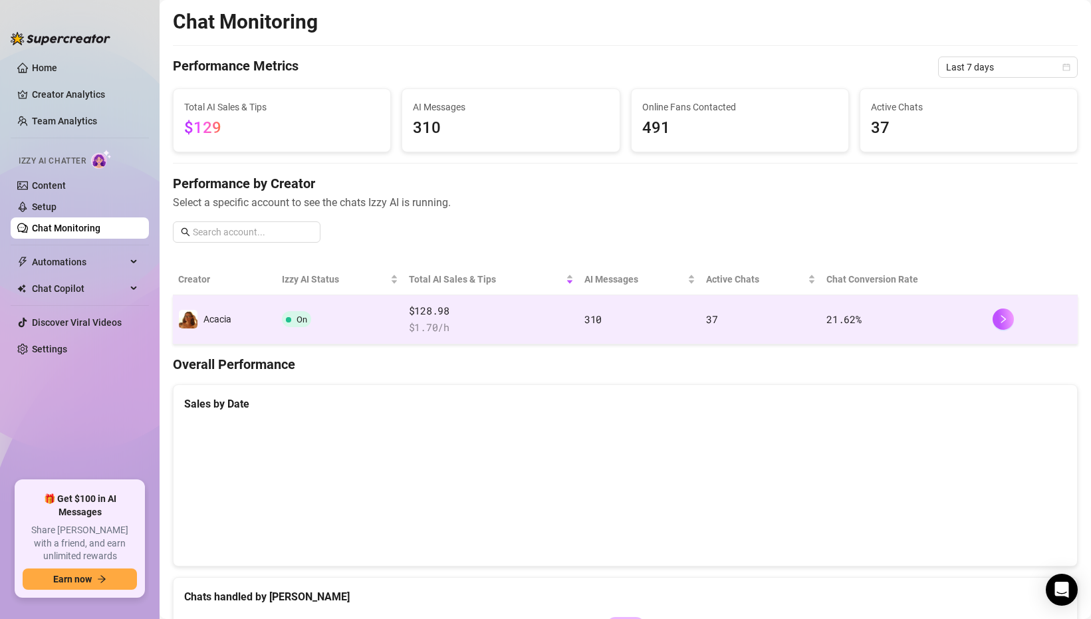
click at [446, 312] on span "$128.98" at bounding box center [491, 311] width 165 height 16
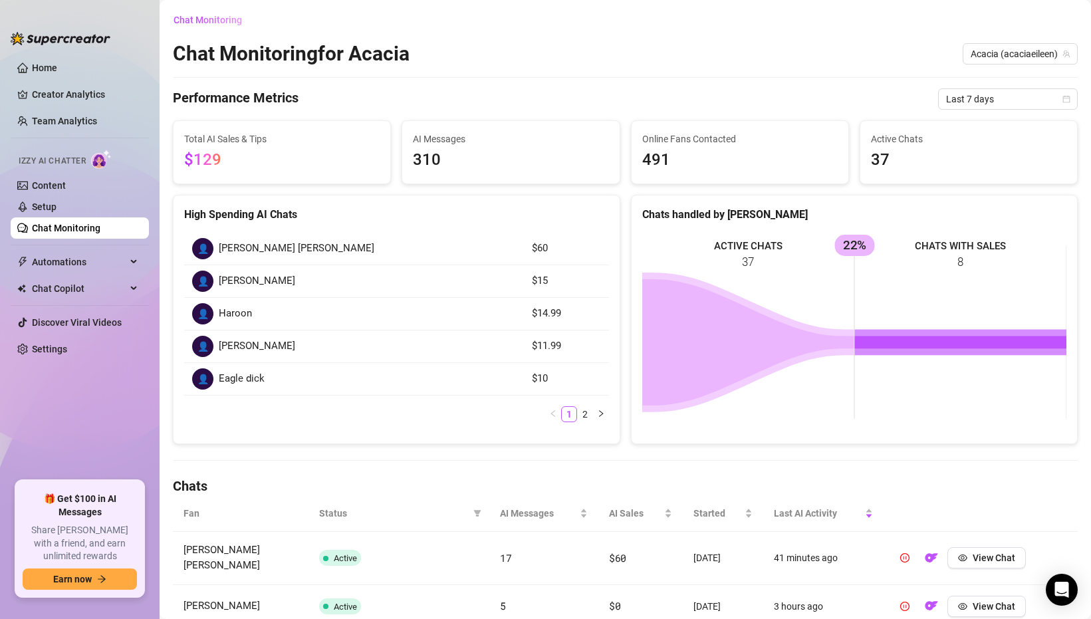
scroll to position [428, 0]
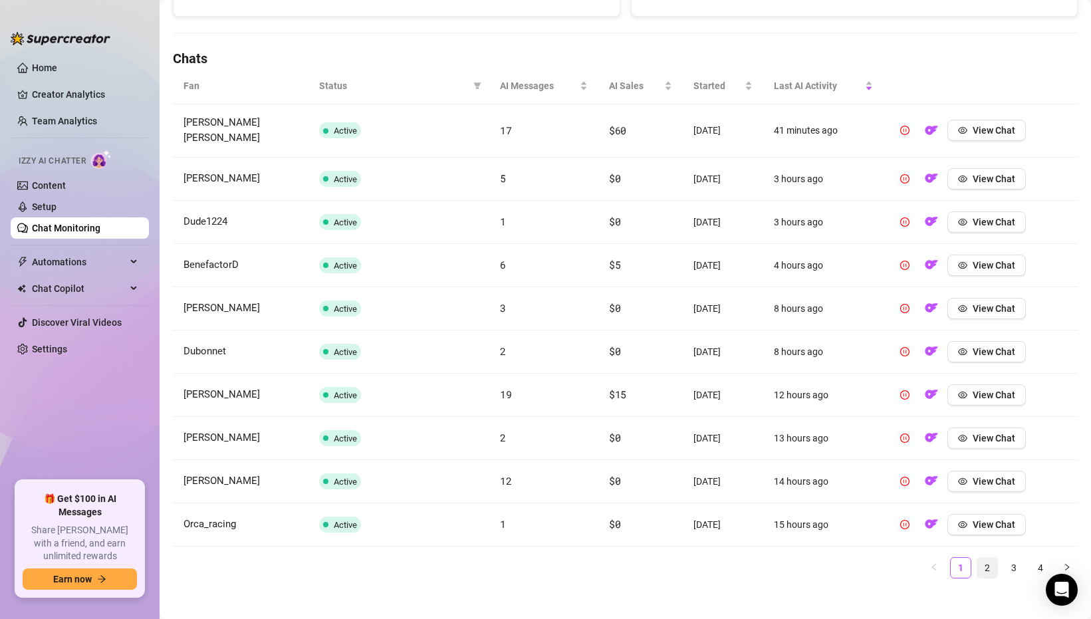
click at [982, 558] on link "2" at bounding box center [988, 568] width 20 height 20
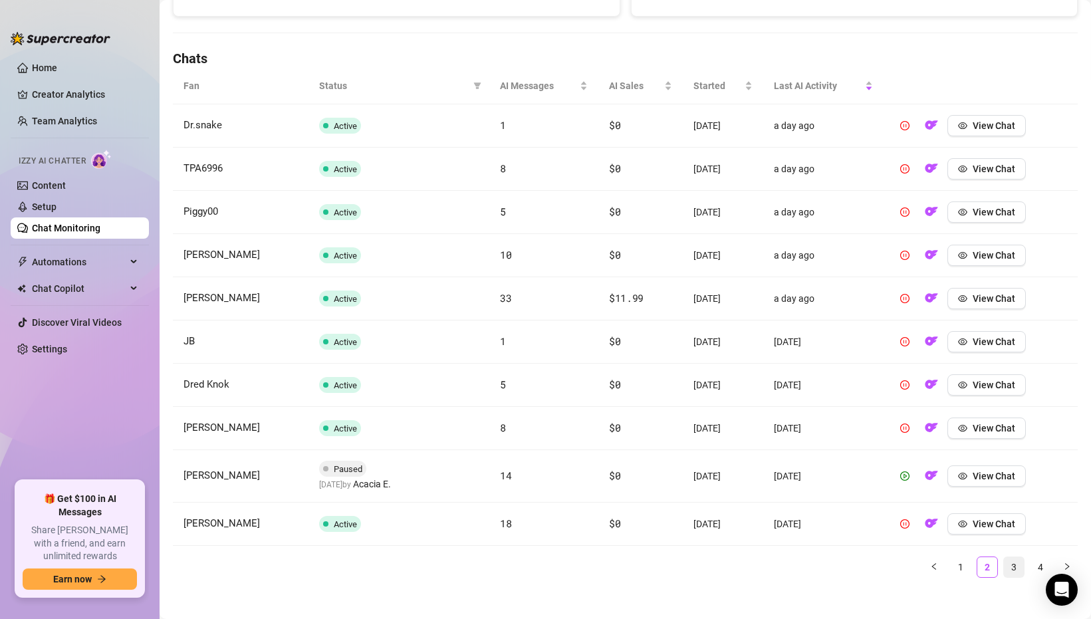
click at [1016, 572] on link "3" at bounding box center [1014, 567] width 20 height 20
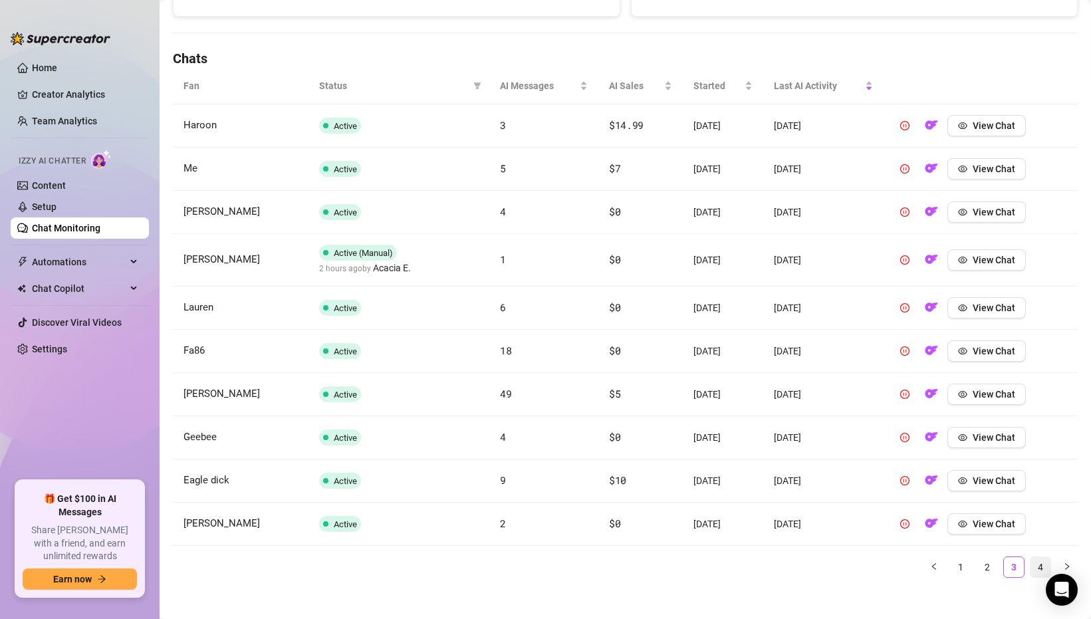
click at [1046, 568] on link "4" at bounding box center [1041, 567] width 20 height 20
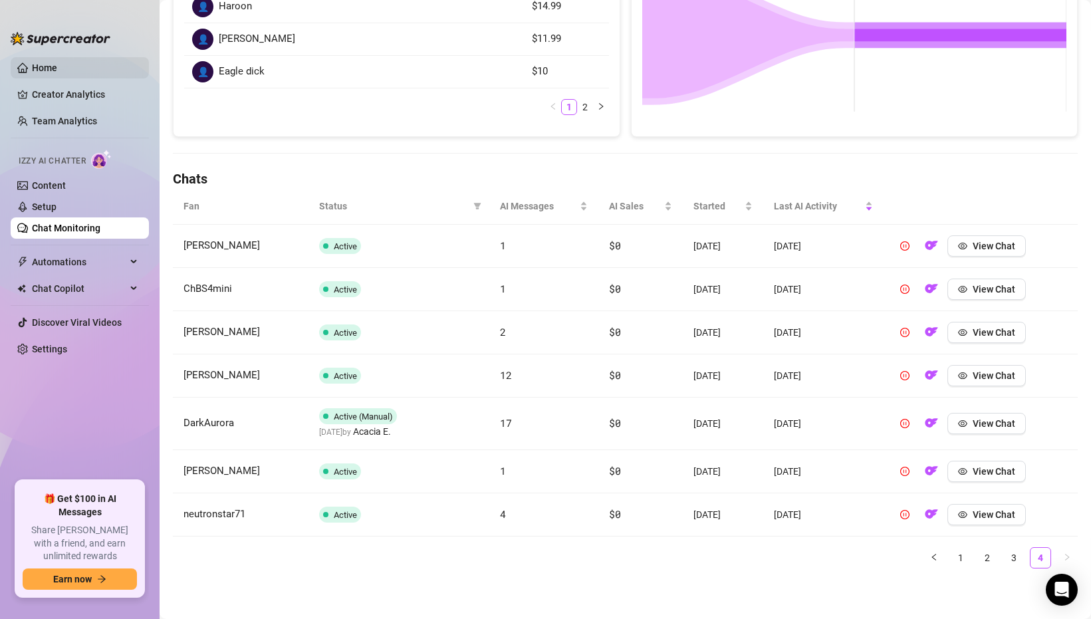
click at [56, 73] on link "Home" at bounding box center [44, 68] width 25 height 11
